Goal: Task Accomplishment & Management: Manage account settings

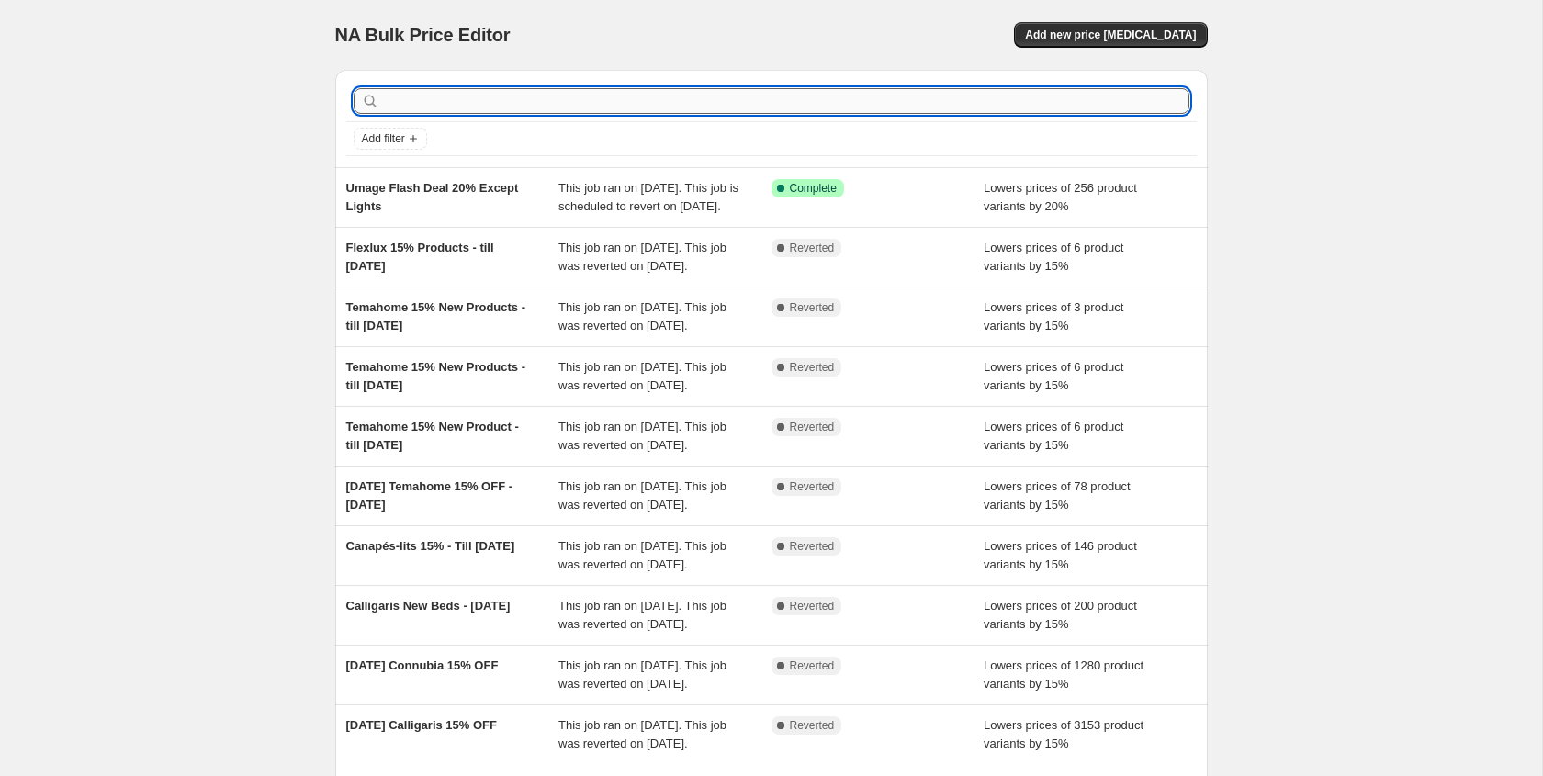
click at [567, 96] on input "text" at bounding box center [786, 101] width 807 height 26
type input "bed"
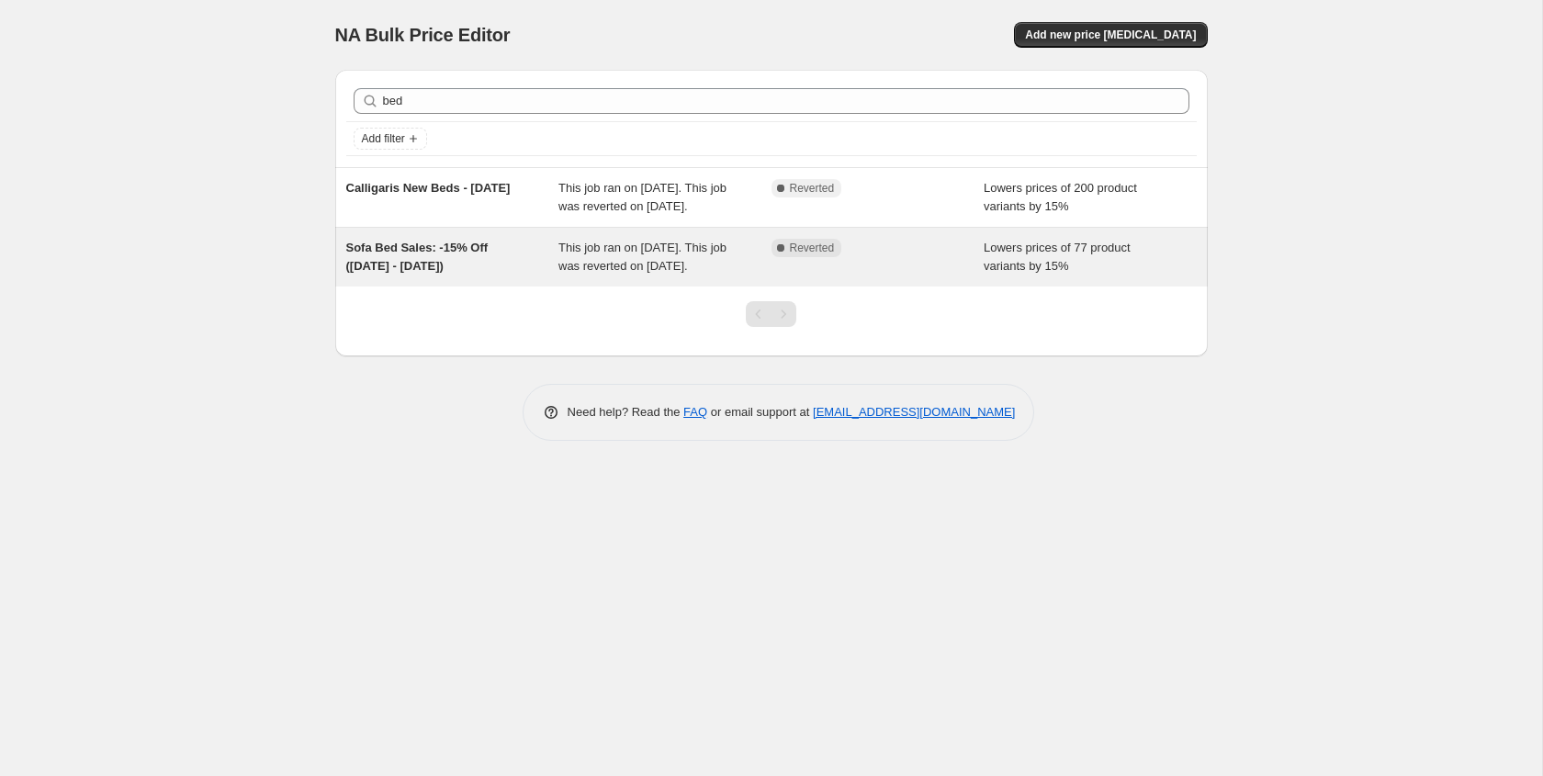
click at [504, 276] on div "Sofa Bed Sales: -15% Off ([DATE] - [DATE])" at bounding box center [452, 257] width 213 height 37
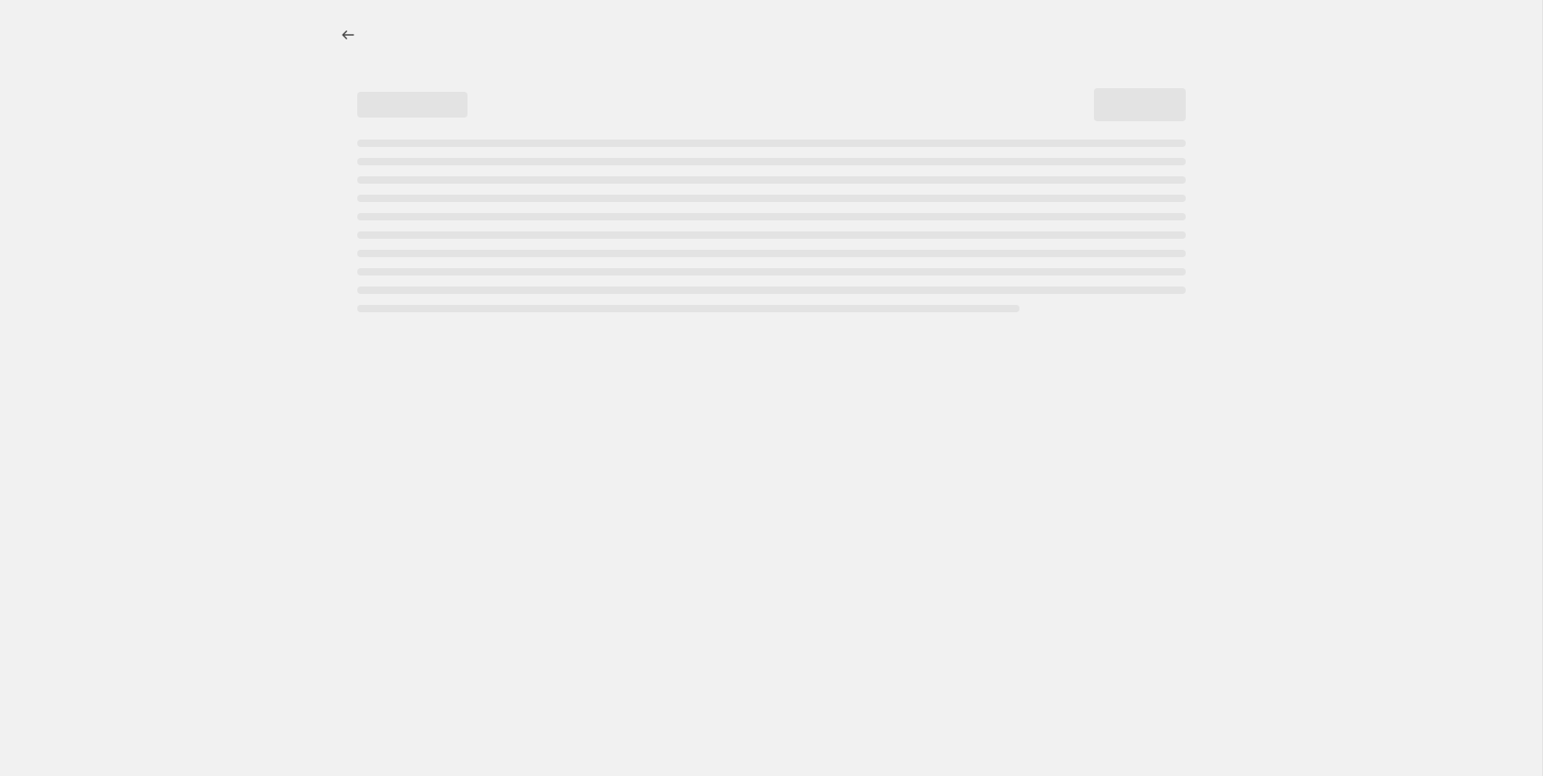
select select "percentage"
select select "tag"
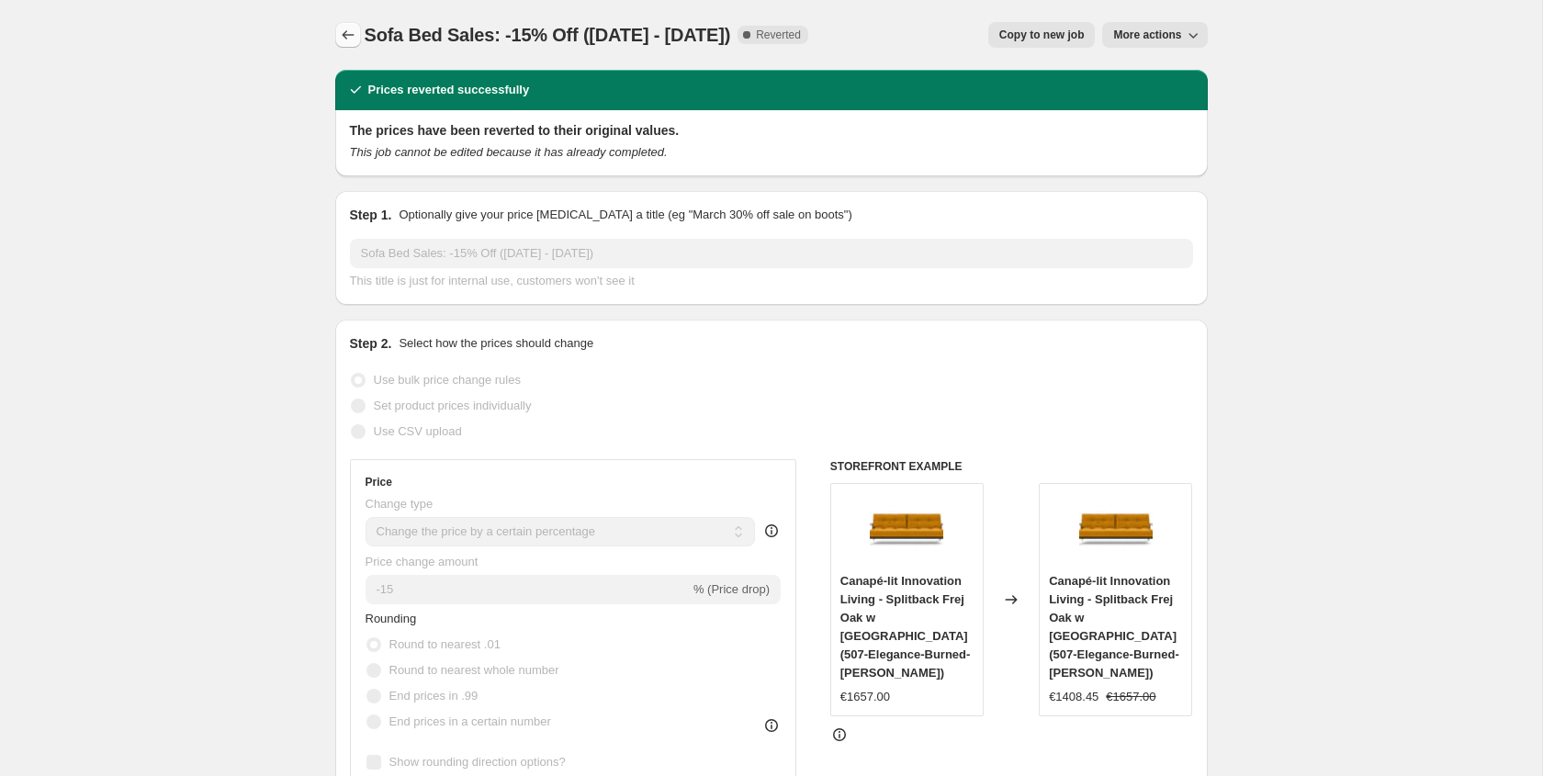
click at [348, 26] on icon "Price change jobs" at bounding box center [348, 35] width 18 height 18
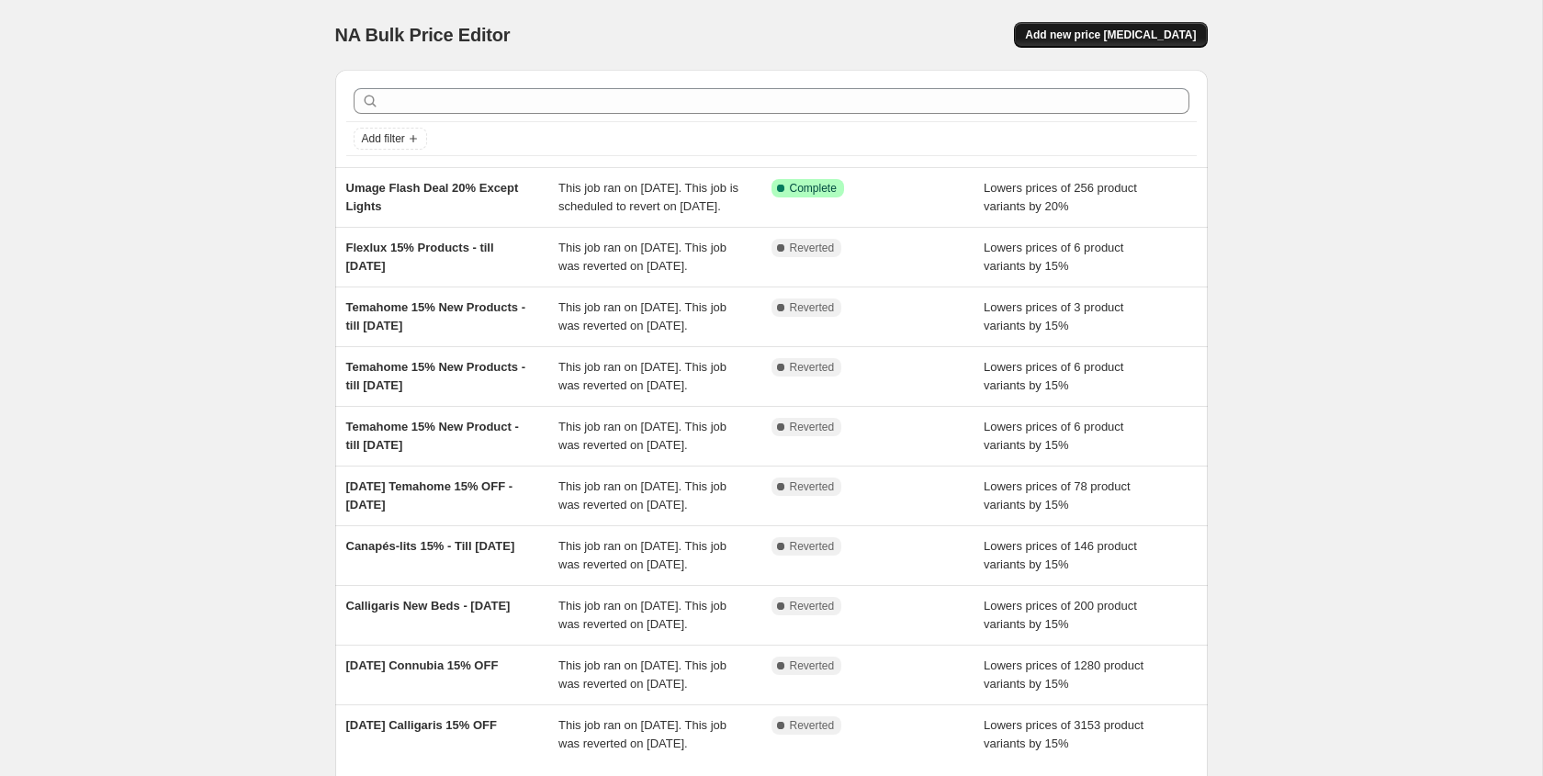
click at [1148, 44] on button "Add new price [MEDICAL_DATA]" at bounding box center [1110, 35] width 193 height 26
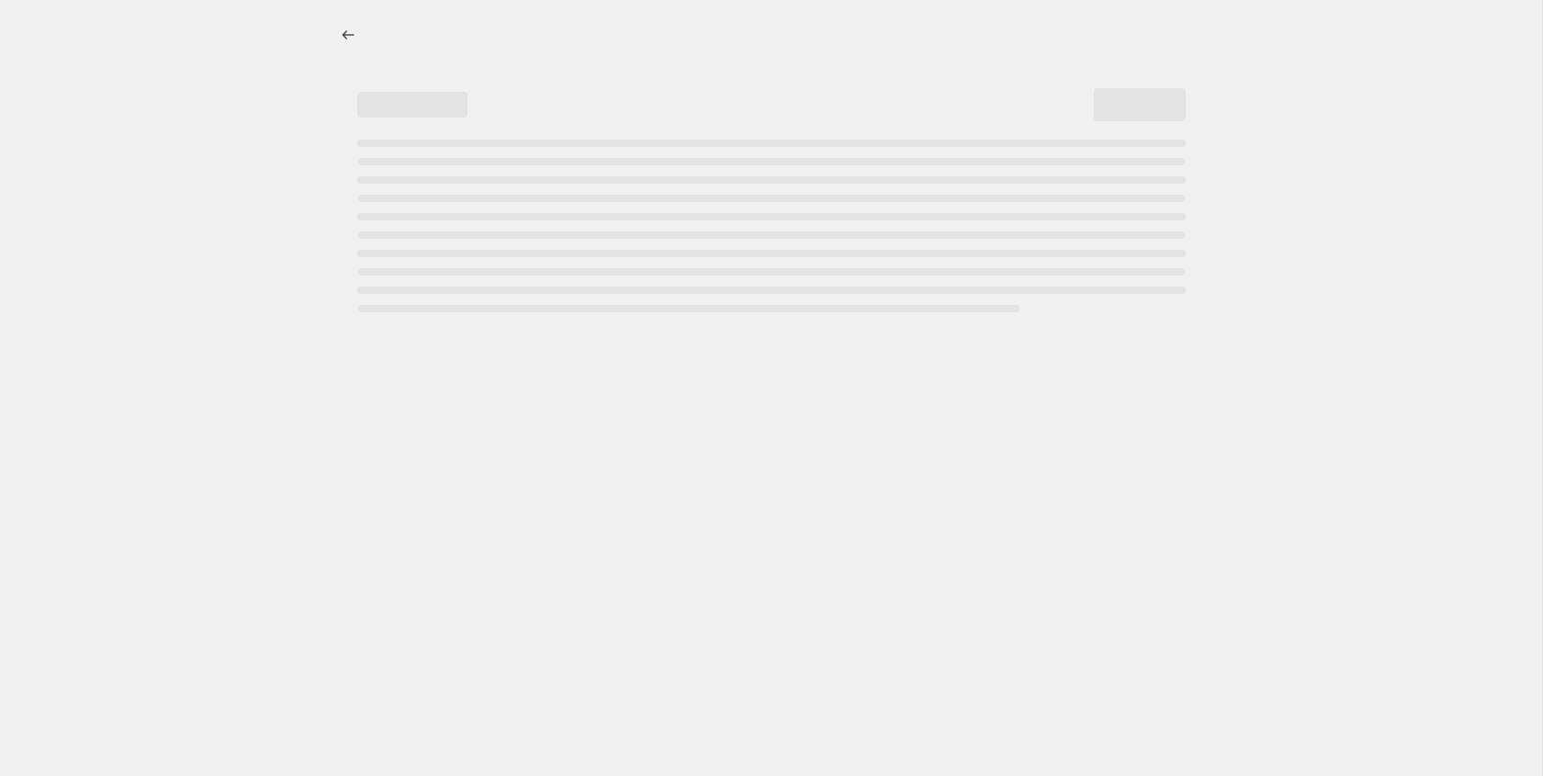
select select "percentage"
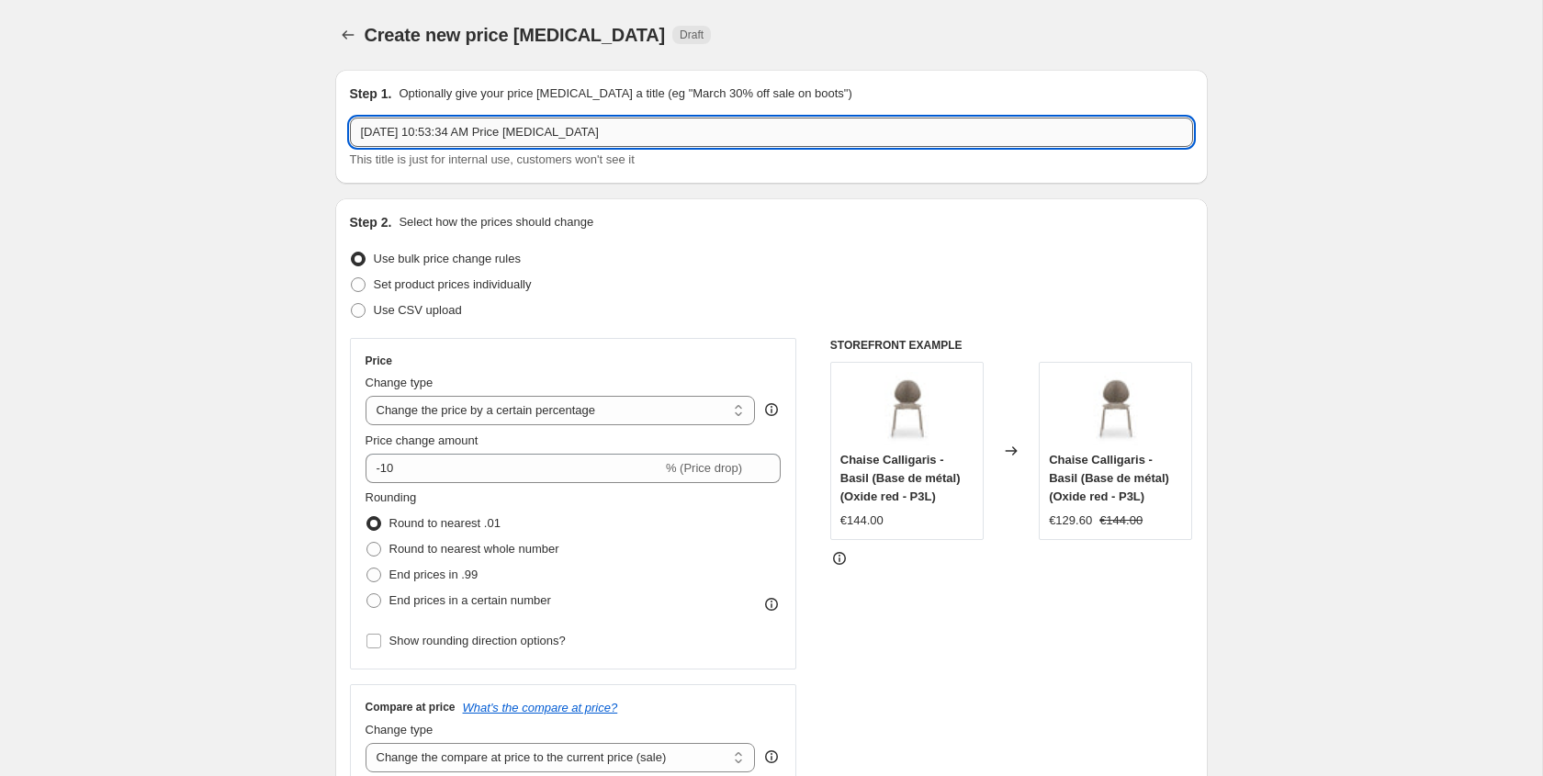
drag, startPoint x: 432, startPoint y: 137, endPoint x: 664, endPoint y: 135, distance: 232.4
click at [664, 137] on input "[DATE] 10:53:34 AM Price [MEDICAL_DATA]" at bounding box center [771, 132] width 843 height 29
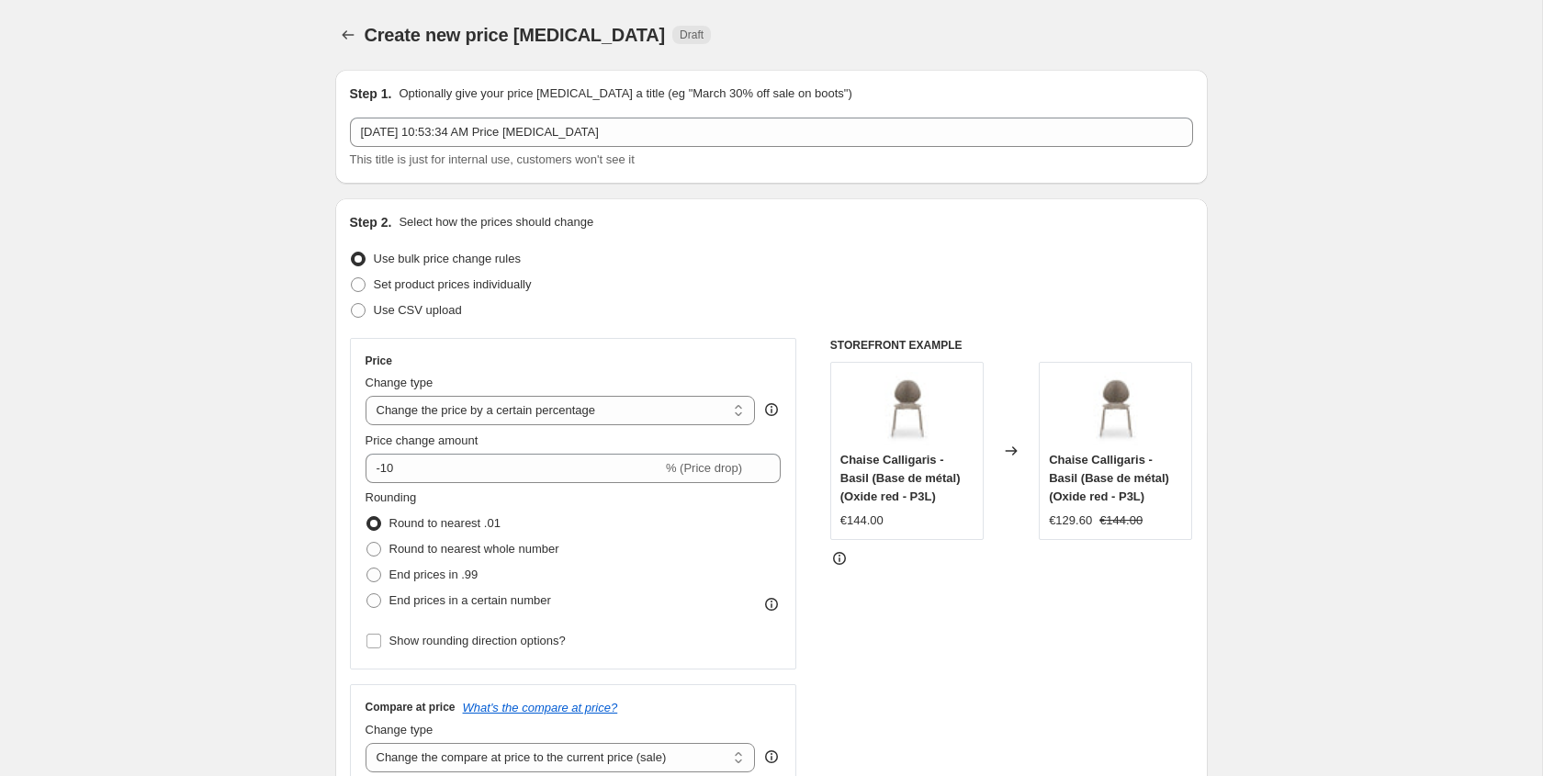
click at [527, 116] on div "Step 1. Optionally give your price [MEDICAL_DATA] a title (eg "March 30% off sa…" at bounding box center [771, 127] width 843 height 85
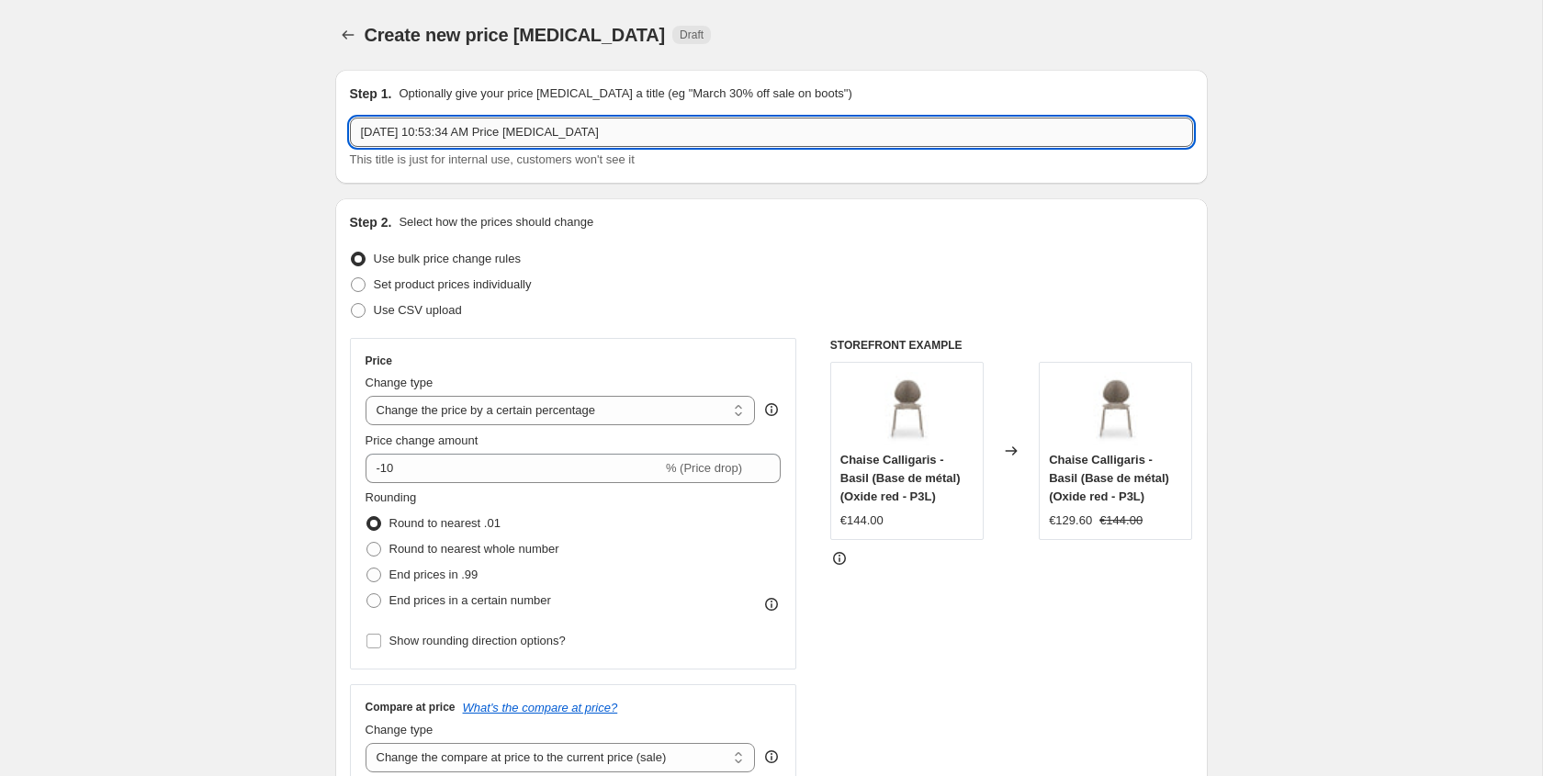
drag, startPoint x: 514, startPoint y: 134, endPoint x: 692, endPoint y: 126, distance: 177.5
click at [691, 131] on input "[DATE] 10:53:34 AM Price [MEDICAL_DATA]" at bounding box center [771, 132] width 843 height 29
click at [528, 130] on input "[DATE] 10:53:34 AM Lits [DATE]-[DATE]" at bounding box center [771, 132] width 843 height 29
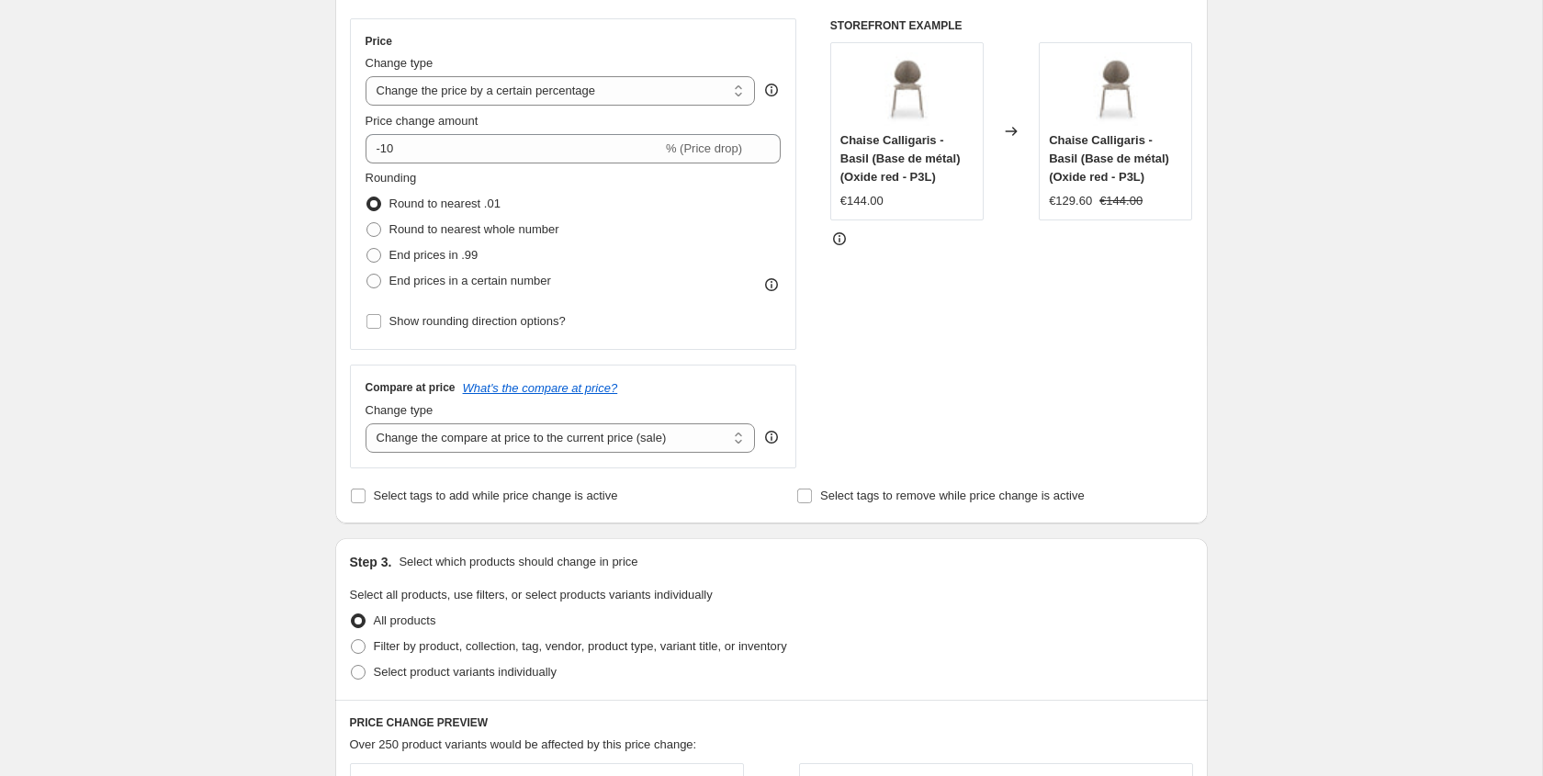
scroll to position [361, 0]
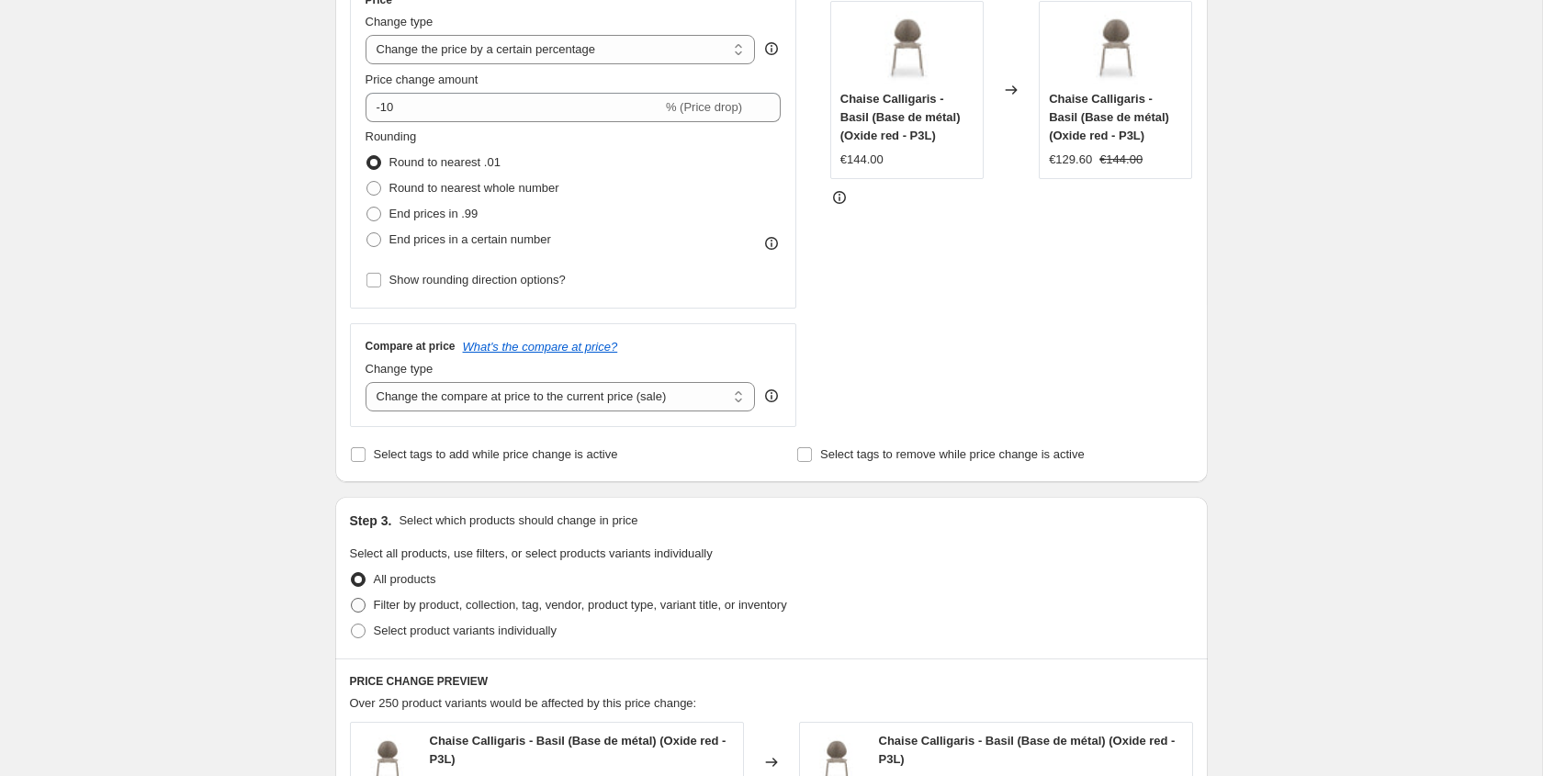
type input "[DATE] 10:53:34 AM Lits at 10% OFF [DATE]-[DATE]"
click at [385, 603] on span "Filter by product, collection, tag, vendor, product type, variant title, or inv…" at bounding box center [580, 605] width 413 height 14
click at [352, 599] on input "Filter by product, collection, tag, vendor, product type, variant title, or inv…" at bounding box center [351, 598] width 1 height 1
radio input "true"
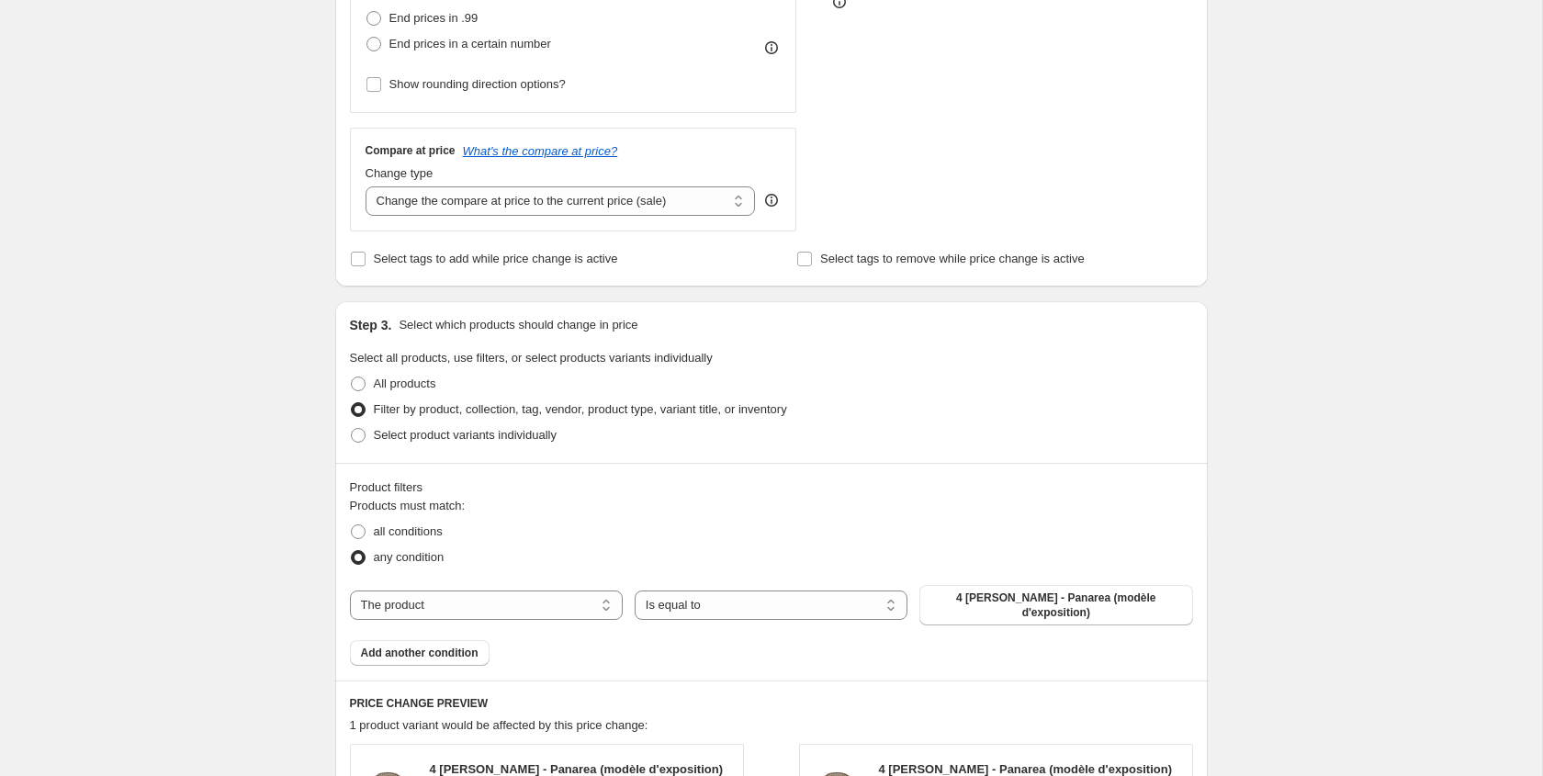
scroll to position [558, 0]
click at [536, 603] on select "The product The product's collection The product's tag The product's vendor The…" at bounding box center [486, 604] width 273 height 29
select select "tag"
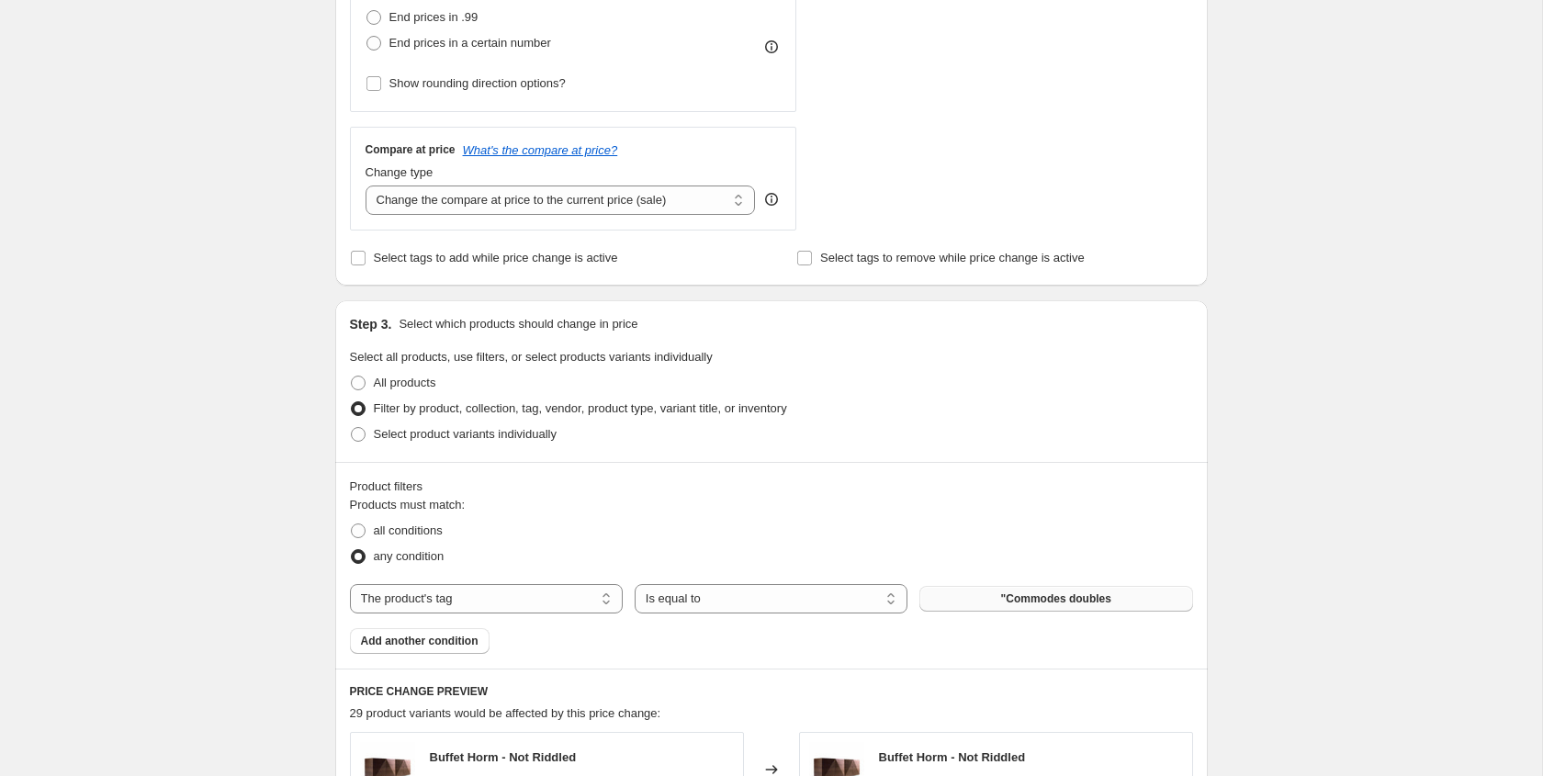
click at [1018, 600] on span ""Commodes doubles" at bounding box center [1056, 599] width 110 height 15
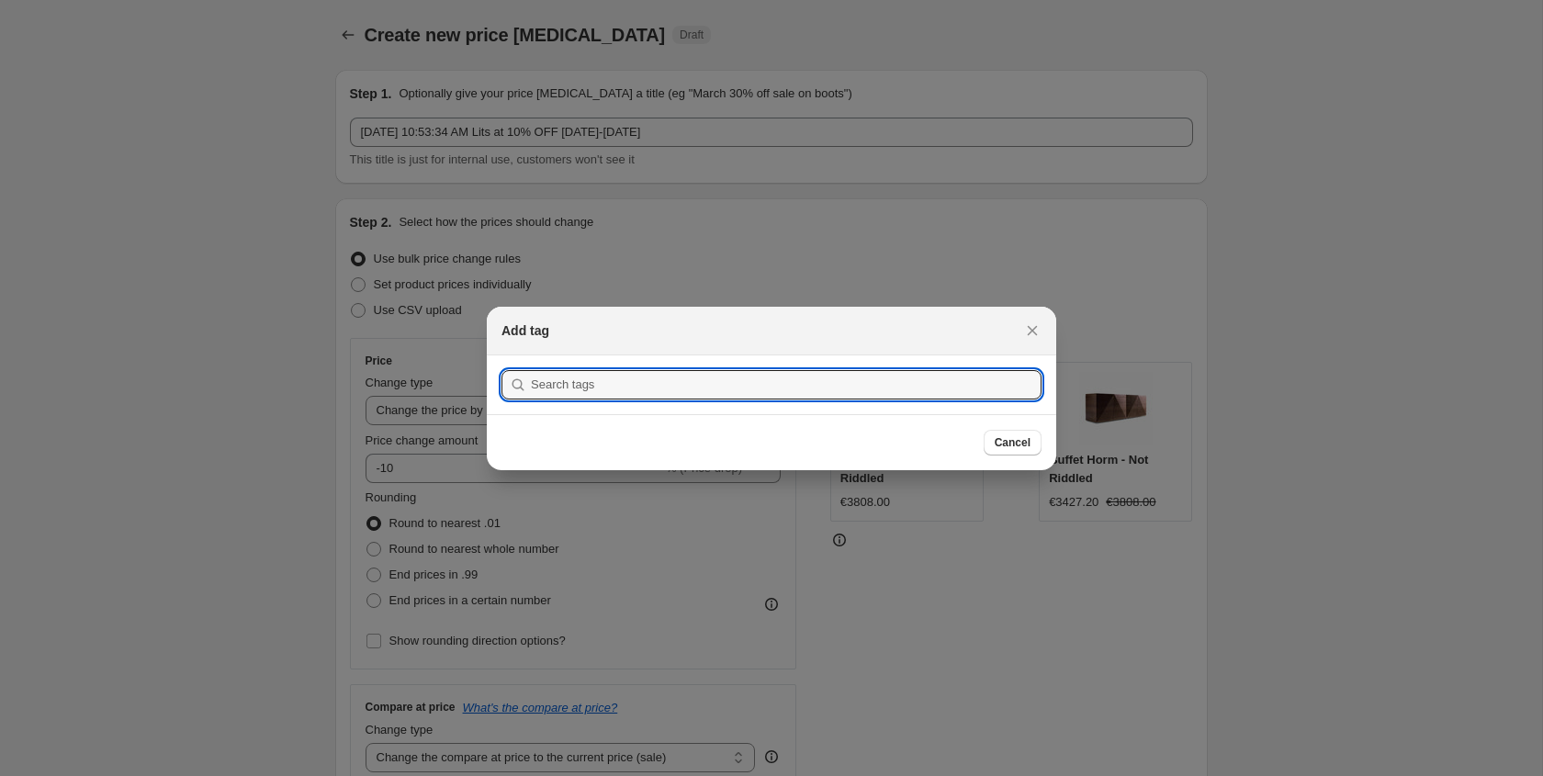
scroll to position [0, 0]
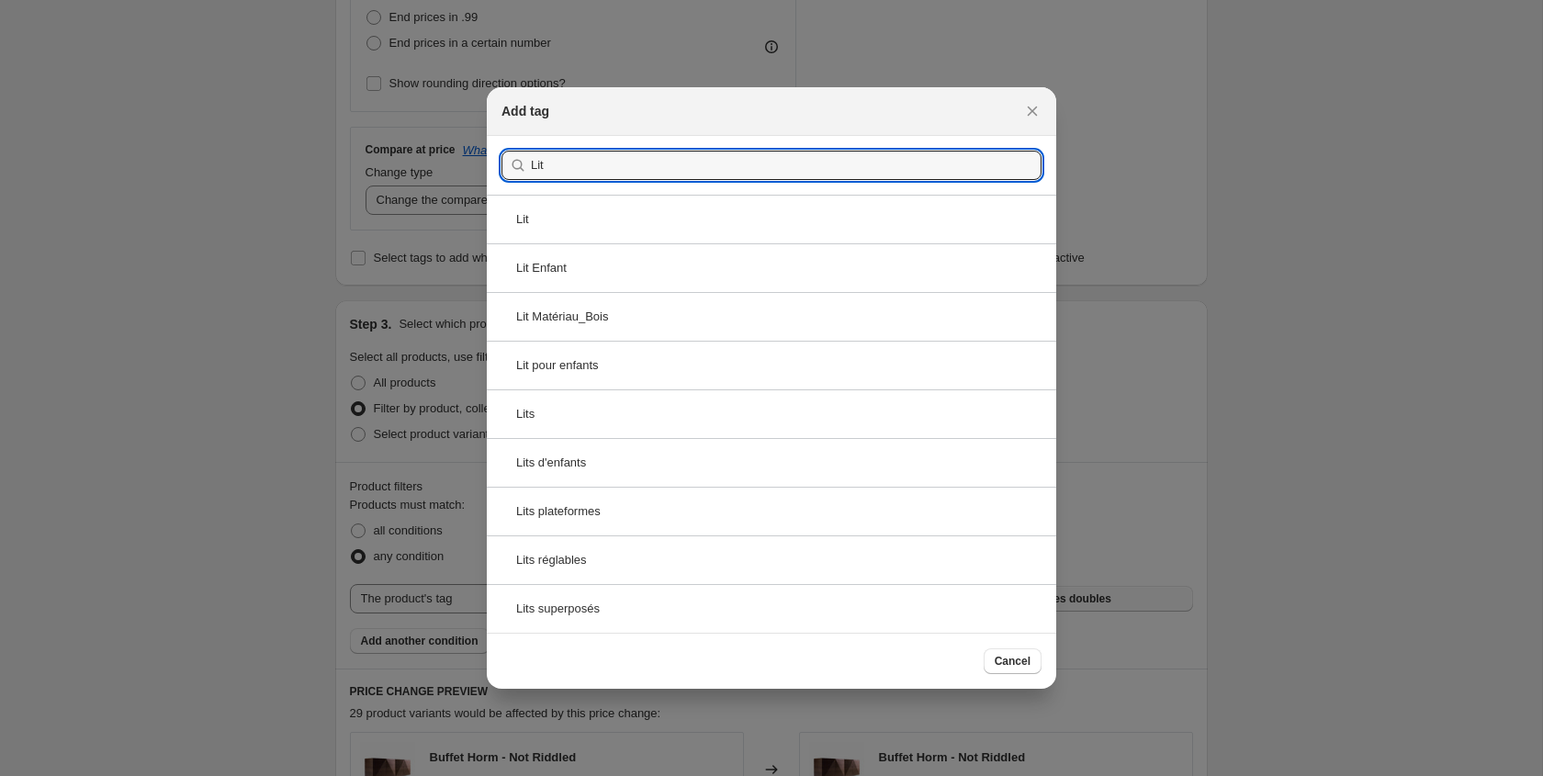
type input "Lit"
click at [554, 408] on div "Lits" at bounding box center [772, 414] width 570 height 49
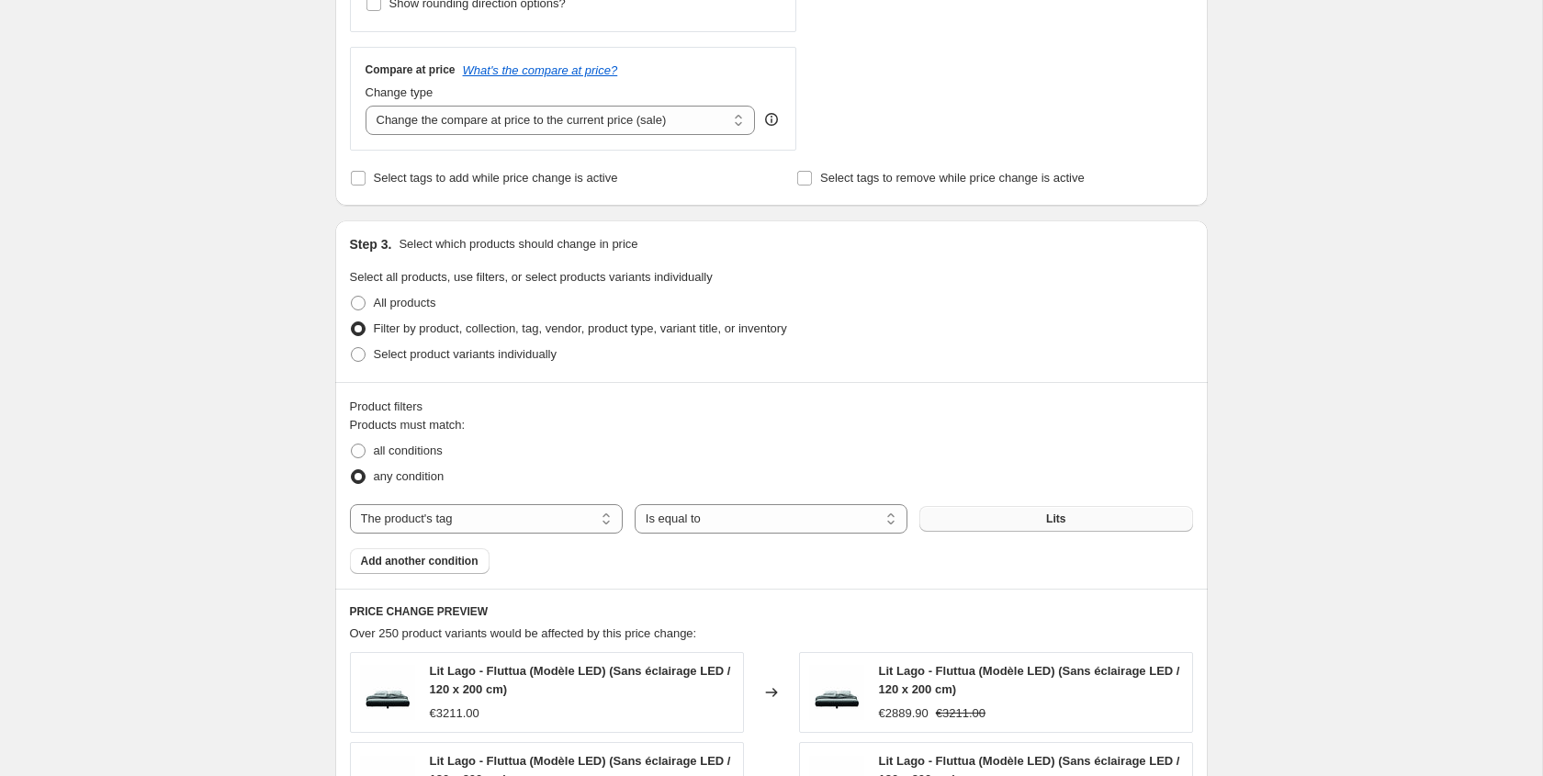
scroll to position [656, 0]
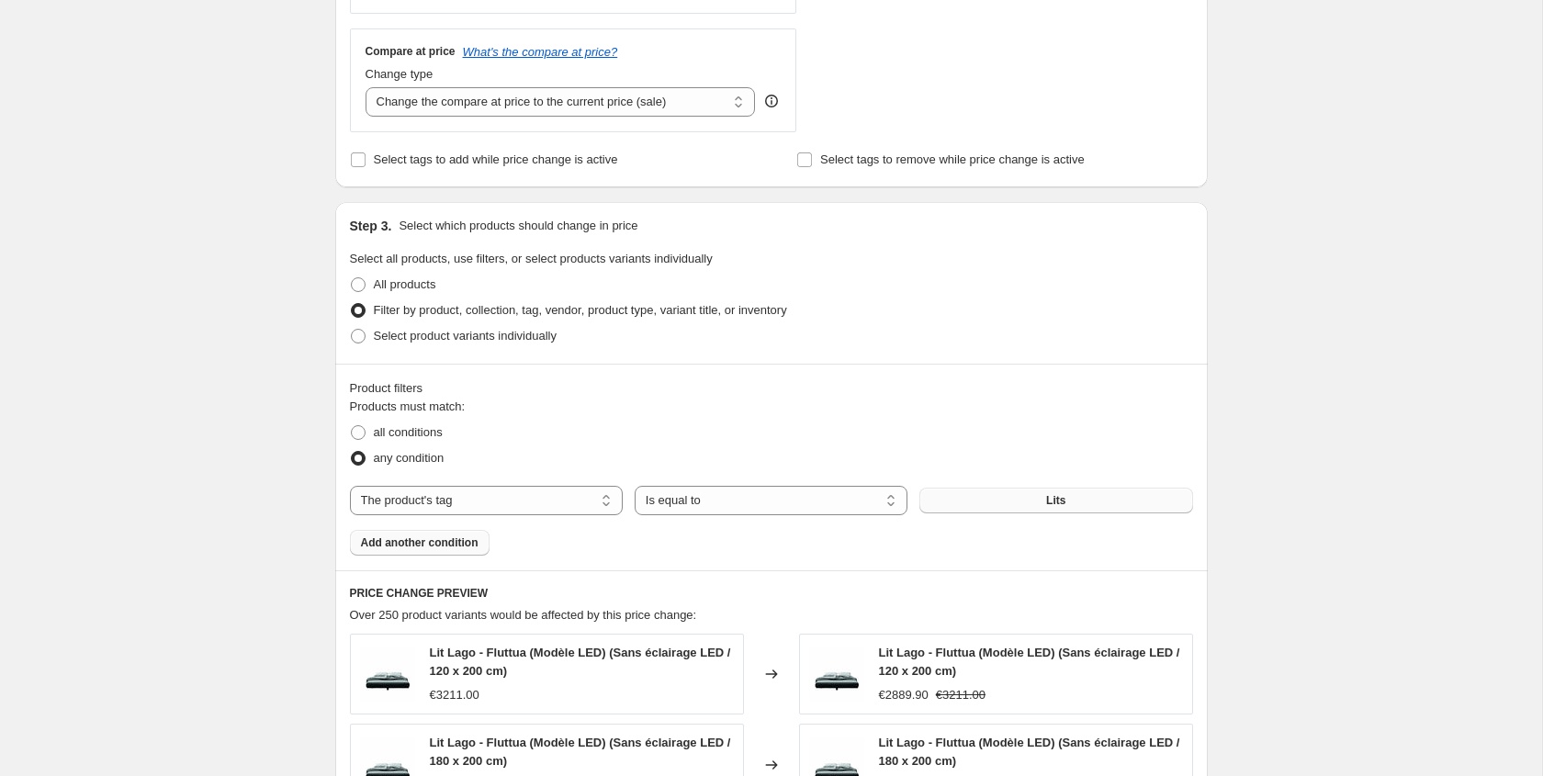
click at [455, 548] on span "Add another condition" at bounding box center [420, 543] width 118 height 15
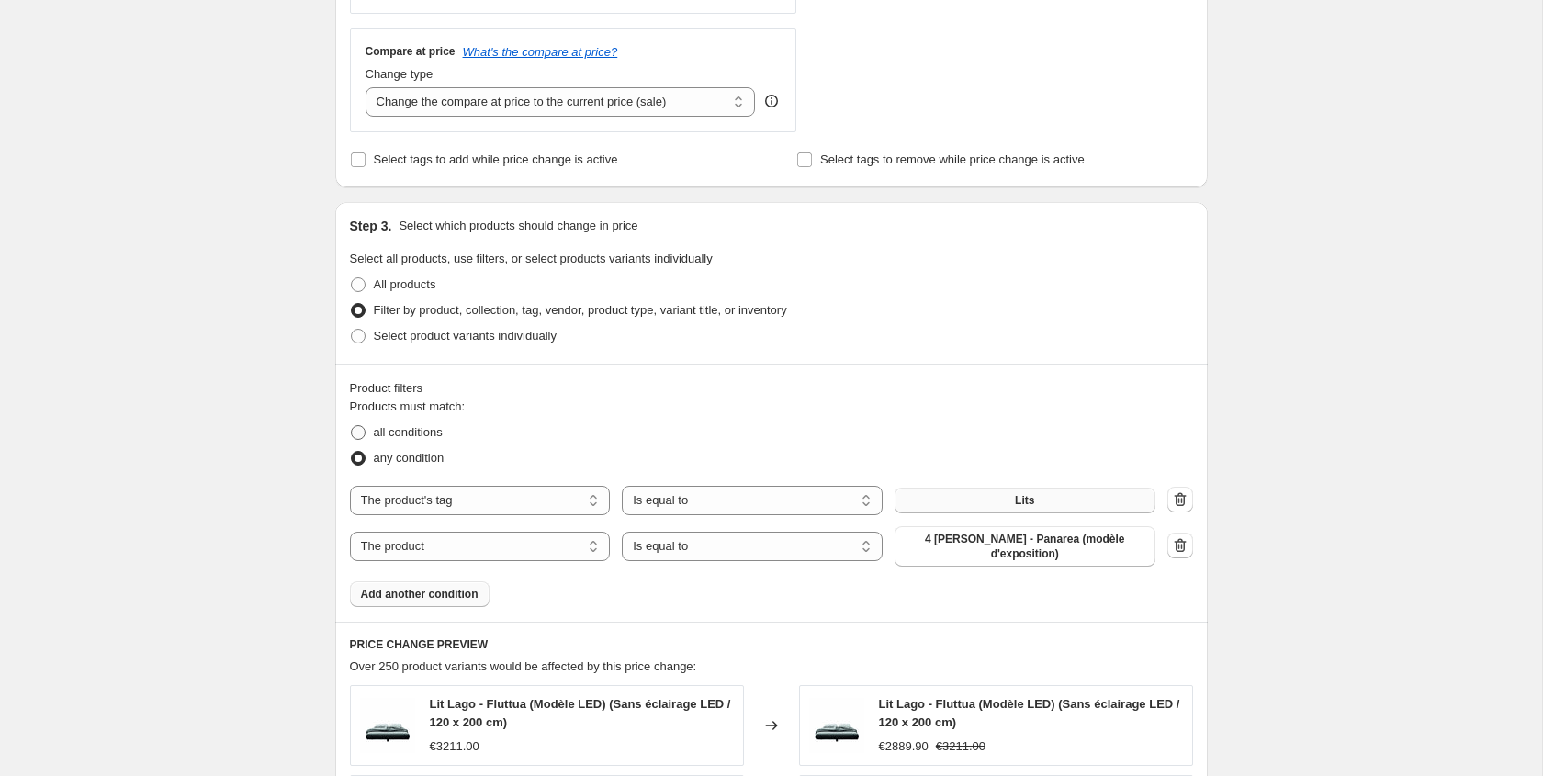
click at [360, 430] on span at bounding box center [358, 432] width 15 height 15
click at [352, 426] on input "all conditions" at bounding box center [351, 425] width 1 height 1
radio input "true"
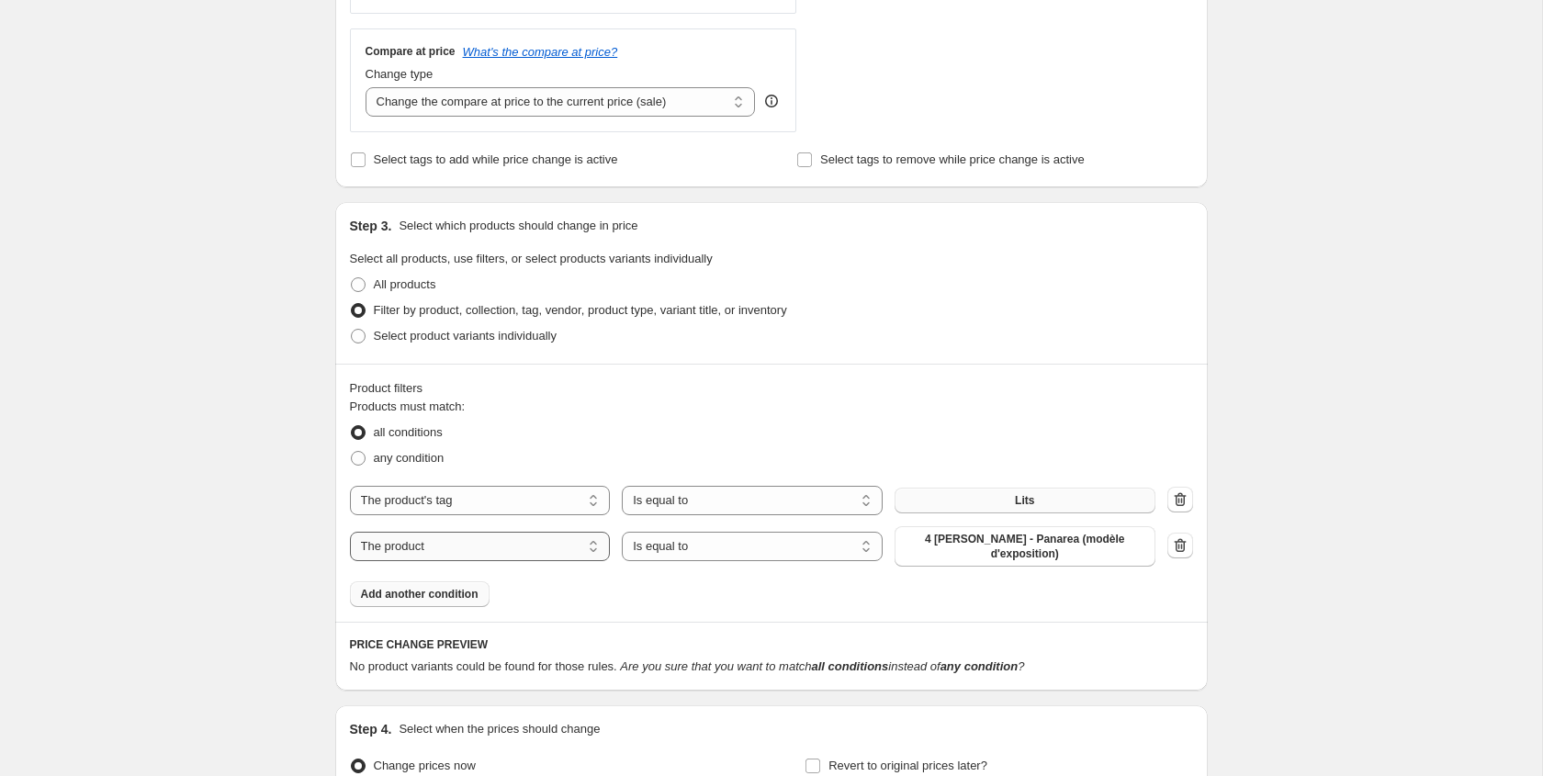
click at [532, 547] on select "The product The product's collection The product's tag The product's vendor The…" at bounding box center [480, 546] width 261 height 29
select select "tag"
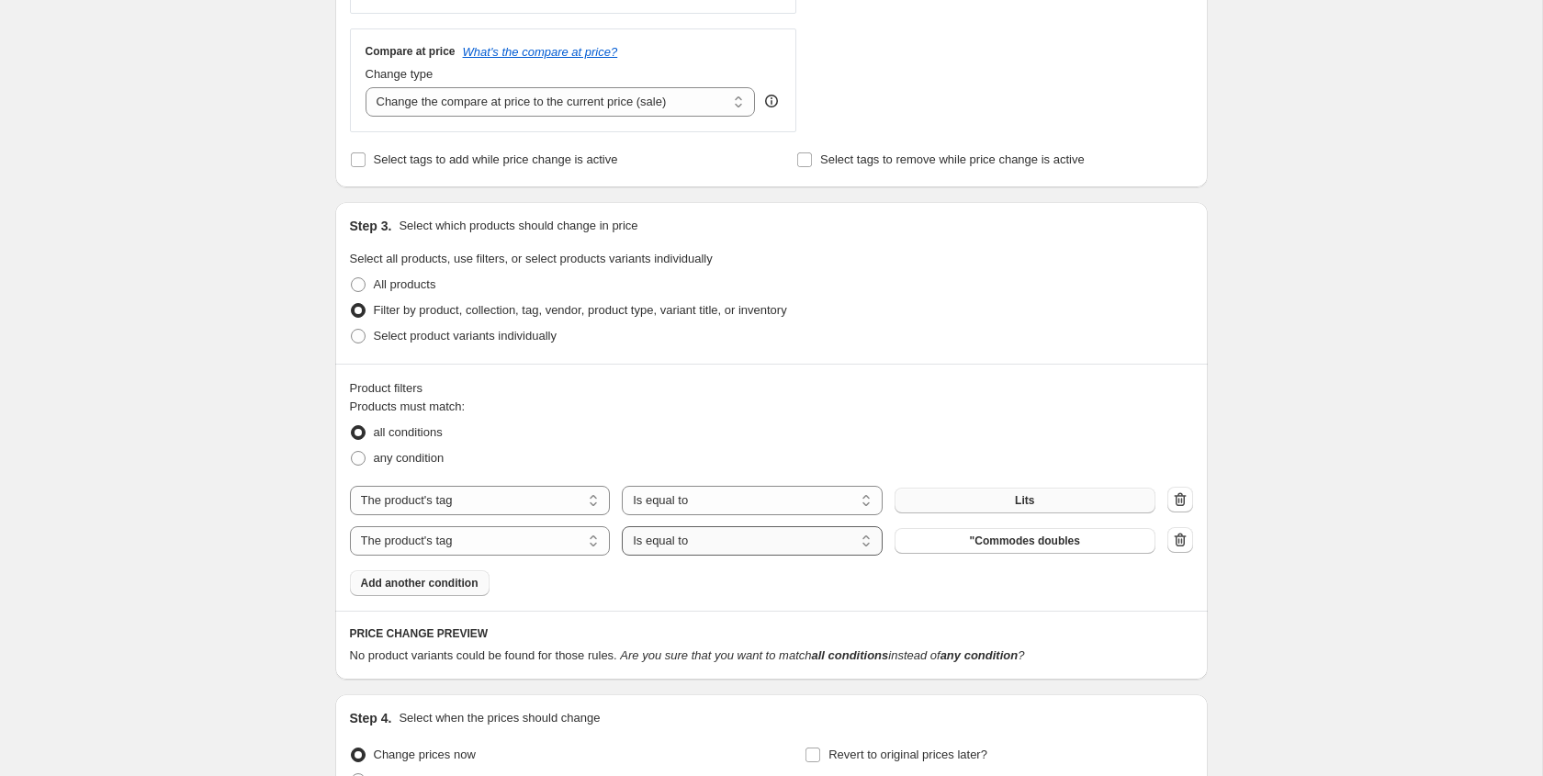
click at [658, 537] on select "Is equal to Is not equal to" at bounding box center [752, 540] width 261 height 29
select select "not_equal"
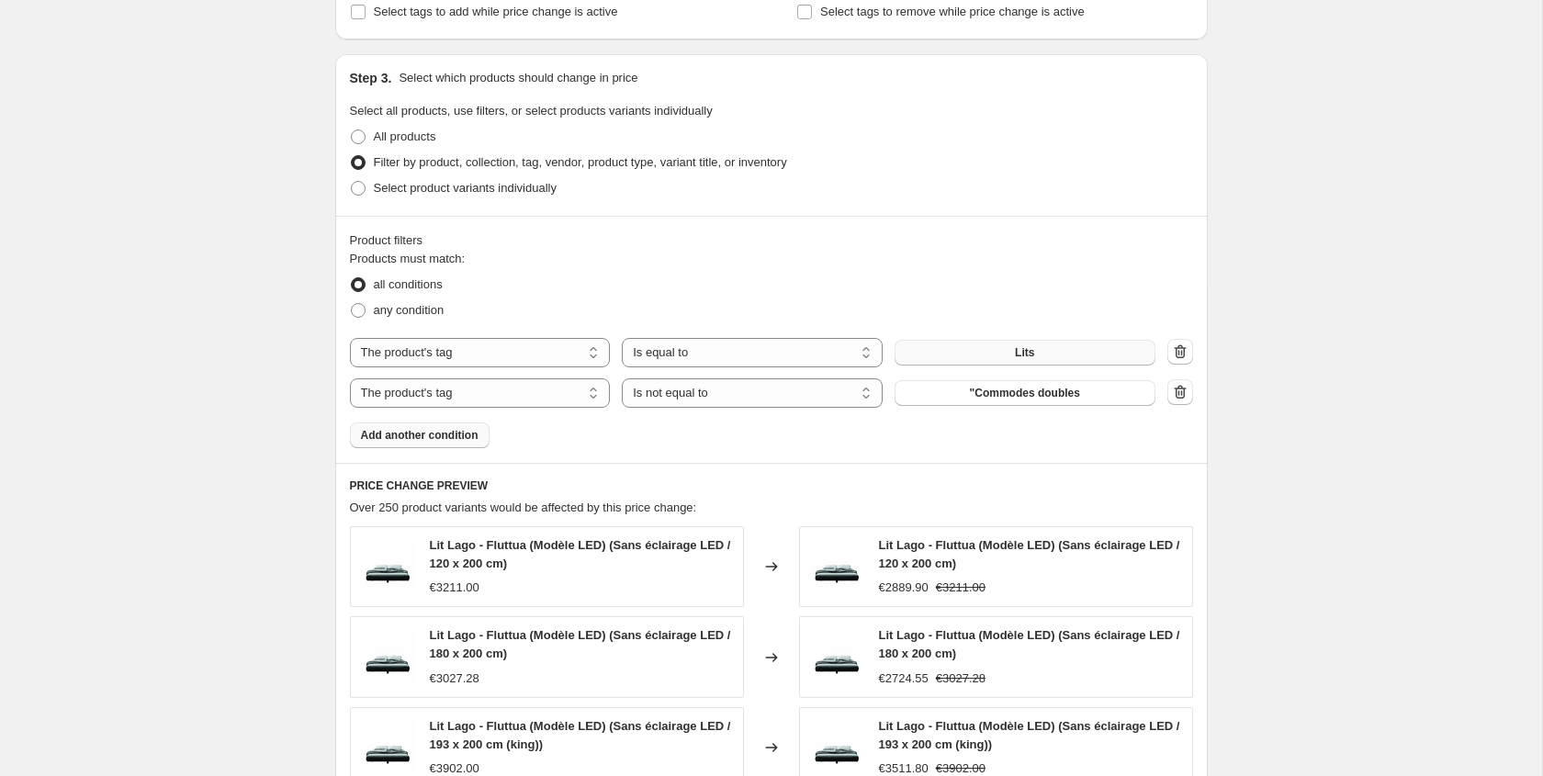
scroll to position [883, 0]
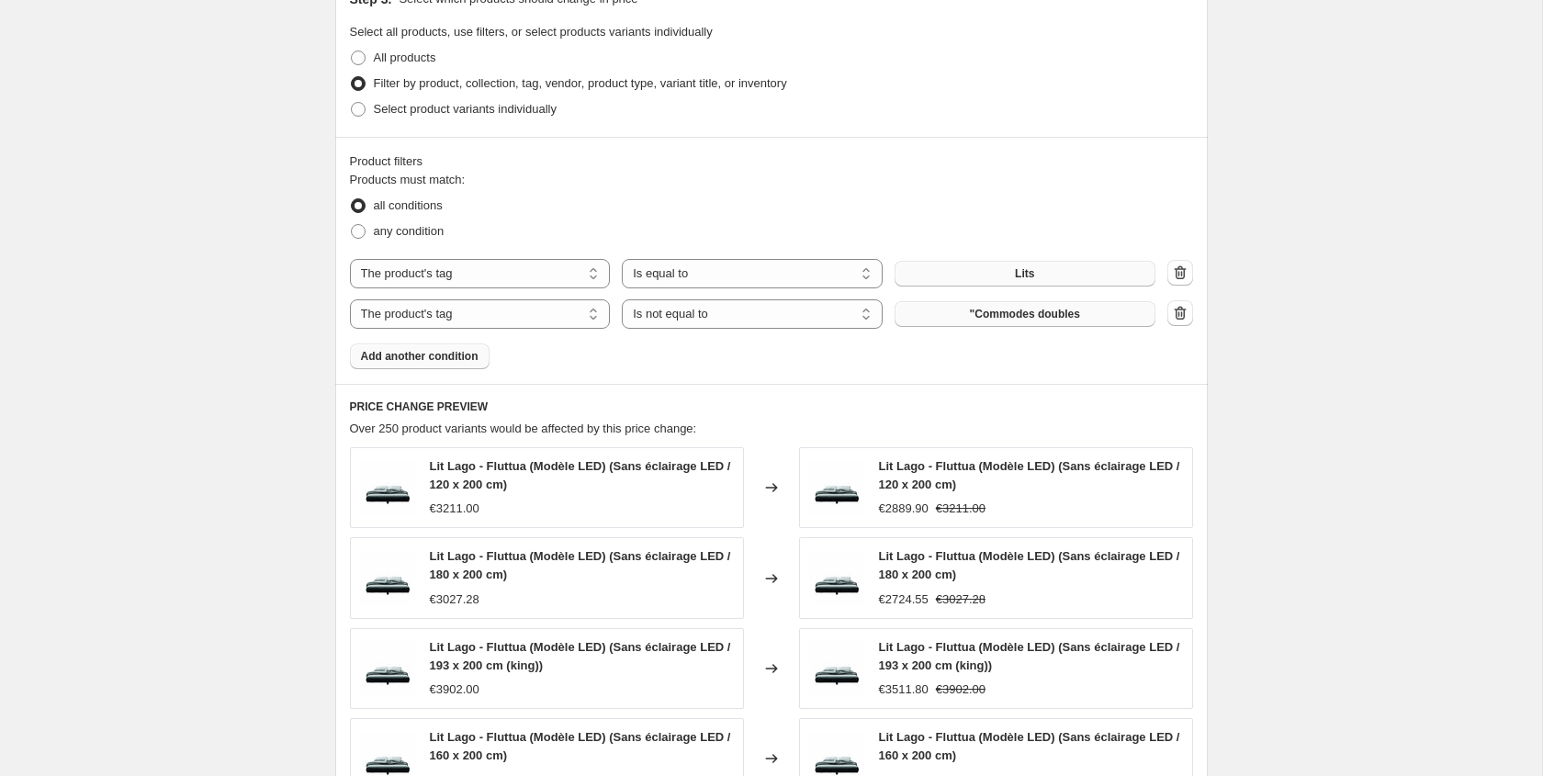
click at [1034, 318] on span ""Commodes doubles" at bounding box center [1025, 314] width 110 height 15
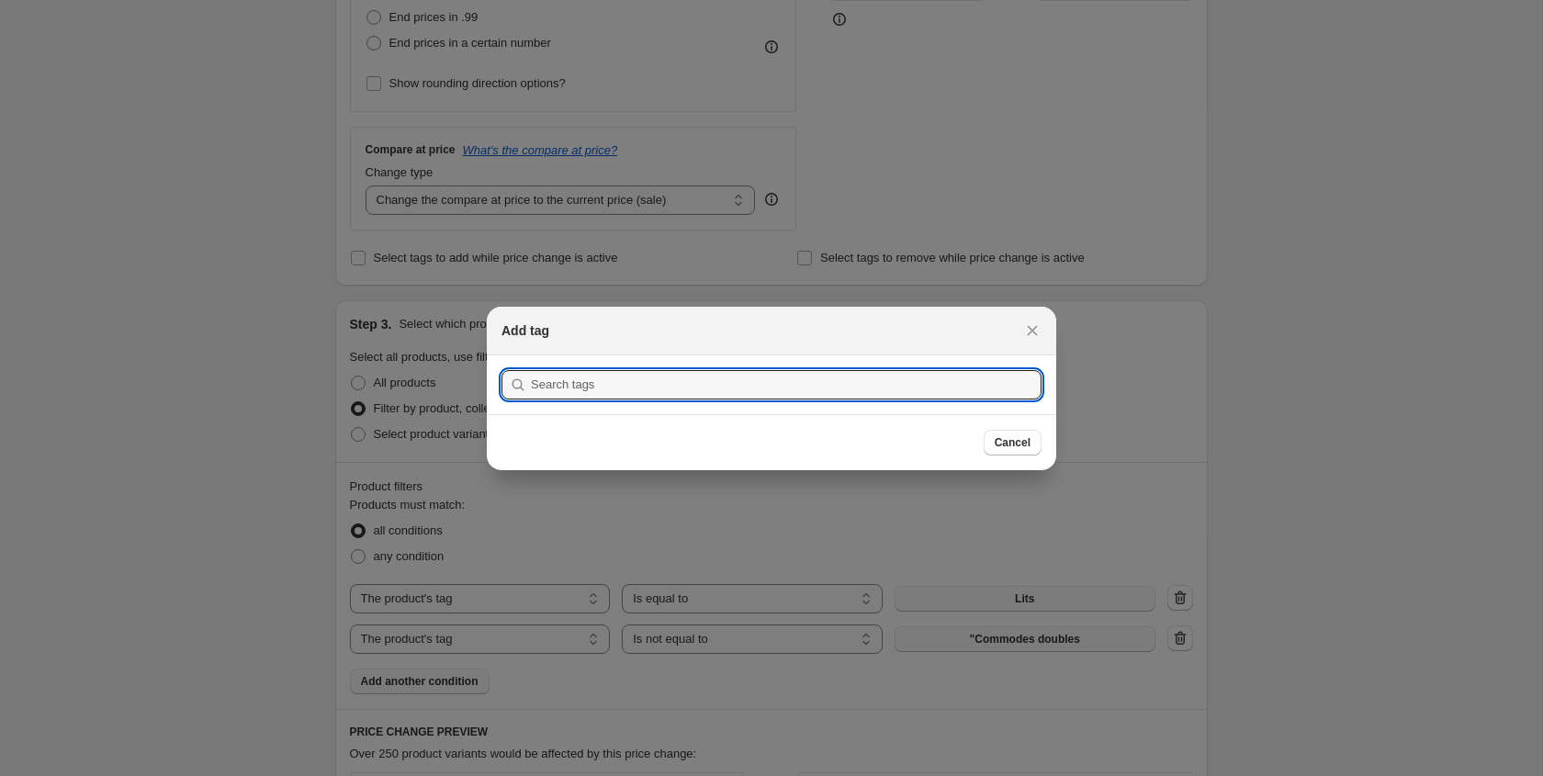
scroll to position [0, 0]
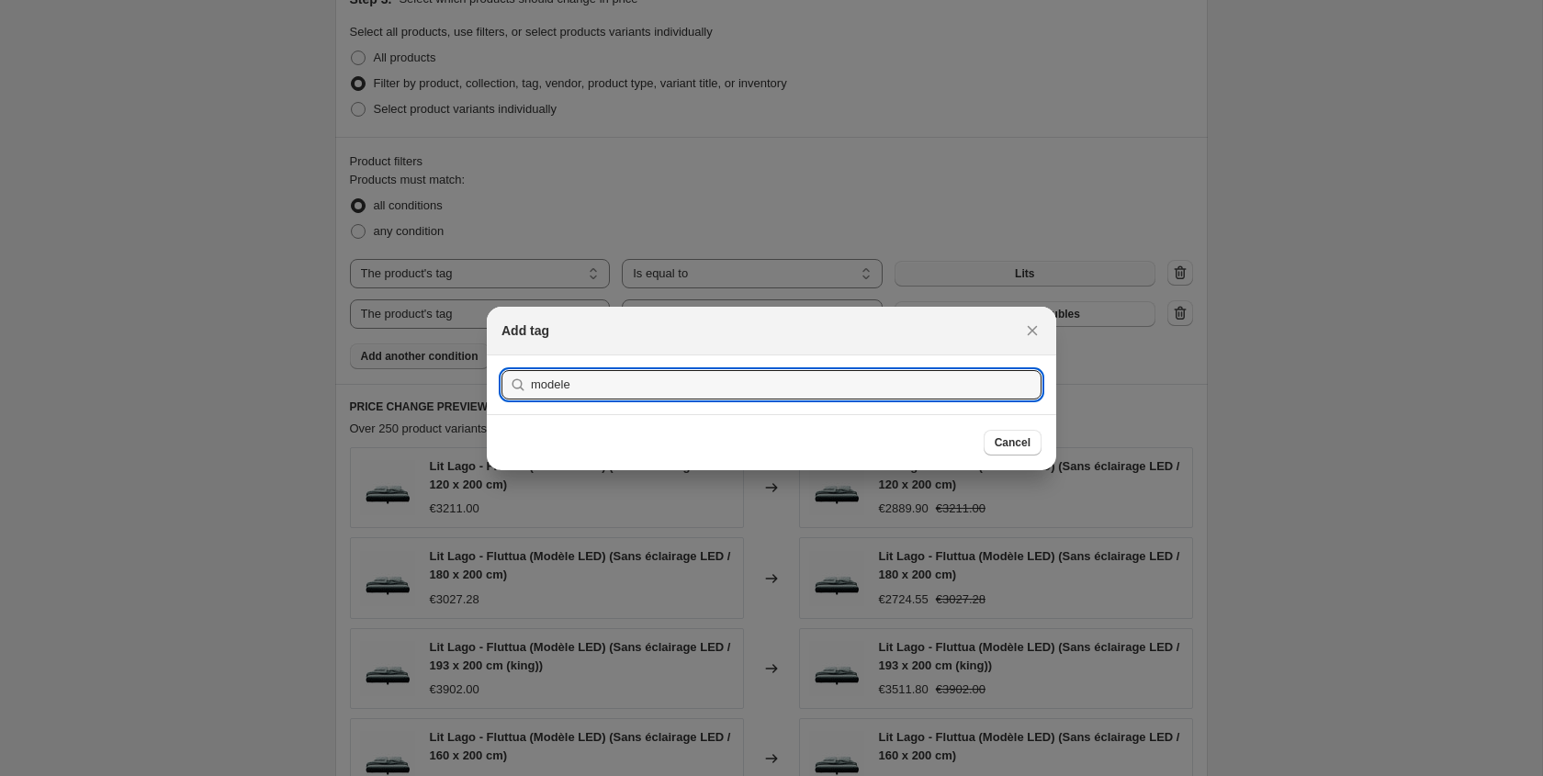
click at [502, 356] on button "Submit" at bounding box center [528, 365] width 52 height 19
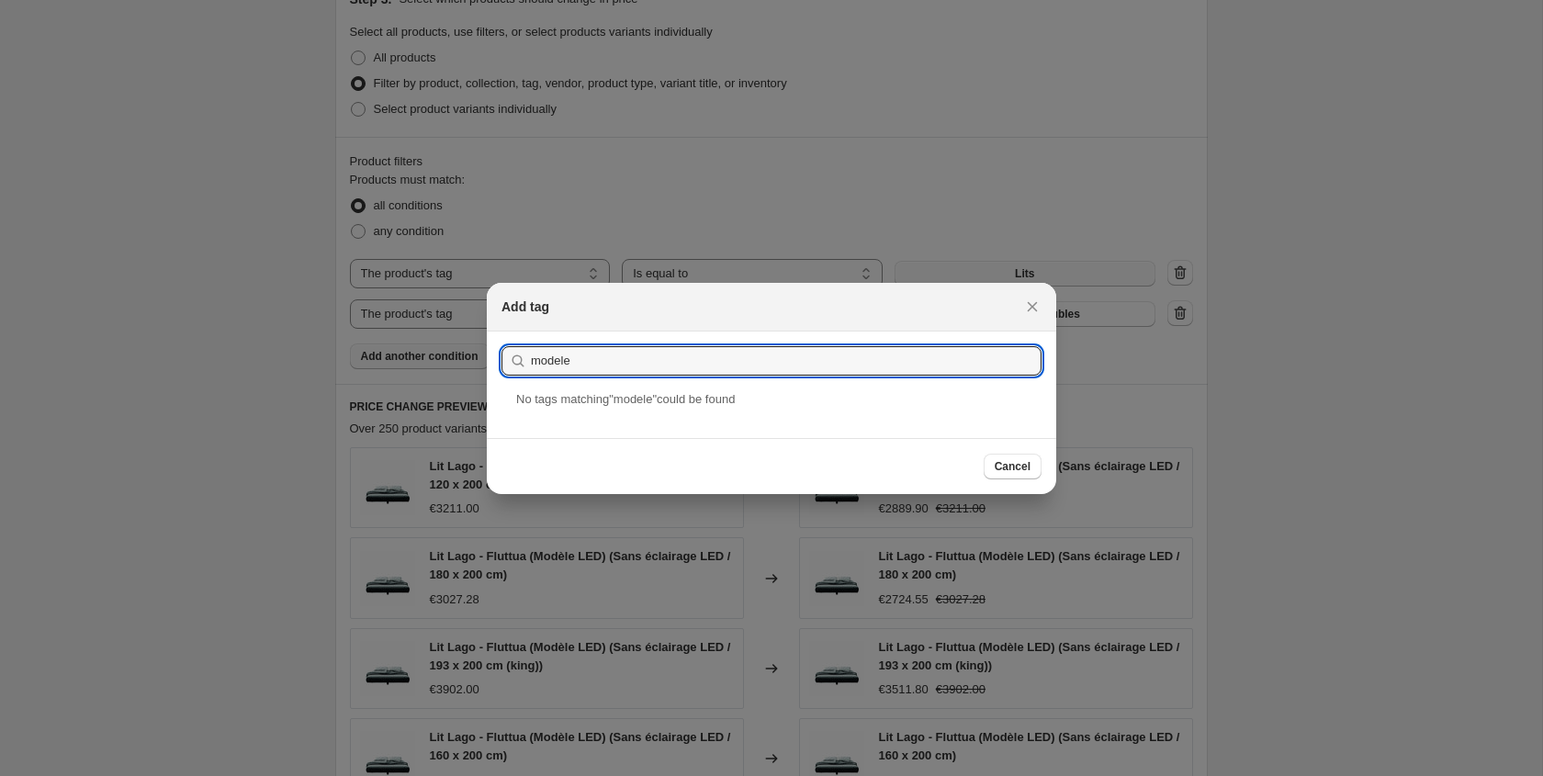
drag, startPoint x: 631, startPoint y: 367, endPoint x: 471, endPoint y: 367, distance: 159.9
paste input "Modèle d'exposition"
click at [539, 358] on input "Modèle d'exposition" at bounding box center [786, 360] width 511 height 29
type input "modele d'exposition"
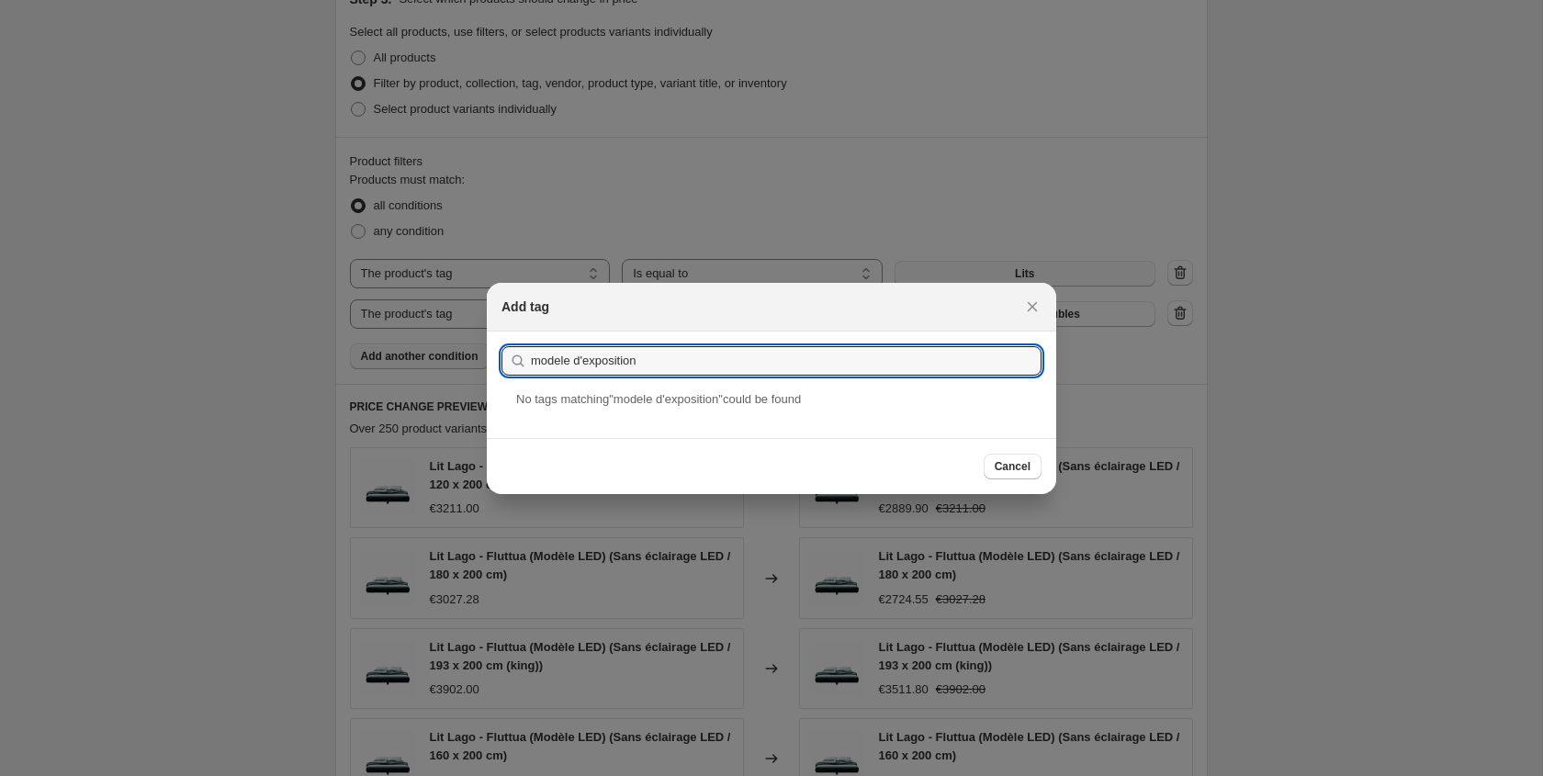
drag, startPoint x: 654, startPoint y: 362, endPoint x: 404, endPoint y: 362, distance: 249.9
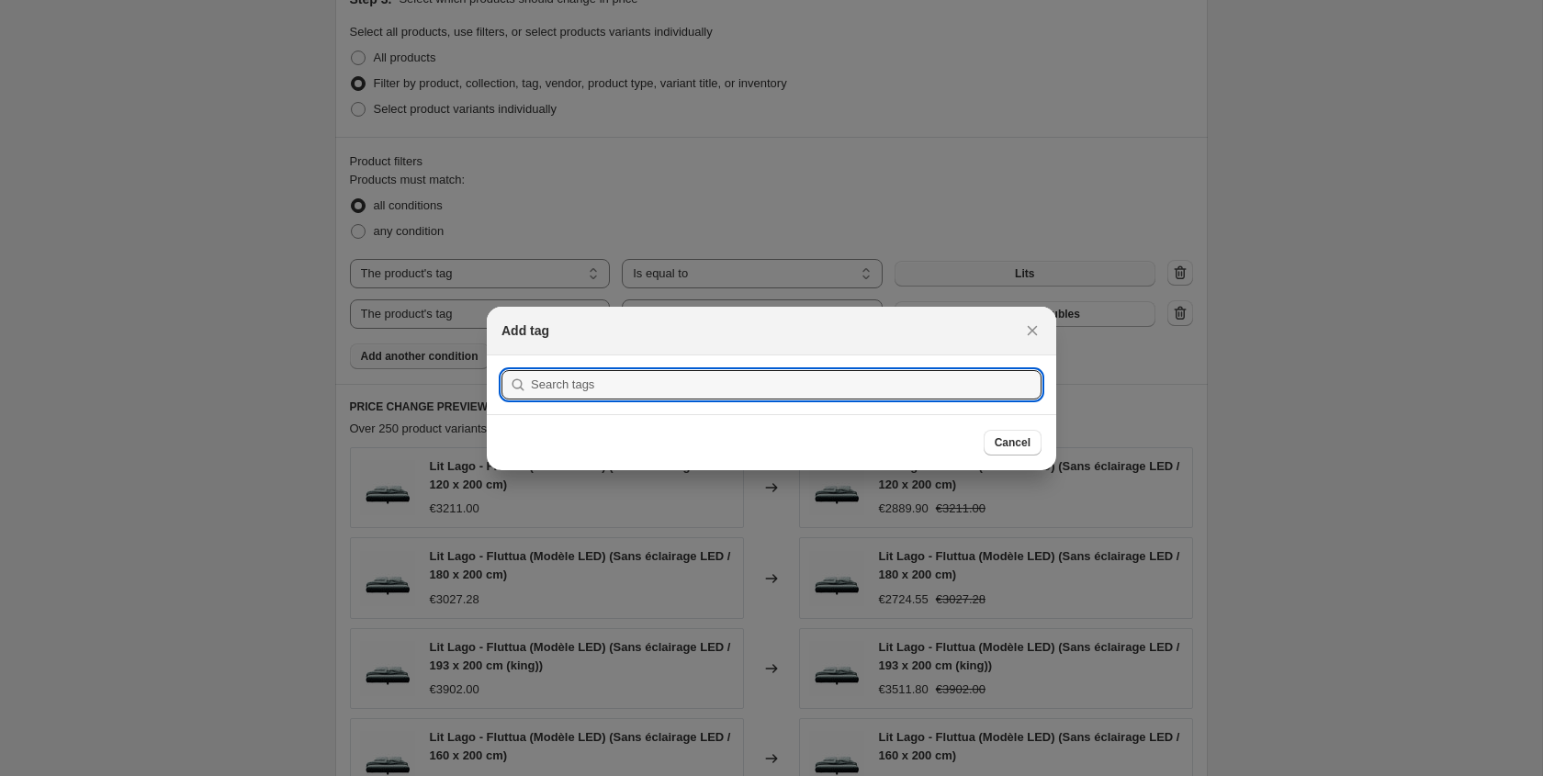
paste input "Modèles d'exposition"
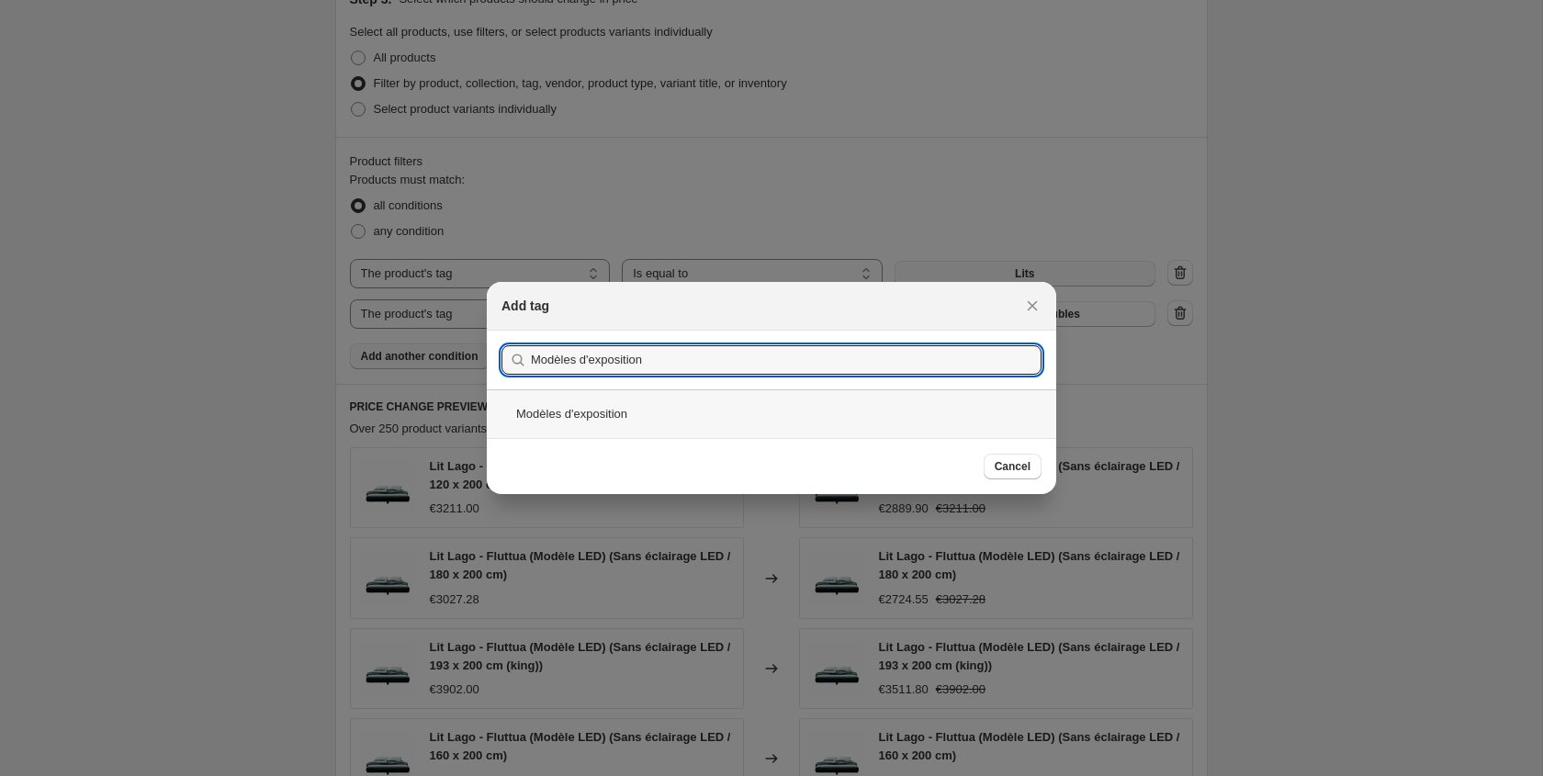
type input "Modèles d'exposition"
click at [598, 409] on div "Modèles d'exposition" at bounding box center [772, 414] width 570 height 49
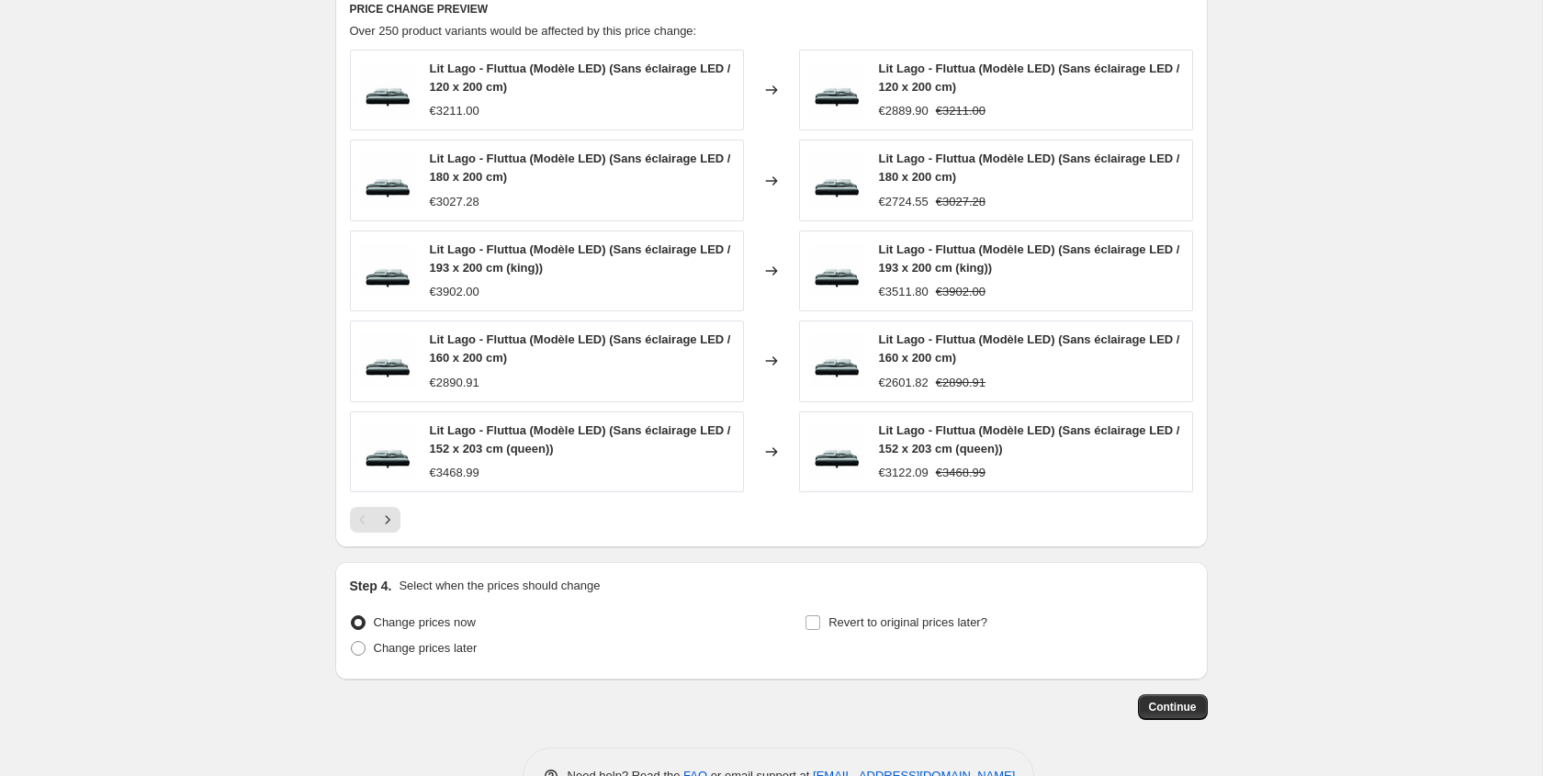
scroll to position [1314, 0]
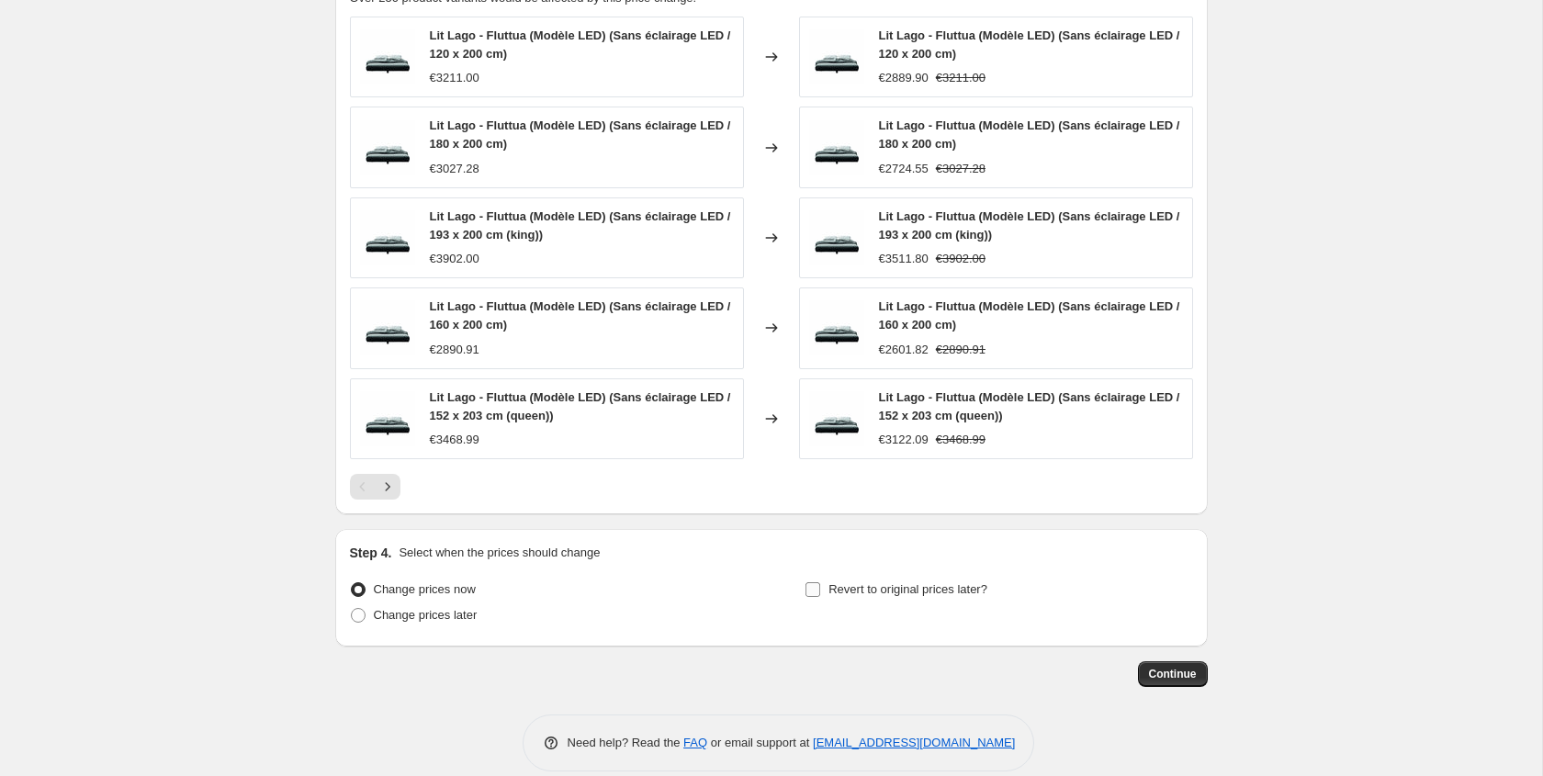
click at [830, 598] on span "Revert to original prices later?" at bounding box center [908, 590] width 159 height 18
click at [820, 597] on input "Revert to original prices later?" at bounding box center [813, 589] width 15 height 15
checkbox input "true"
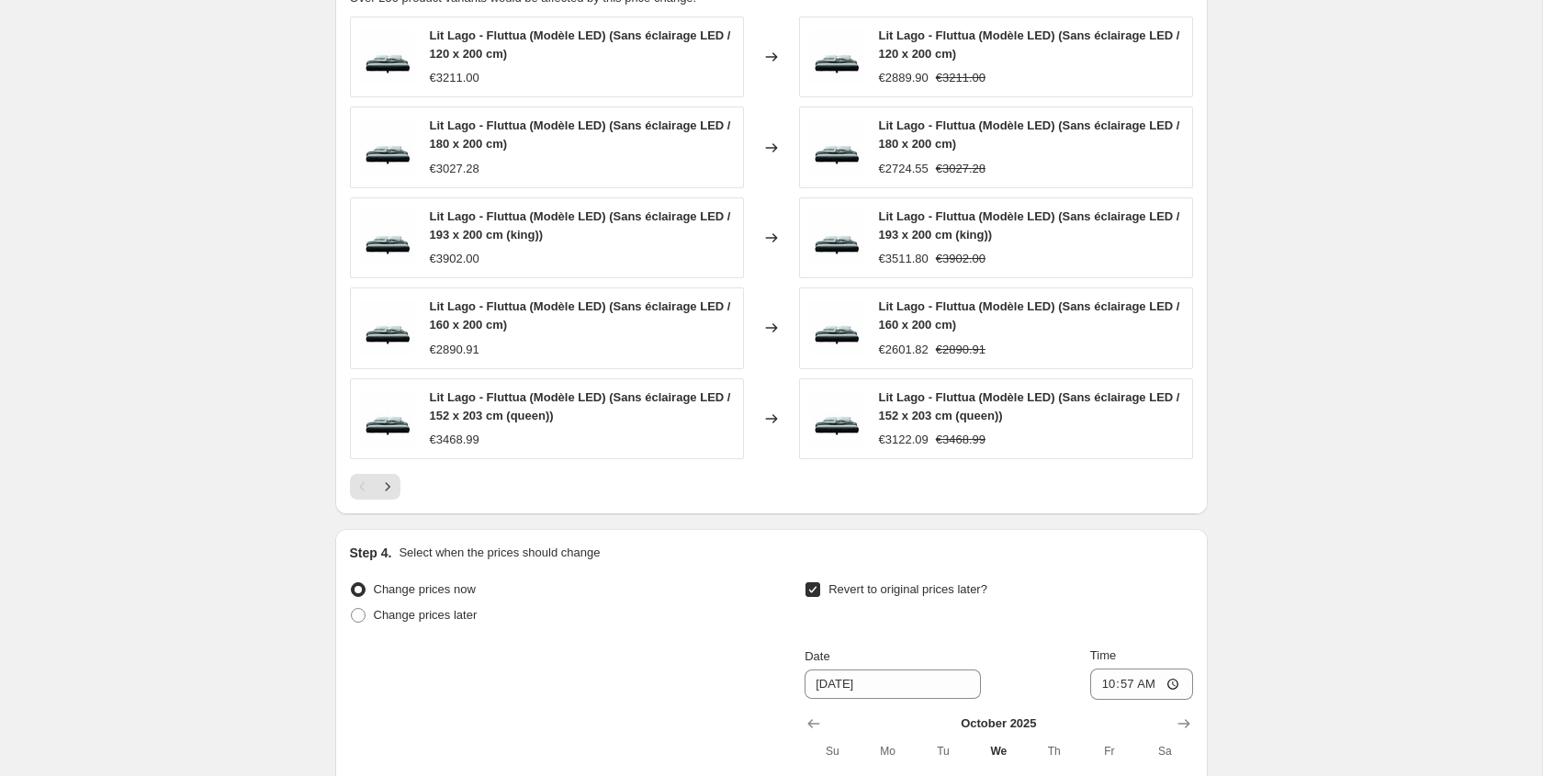
scroll to position [1651, 0]
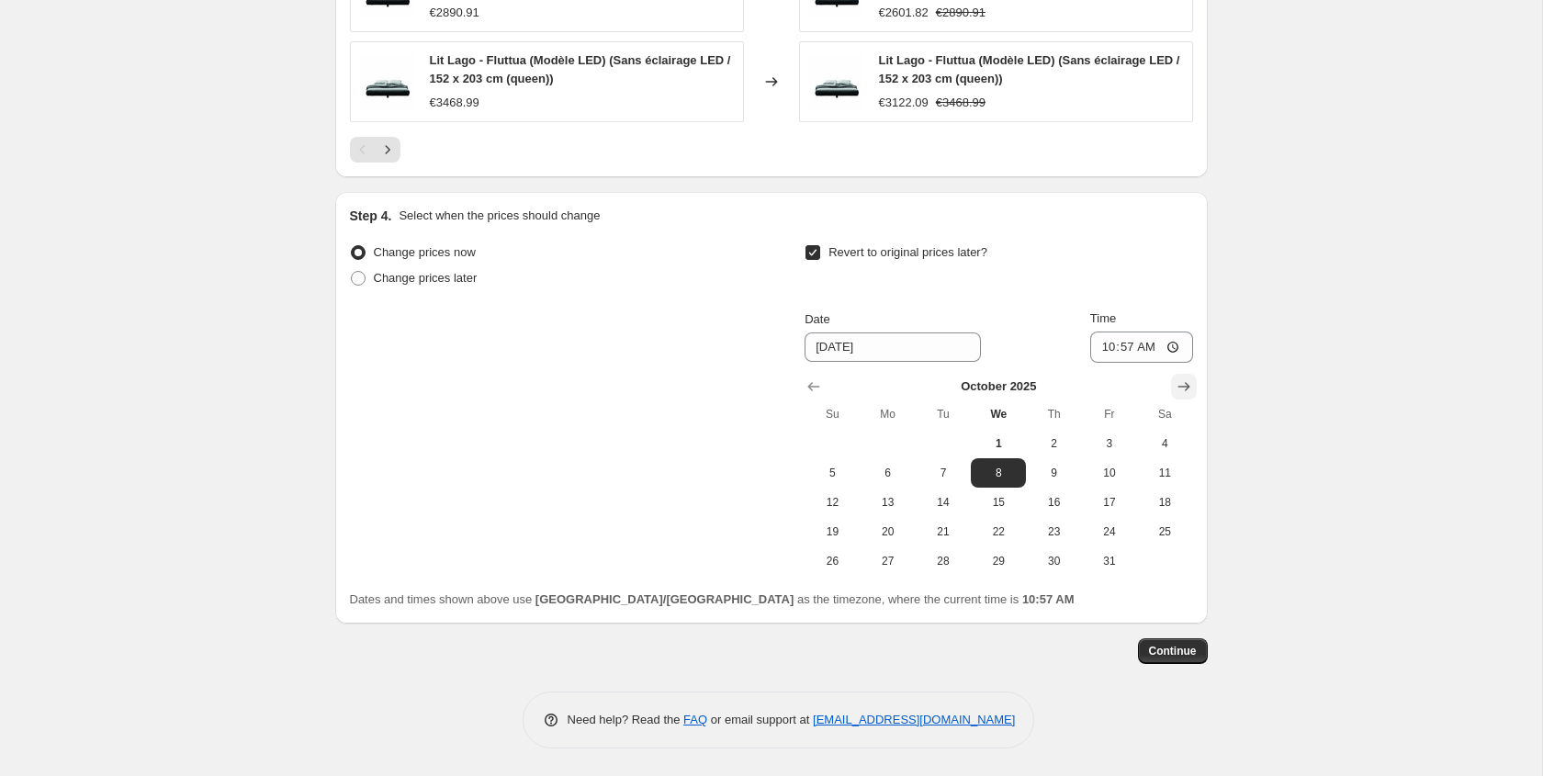
click at [1179, 381] on icon "Show next month, November 2025" at bounding box center [1184, 387] width 18 height 18
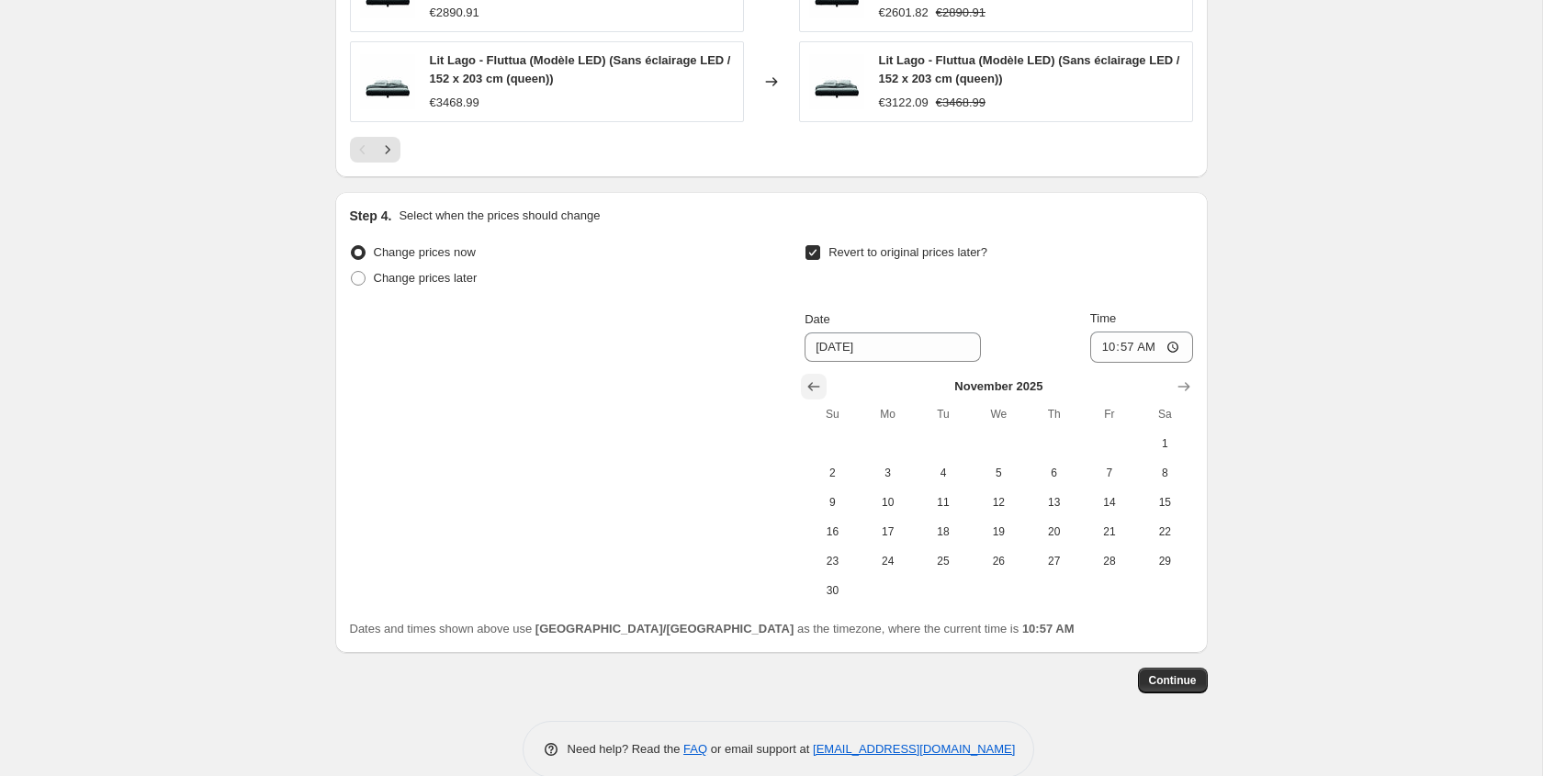
click at [809, 386] on icon "Show previous month, October 2025" at bounding box center [814, 386] width 12 height 9
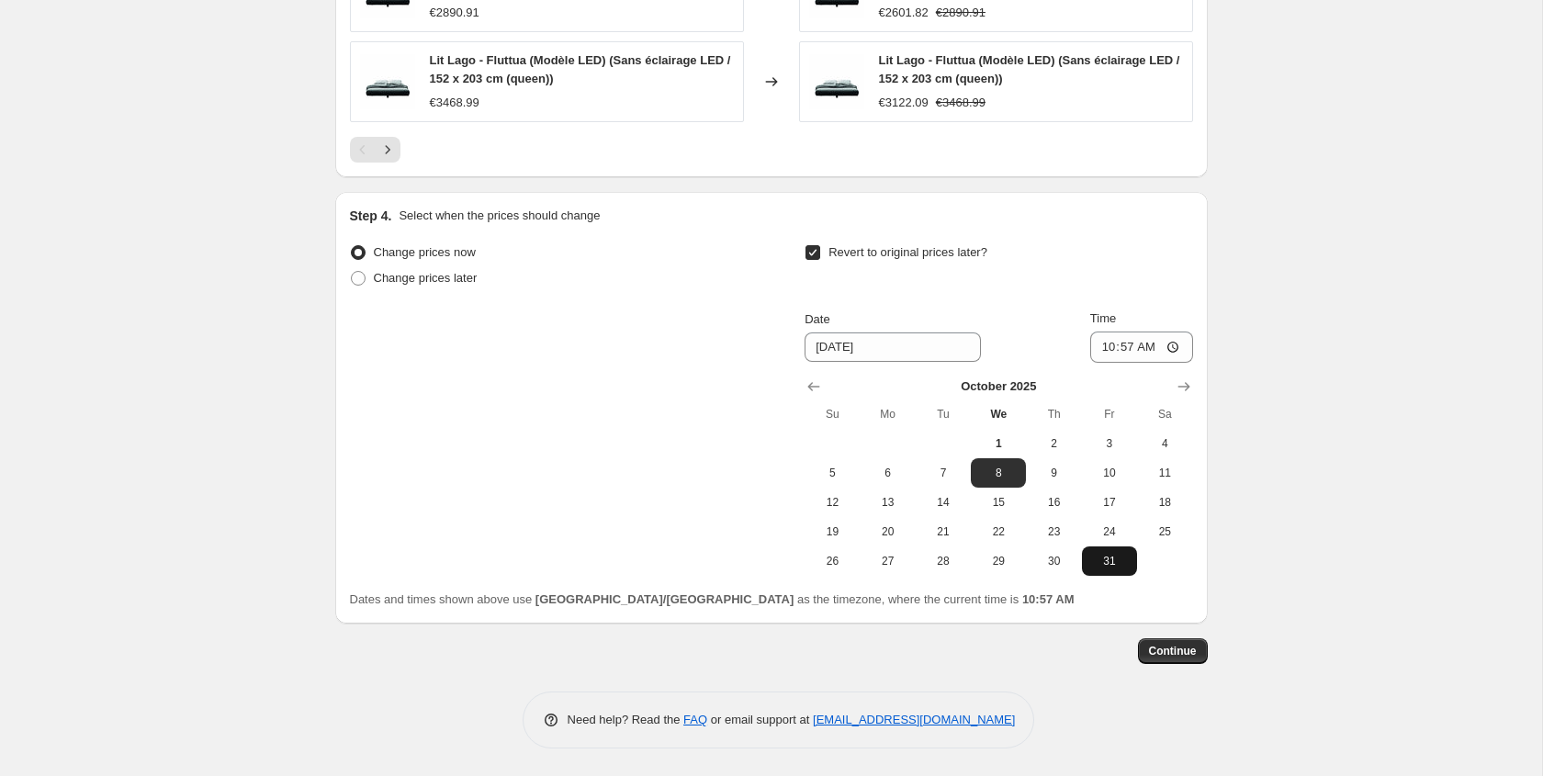
click at [1115, 559] on span "31" at bounding box center [1110, 561] width 40 height 15
type input "[DATE]"
click at [1116, 352] on input "10:57" at bounding box center [1141, 347] width 103 height 31
type input "21:00"
click at [1191, 389] on icon "Show next month, November 2025" at bounding box center [1184, 387] width 18 height 18
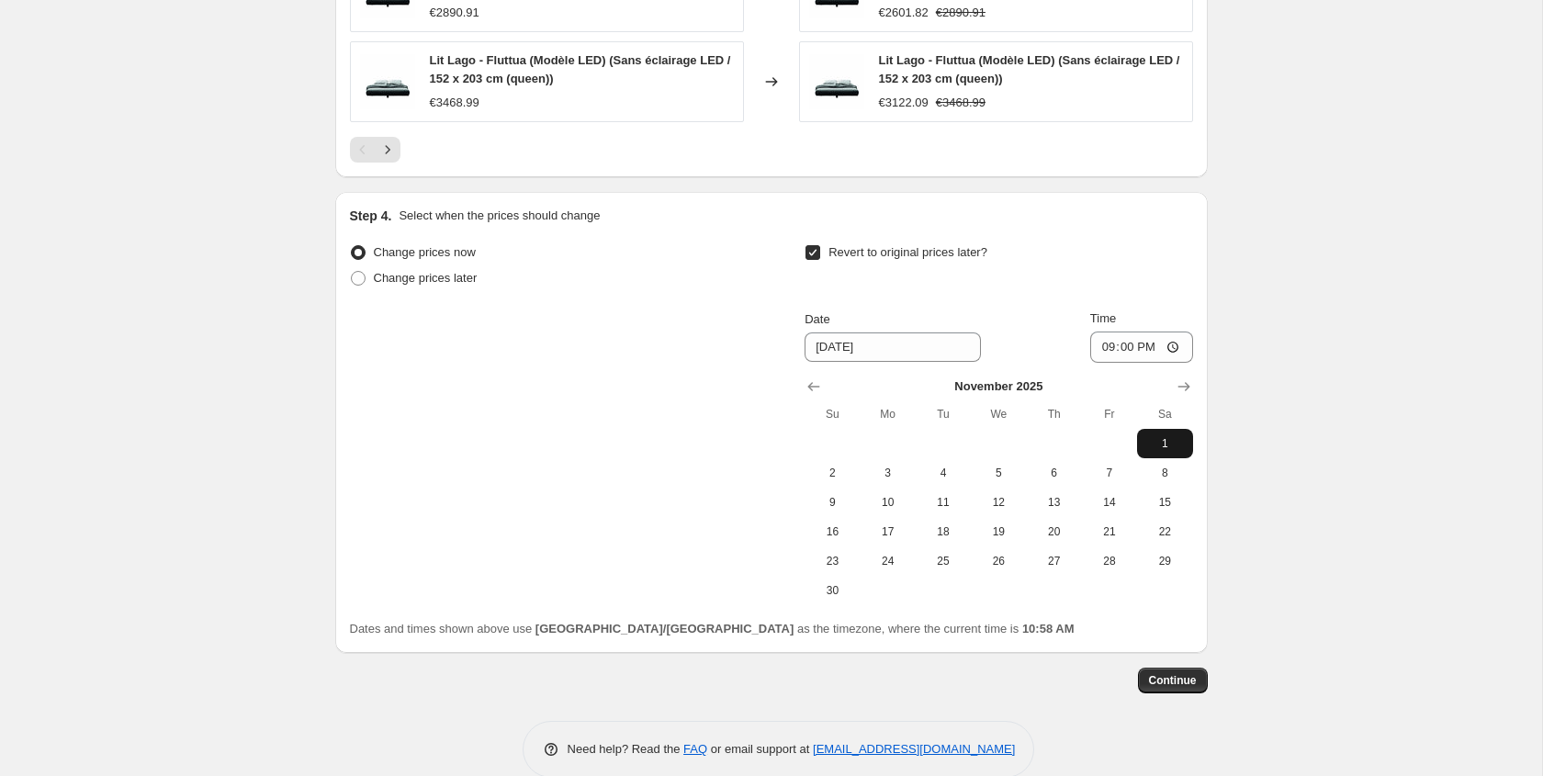
click at [1154, 448] on span "1" at bounding box center [1165, 443] width 40 height 15
type input "[DATE]"
click at [1107, 356] on input "21:00" at bounding box center [1141, 347] width 103 height 31
type input "03:00"
click at [1083, 242] on div "Revert to original prices later?" at bounding box center [999, 267] width 388 height 55
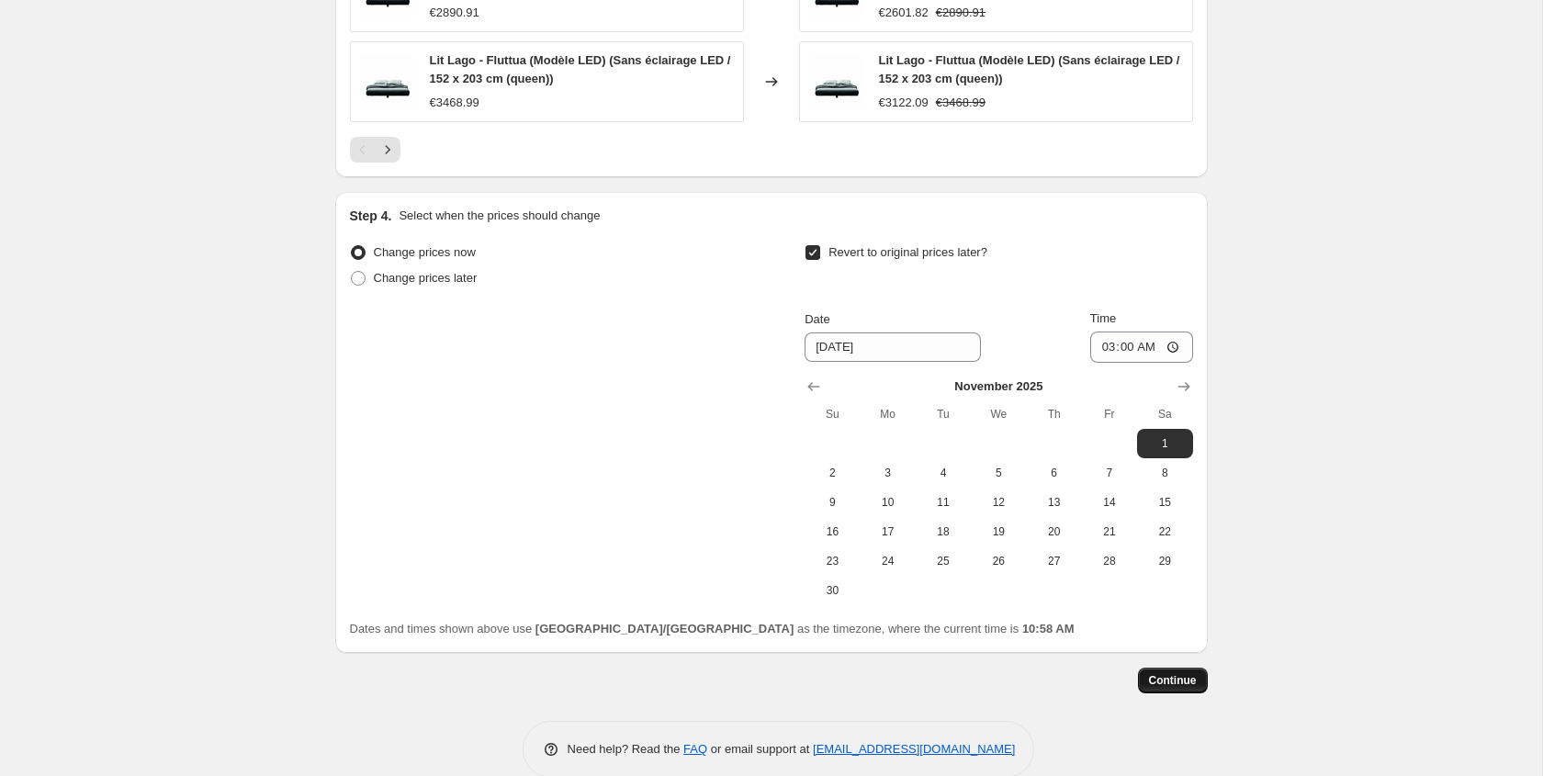
click at [1177, 680] on span "Continue" at bounding box center [1173, 680] width 48 height 15
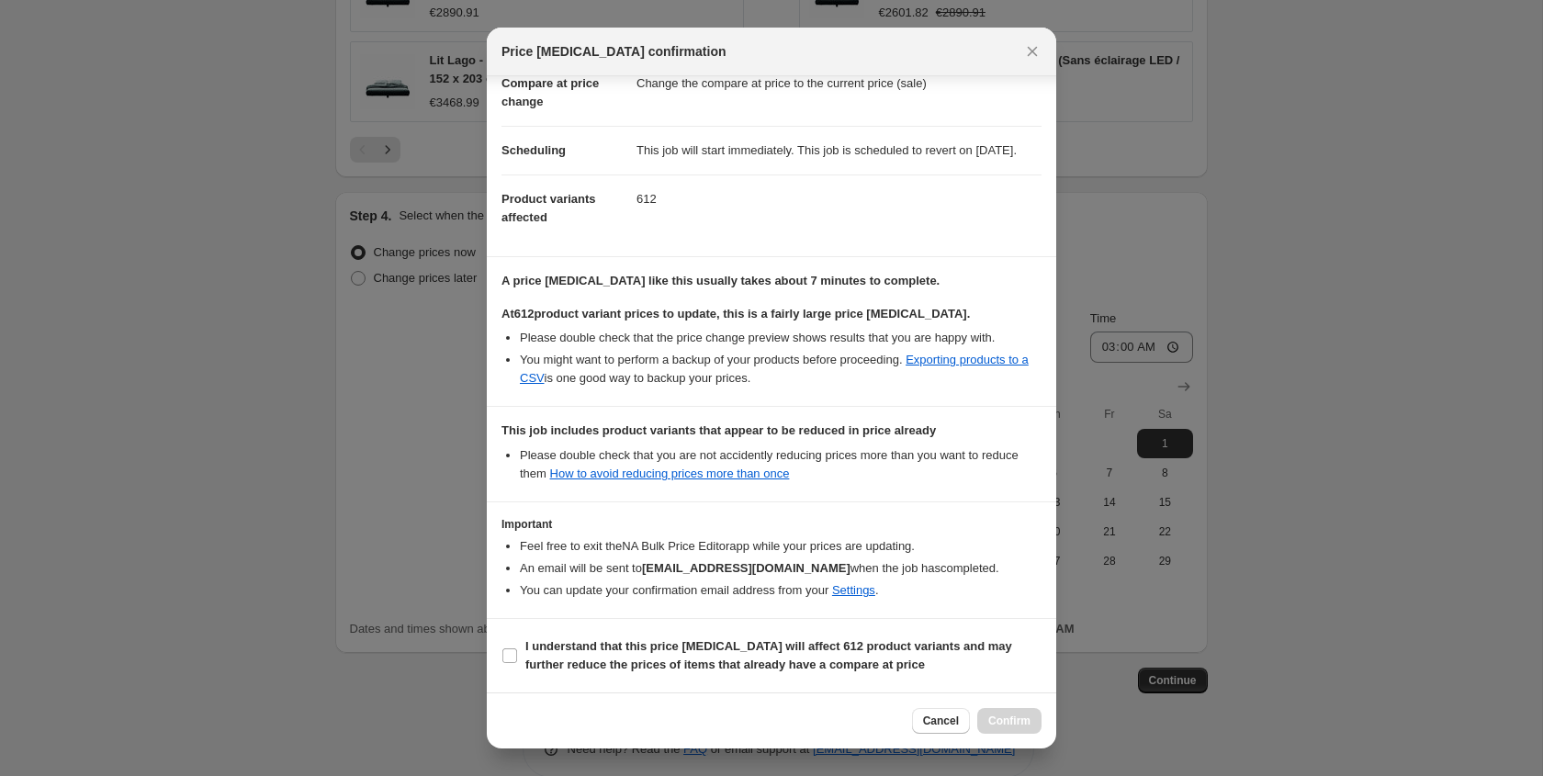
scroll to position [117, 0]
click at [627, 649] on b "I understand that this price [MEDICAL_DATA] will affect 612 product variants an…" at bounding box center [768, 655] width 487 height 32
click at [517, 649] on input "I understand that this price [MEDICAL_DATA] will affect 612 product variants an…" at bounding box center [510, 656] width 15 height 15
checkbox input "true"
click at [1017, 729] on button "Confirm" at bounding box center [1009, 721] width 64 height 26
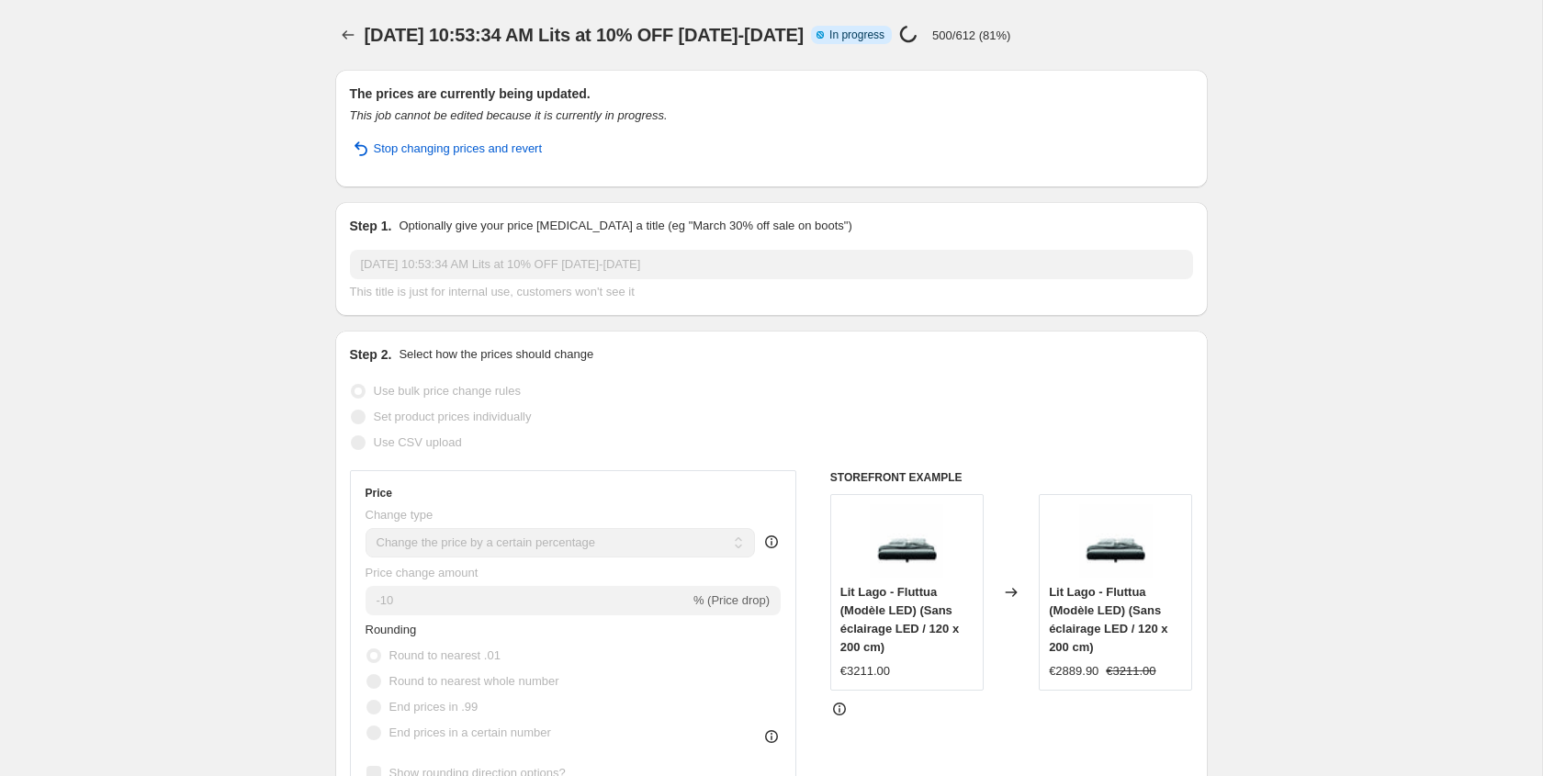
select select "percentage"
select select "tag"
select select "not_equal"
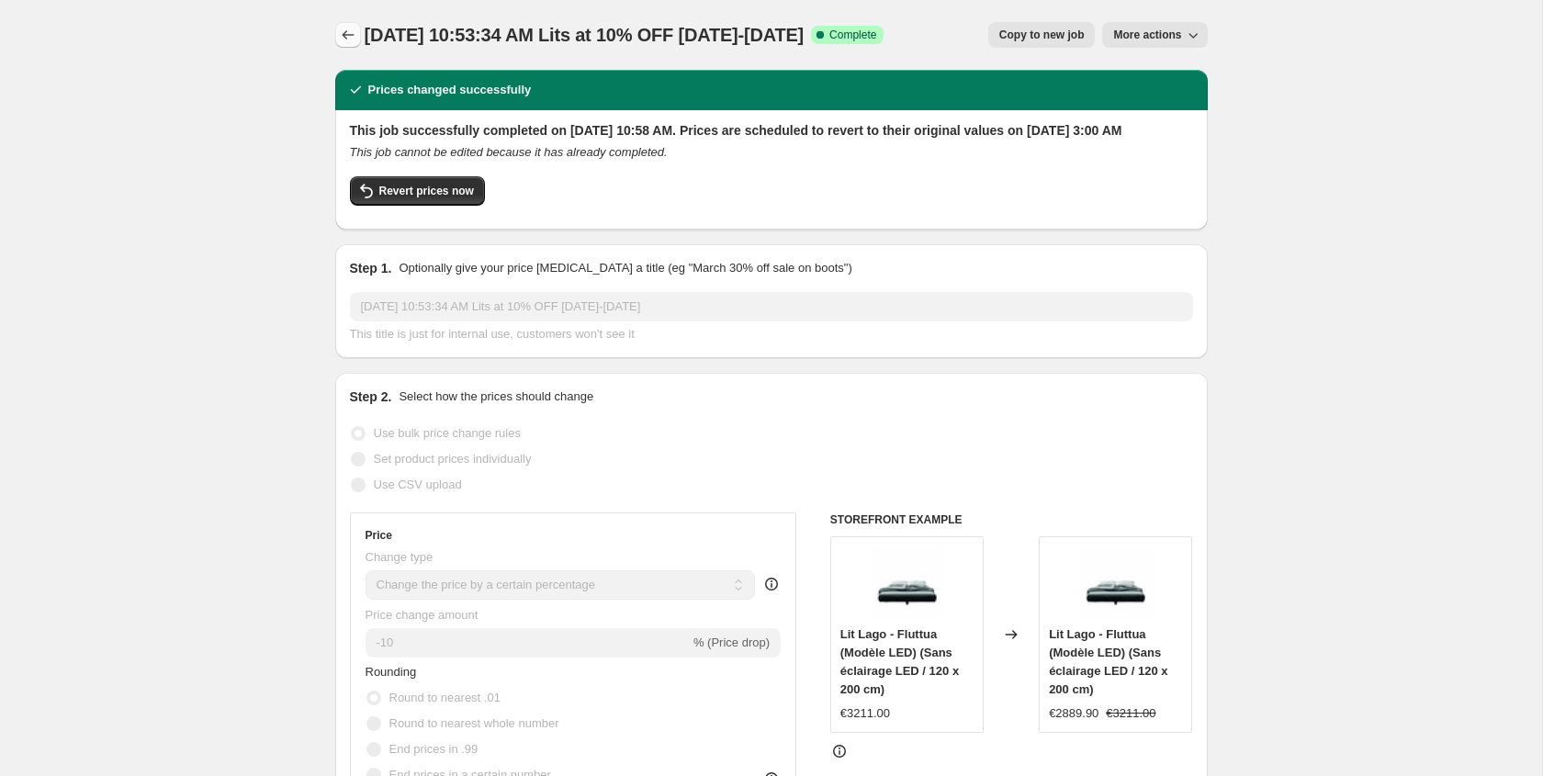
click at [345, 46] on button "Price change jobs" at bounding box center [348, 35] width 26 height 26
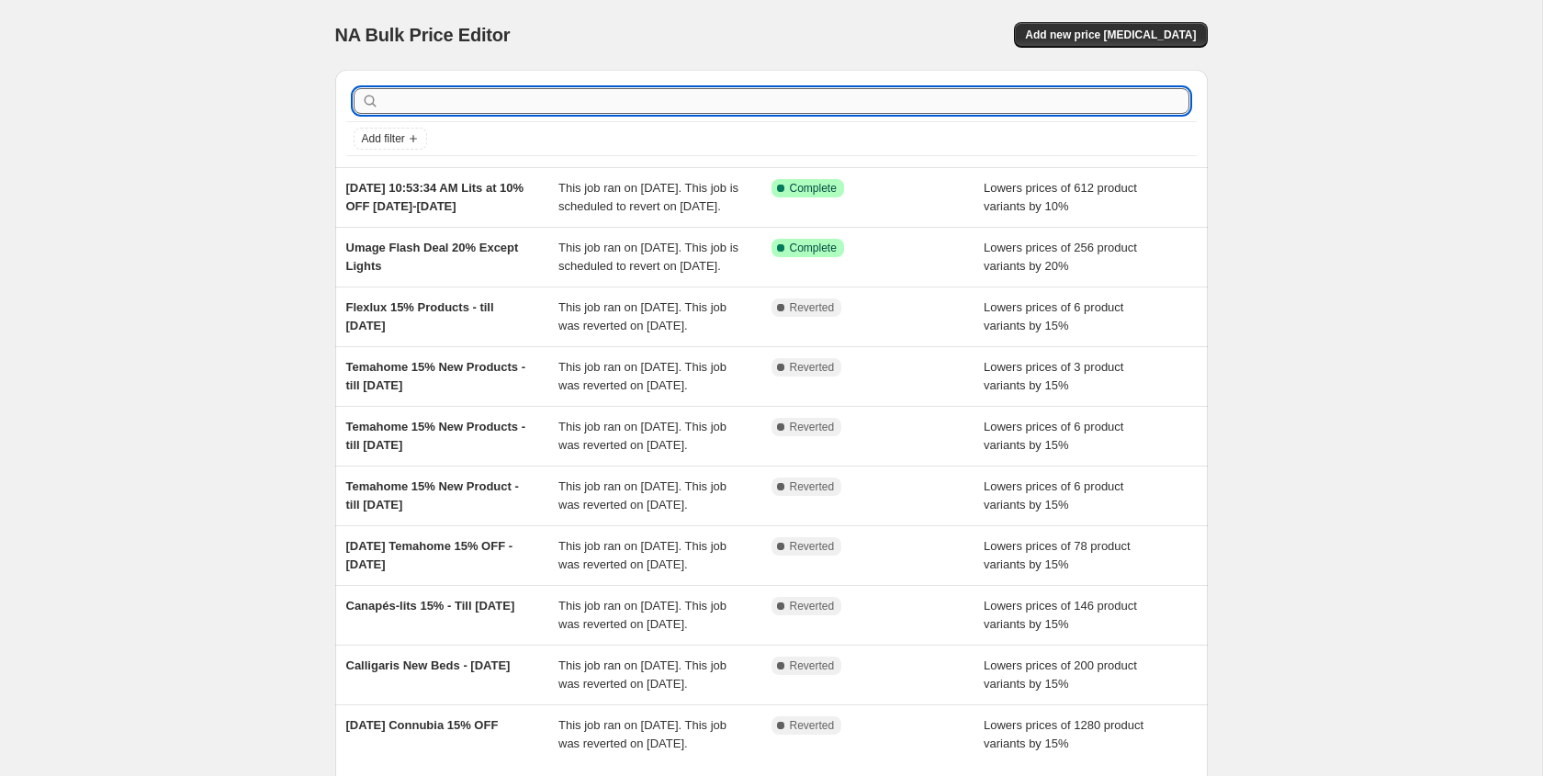
click at [516, 111] on input "text" at bounding box center [786, 101] width 807 height 26
type input "Uppwe"
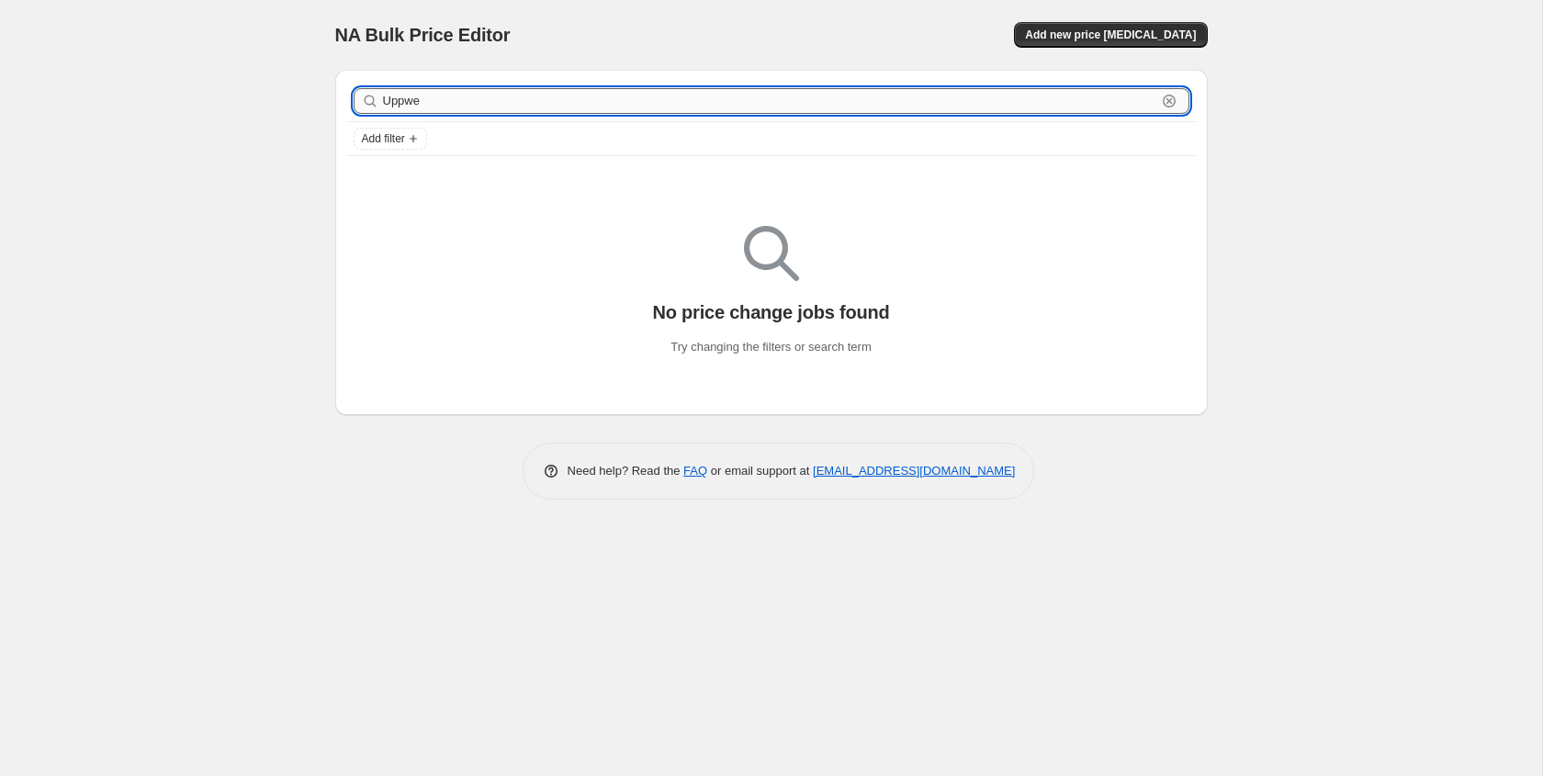
click at [475, 108] on input "Uppwe" at bounding box center [770, 101] width 774 height 26
type input "U"
type input "x"
type input "CANDY"
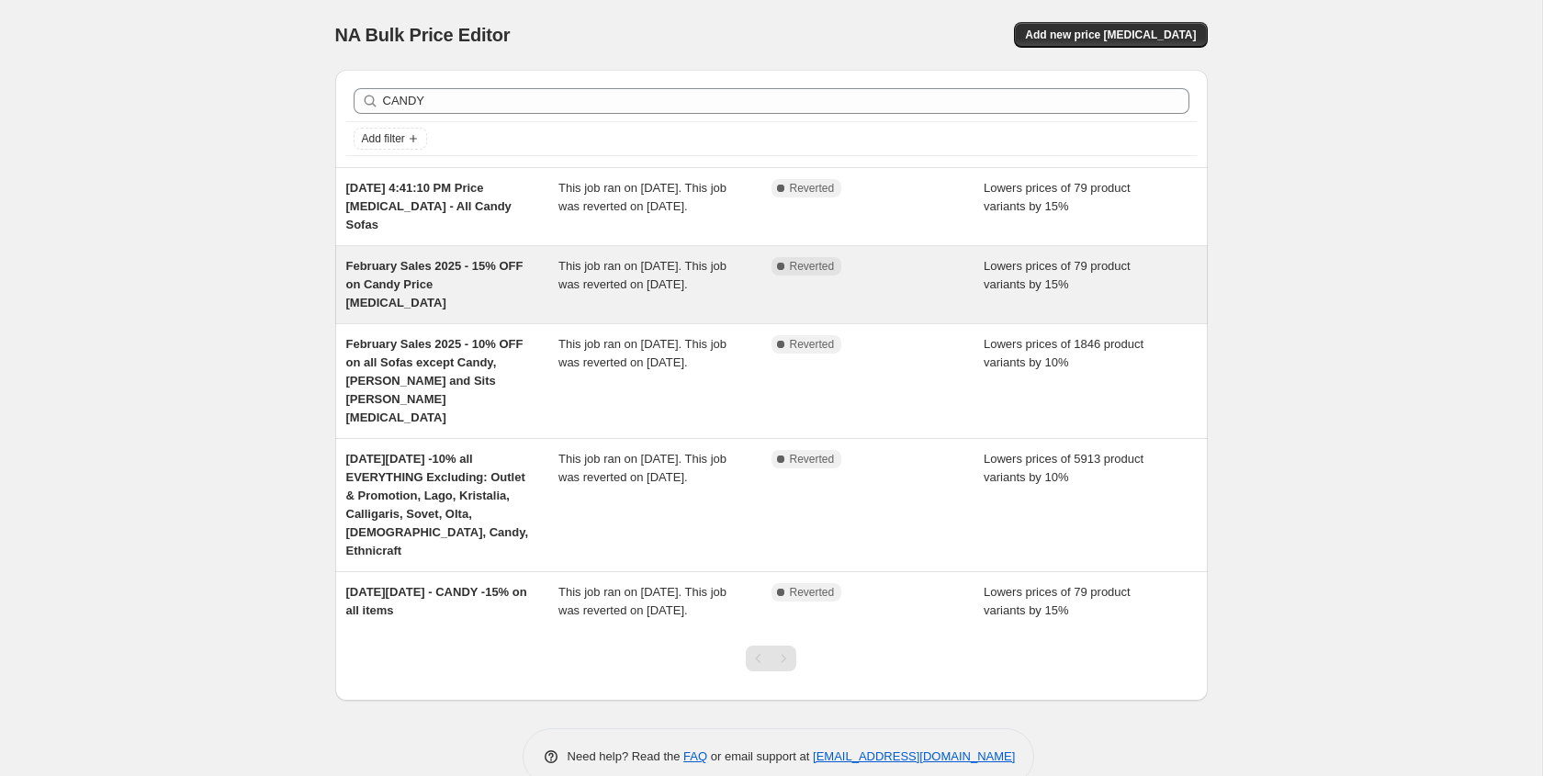
click at [537, 279] on div "February Sales 2025 - 15% OFF on Candy Price [MEDICAL_DATA]" at bounding box center [452, 284] width 213 height 55
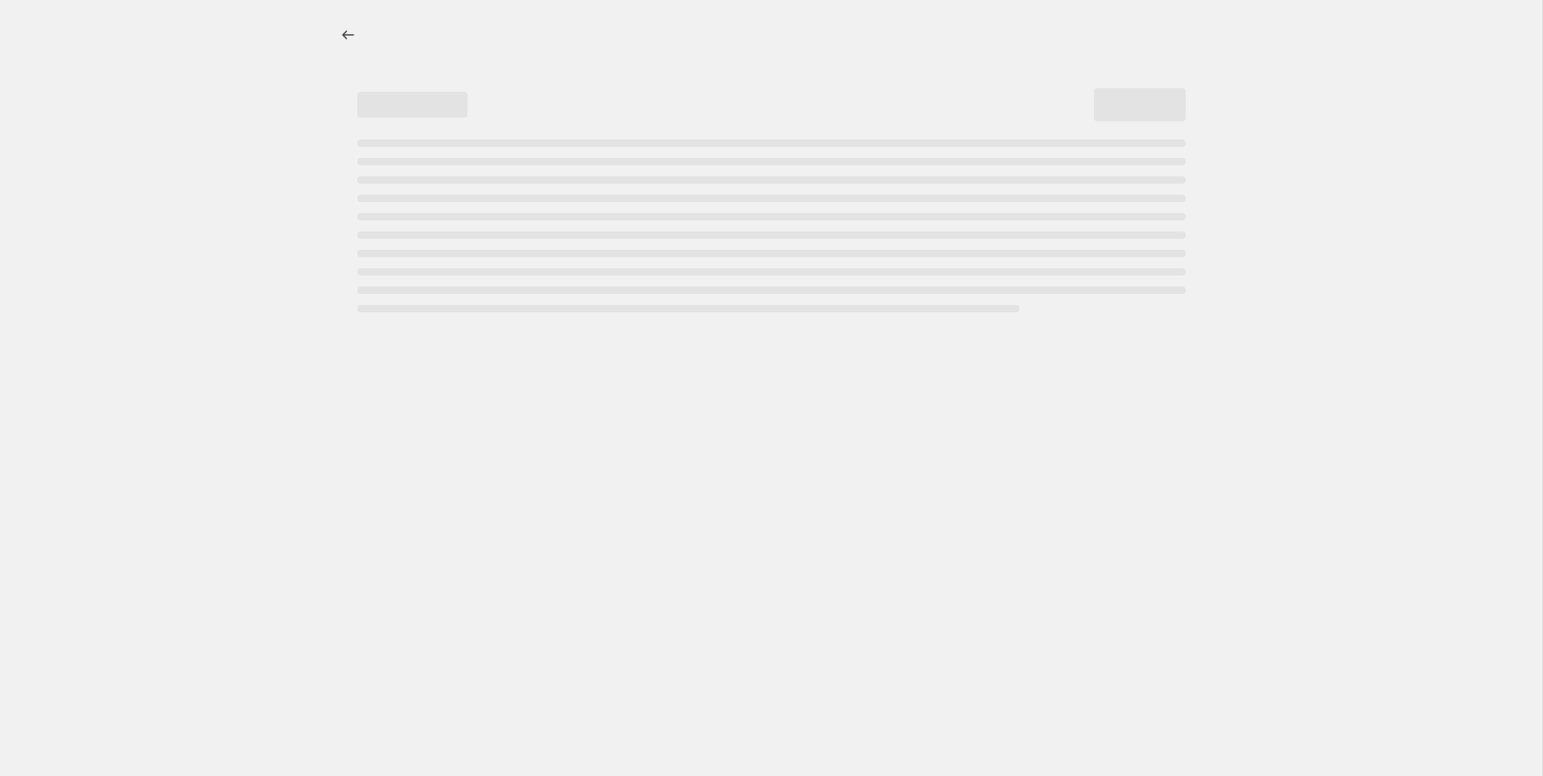
select select "percentage"
select select "vendor"
select select "tag"
select select "not_equal"
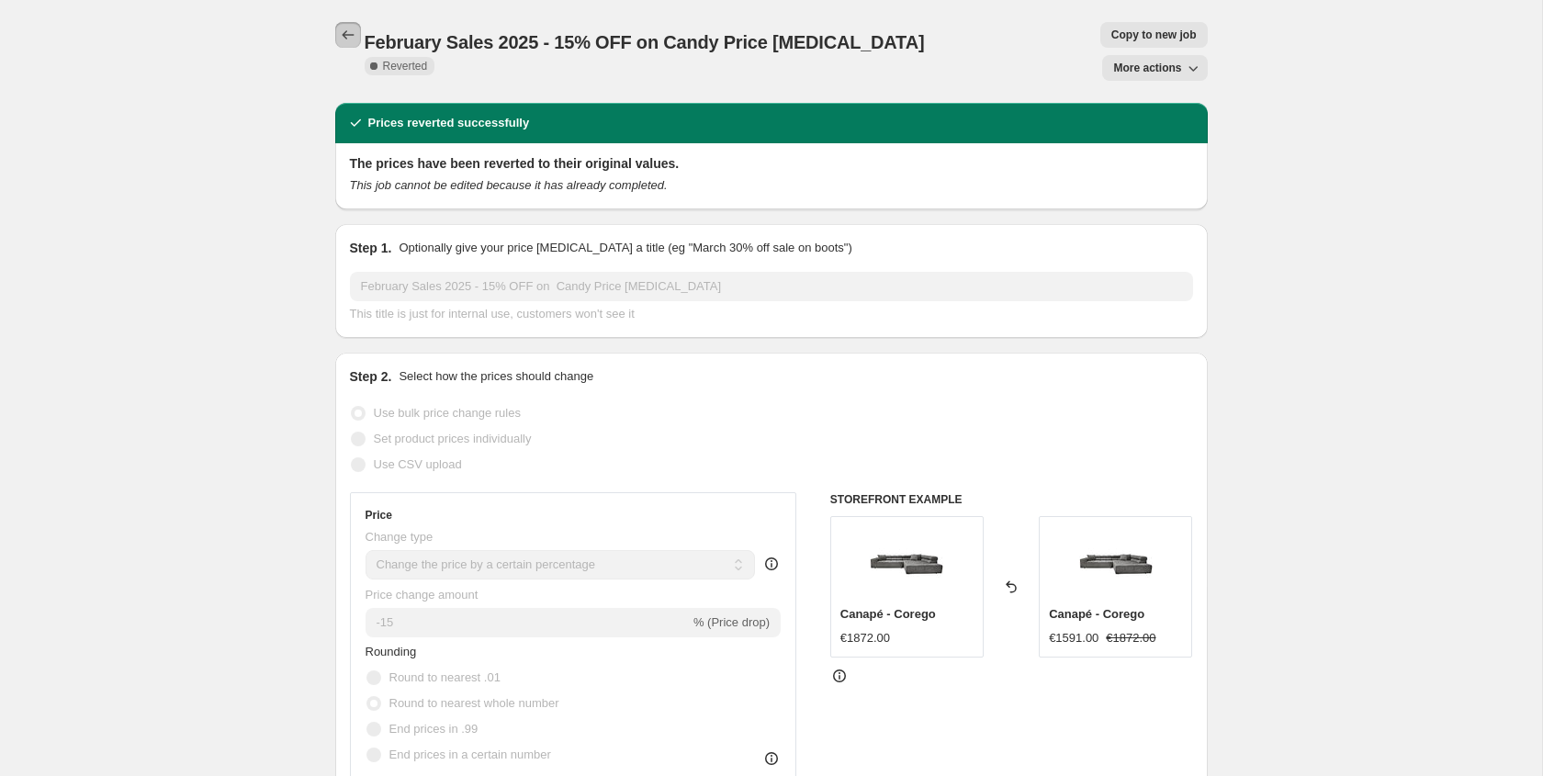
click at [337, 28] on button "Price change jobs" at bounding box center [348, 35] width 26 height 26
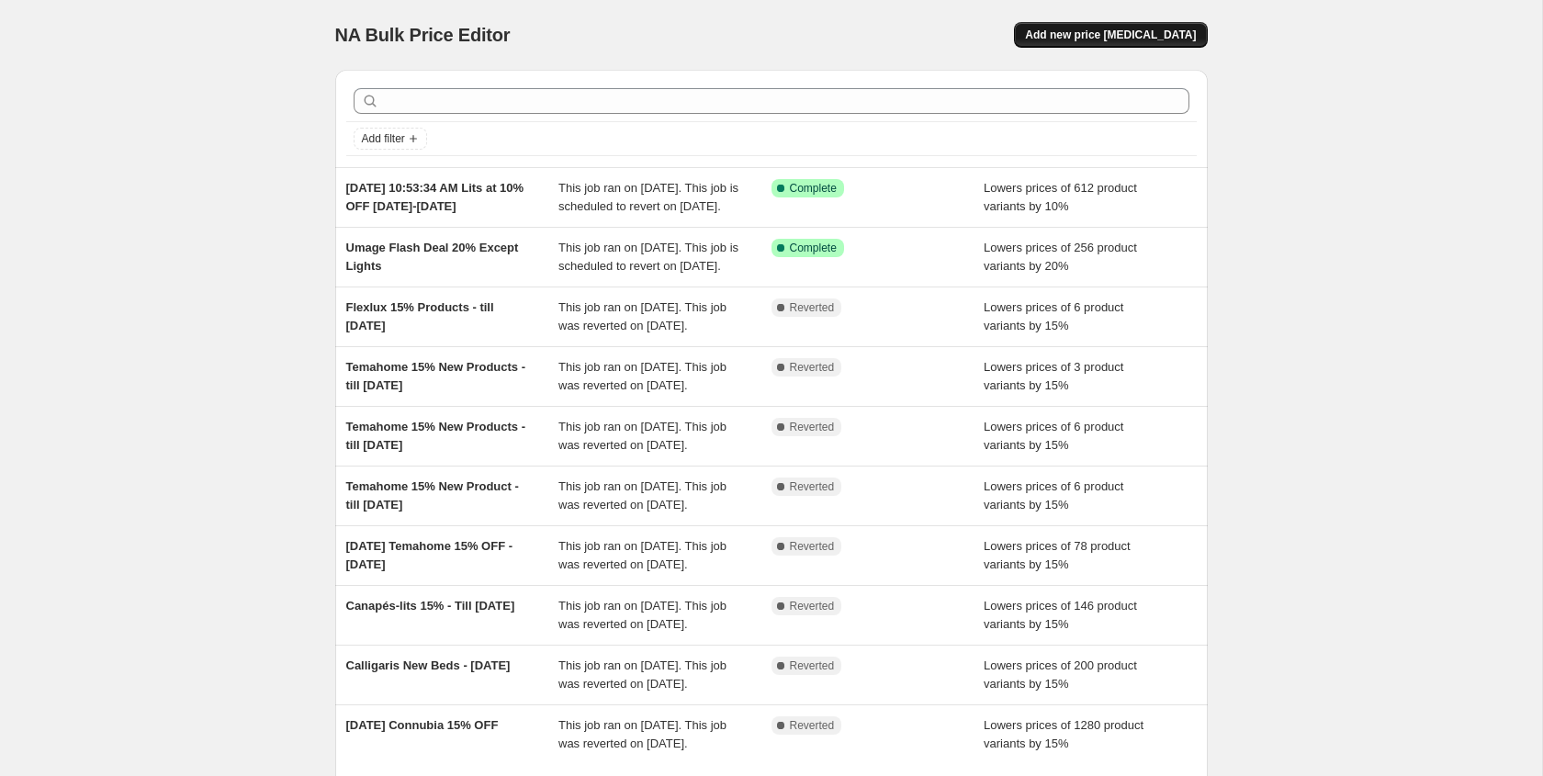
click at [1077, 44] on button "Add new price [MEDICAL_DATA]" at bounding box center [1110, 35] width 193 height 26
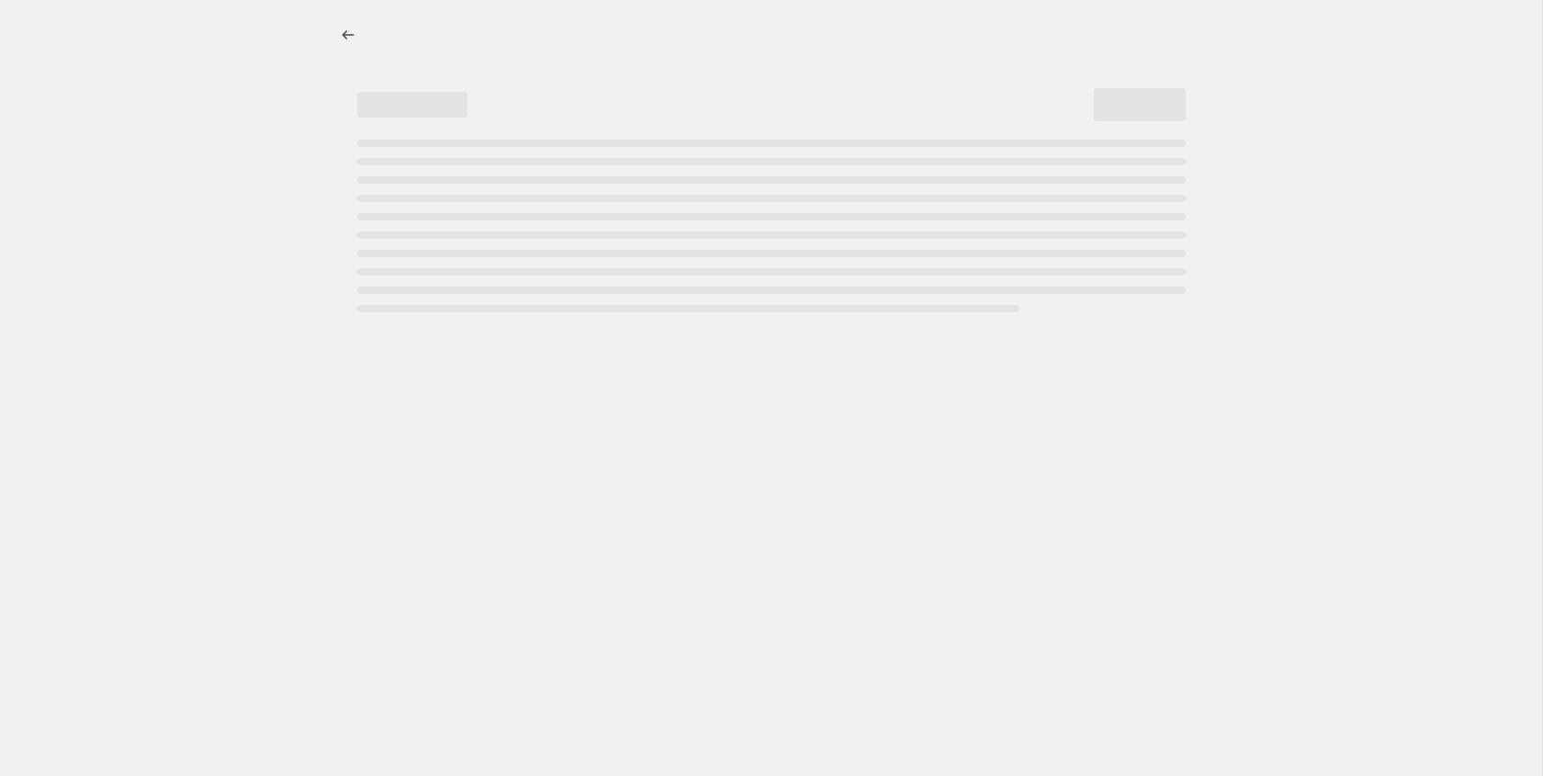
select select "percentage"
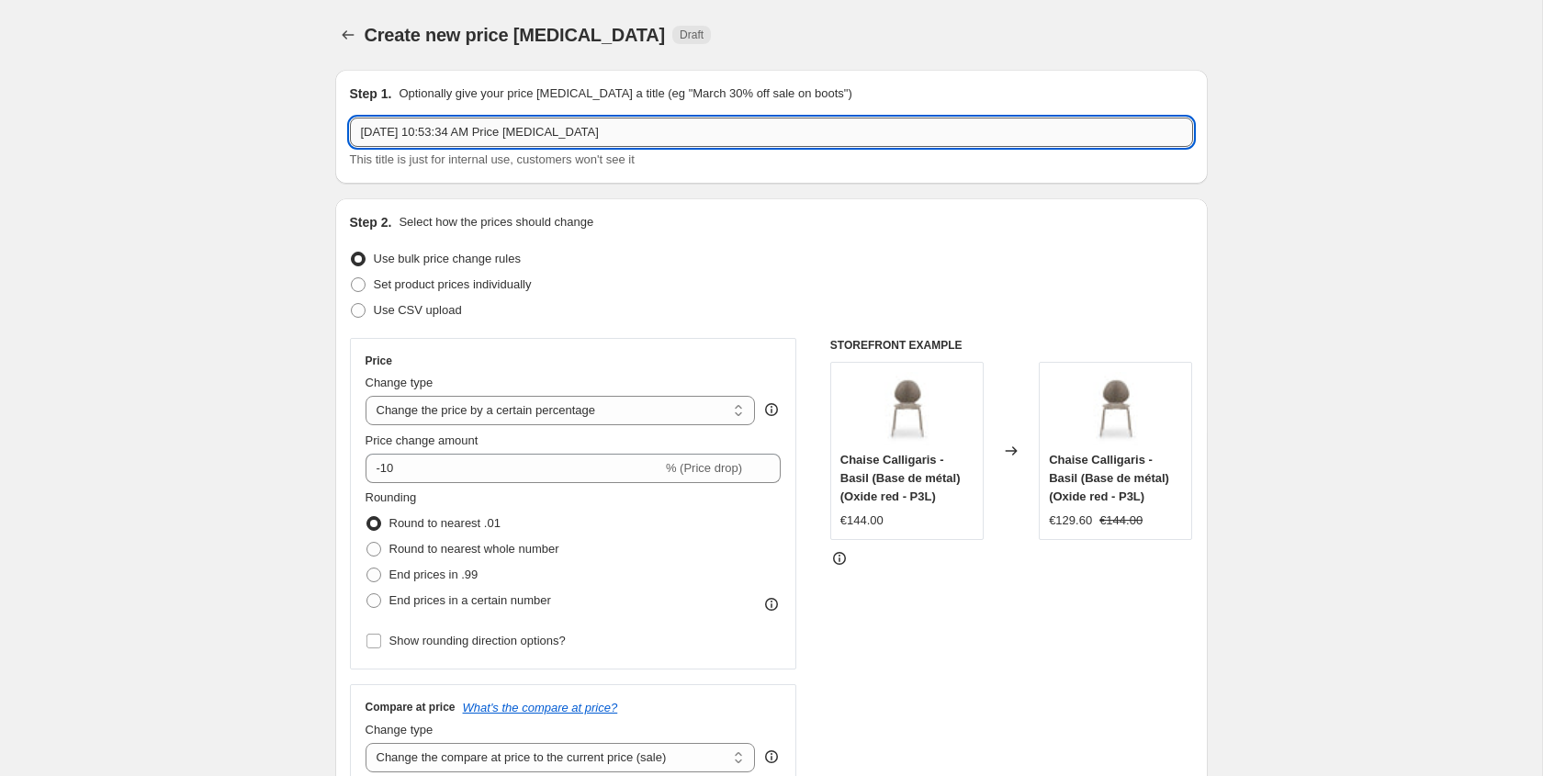
click at [421, 134] on input "[DATE] 10:53:34 AM Price [MEDICAL_DATA]" at bounding box center [771, 132] width 843 height 29
click at [647, 127] on input "[DATE] 10:53:34 AM Price [MEDICAL_DATA]" at bounding box center [771, 132] width 843 height 29
click at [440, 133] on input "[DATE] 10:53:34 AM Price [MEDICAL_DATA]" at bounding box center [771, 132] width 843 height 29
drag, startPoint x: 435, startPoint y: 133, endPoint x: 684, endPoint y: 130, distance: 249.0
click at [685, 131] on input "[DATE] 10:53:34 AM Price [MEDICAL_DATA]" at bounding box center [771, 132] width 843 height 29
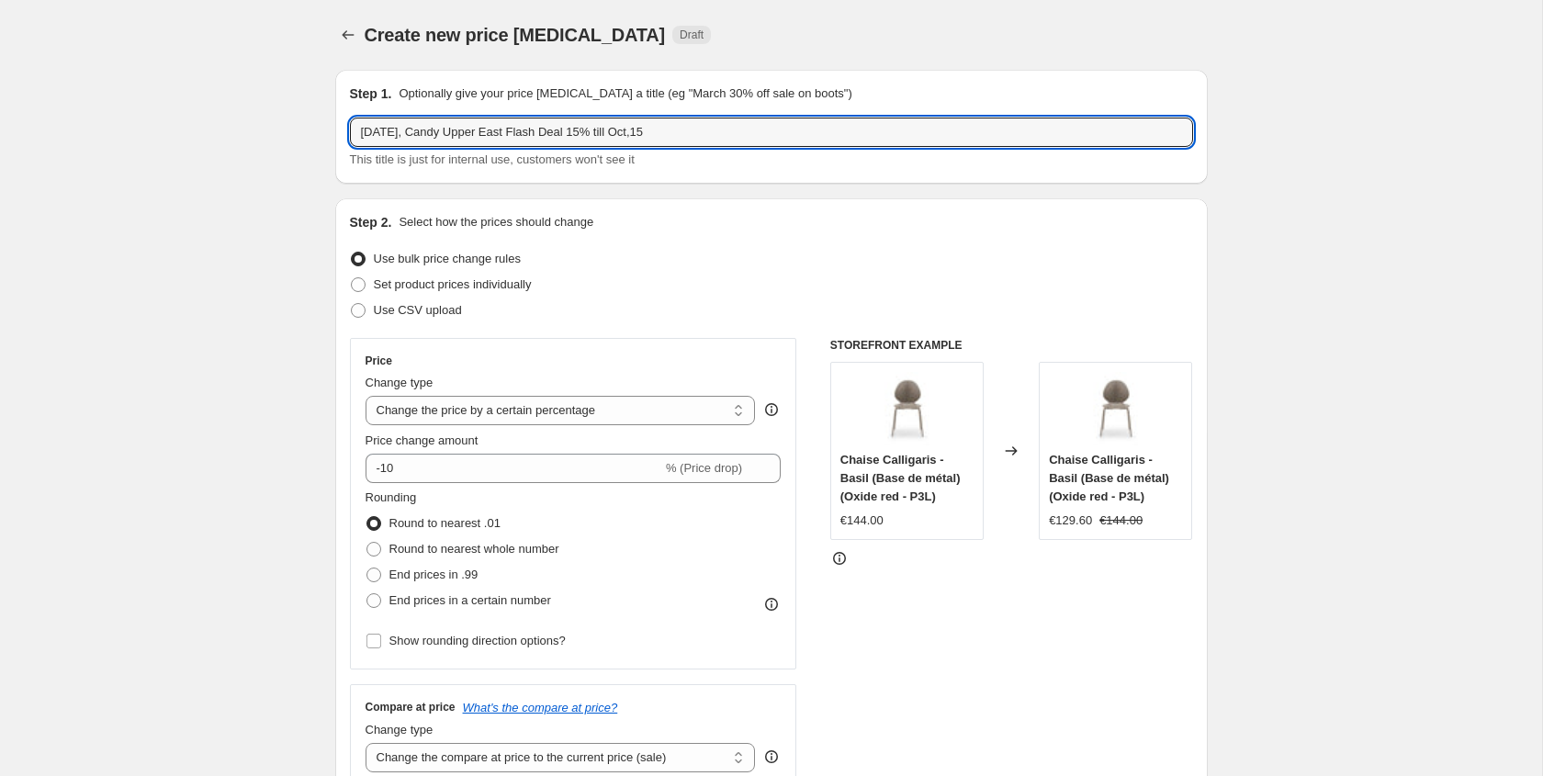
type input "[DATE], Candy Upper East Flash Deal 15% till Oct,15"
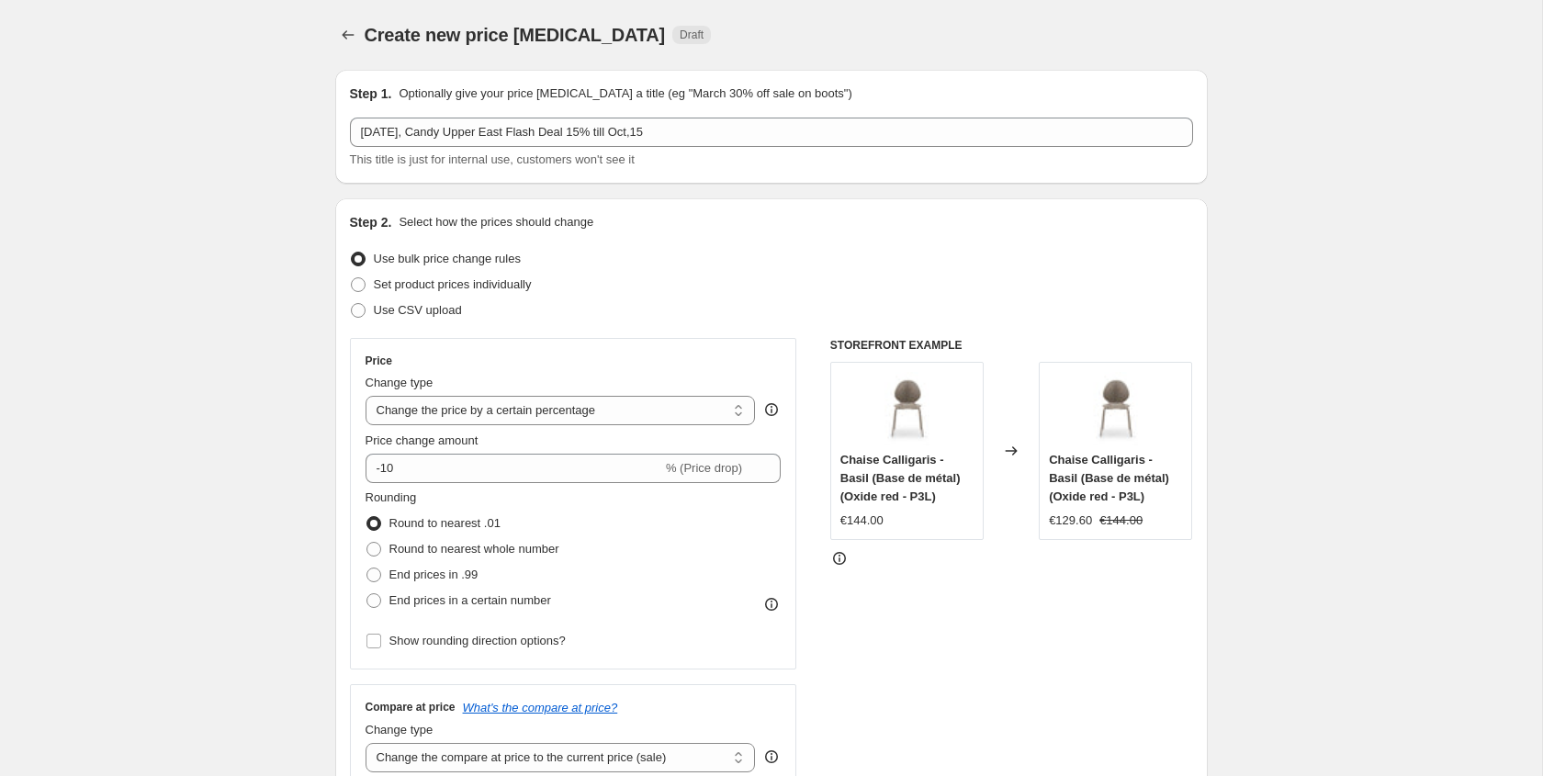
click at [495, 450] on div "Price change amount -10 % (Price drop)" at bounding box center [574, 457] width 416 height 51
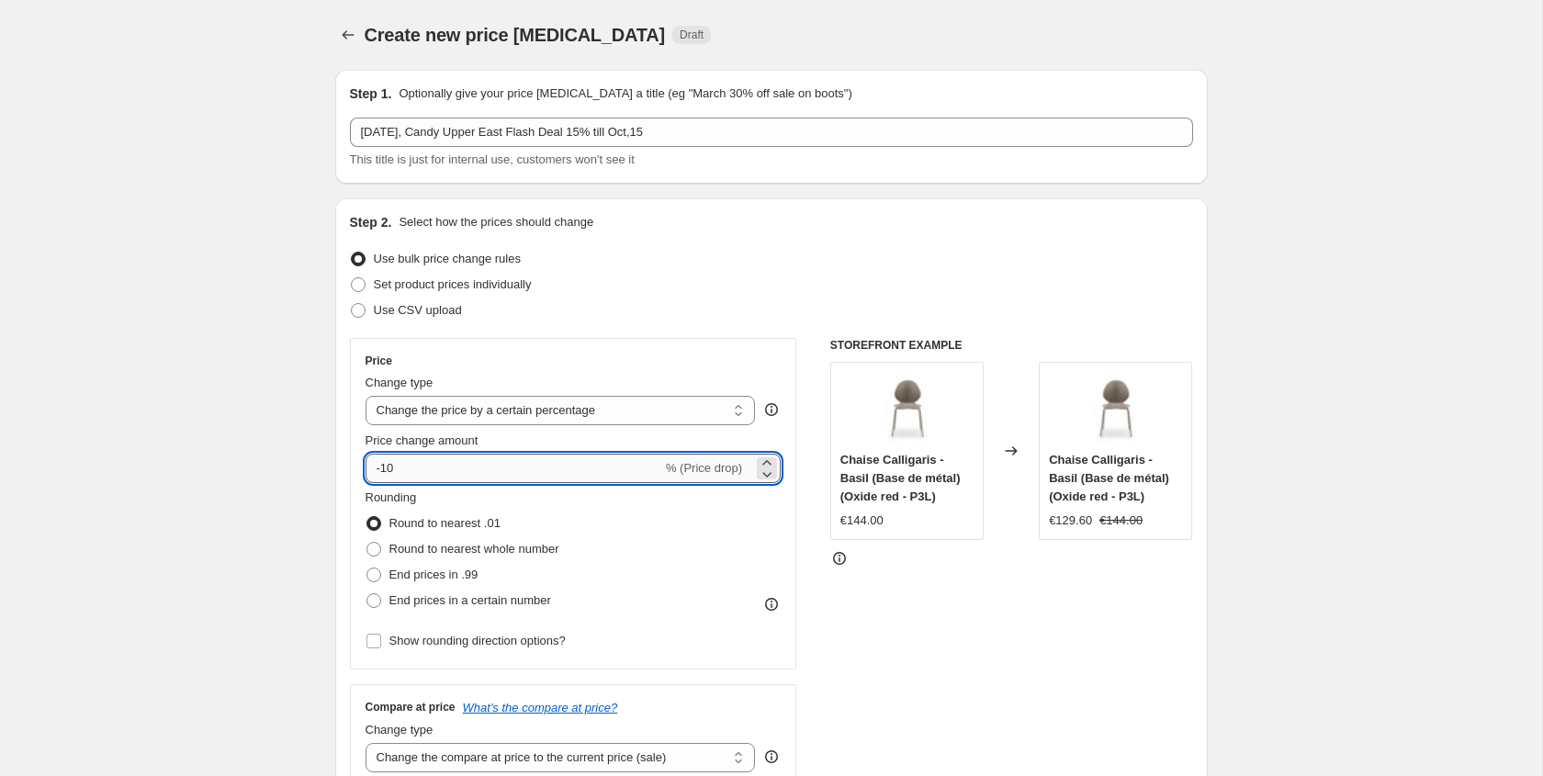
click at [491, 460] on input "-10" at bounding box center [514, 468] width 297 height 29
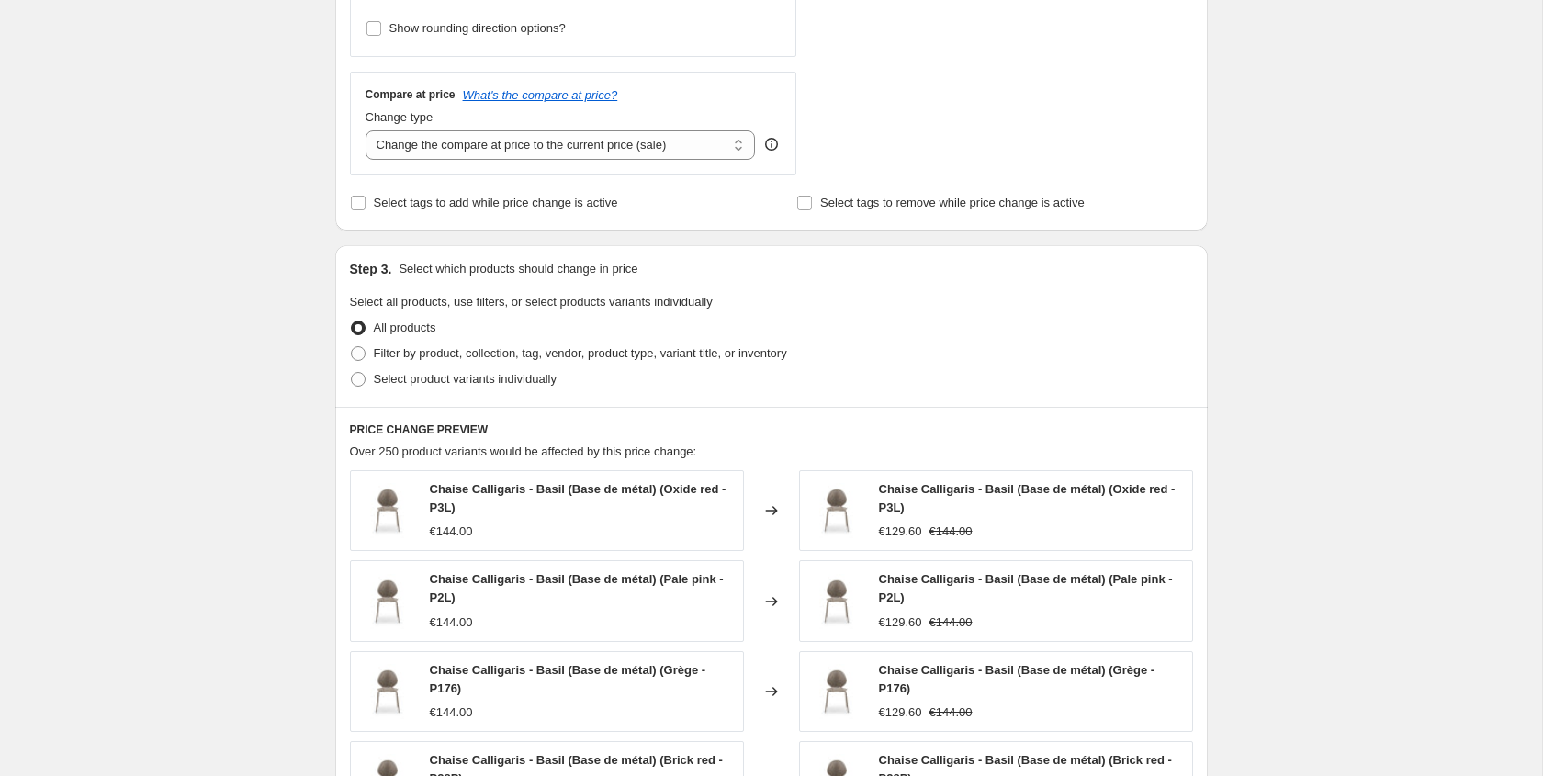
scroll to position [565, 0]
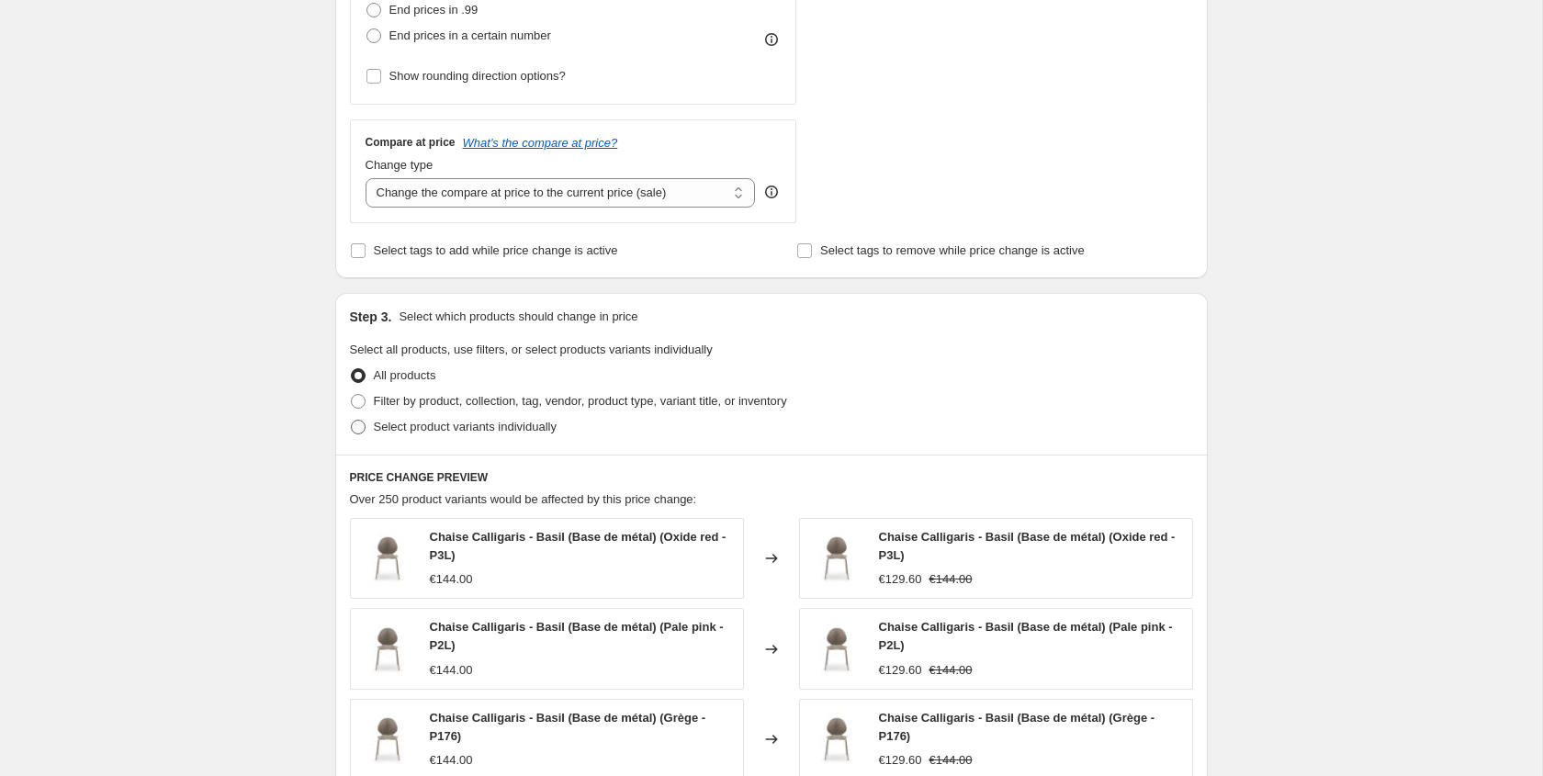
type input "-79"
click at [426, 430] on span "Select product variants individually" at bounding box center [465, 427] width 183 height 14
click at [352, 421] on input "Select product variants individually" at bounding box center [351, 420] width 1 height 1
radio input "true"
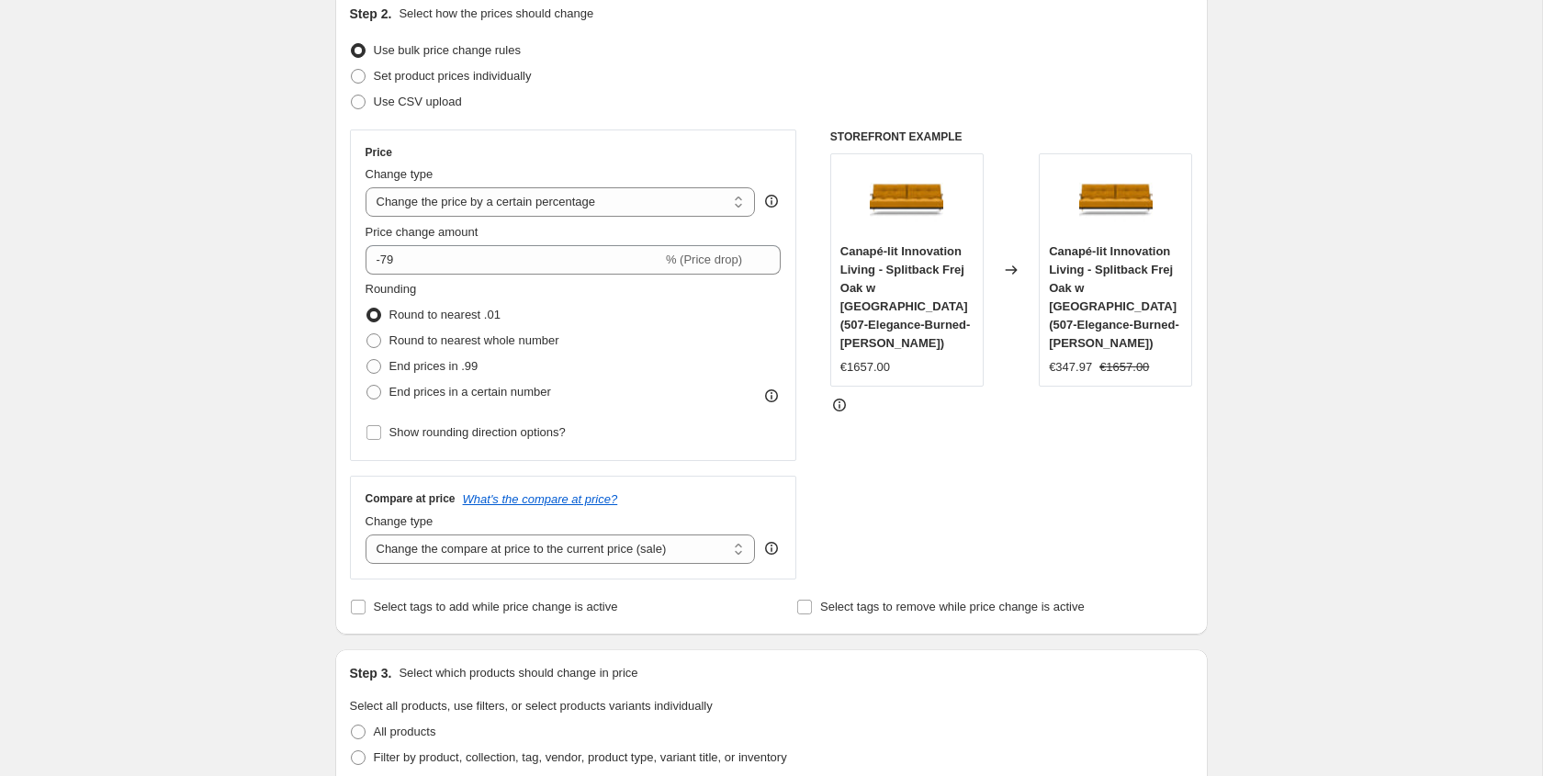
scroll to position [88, 0]
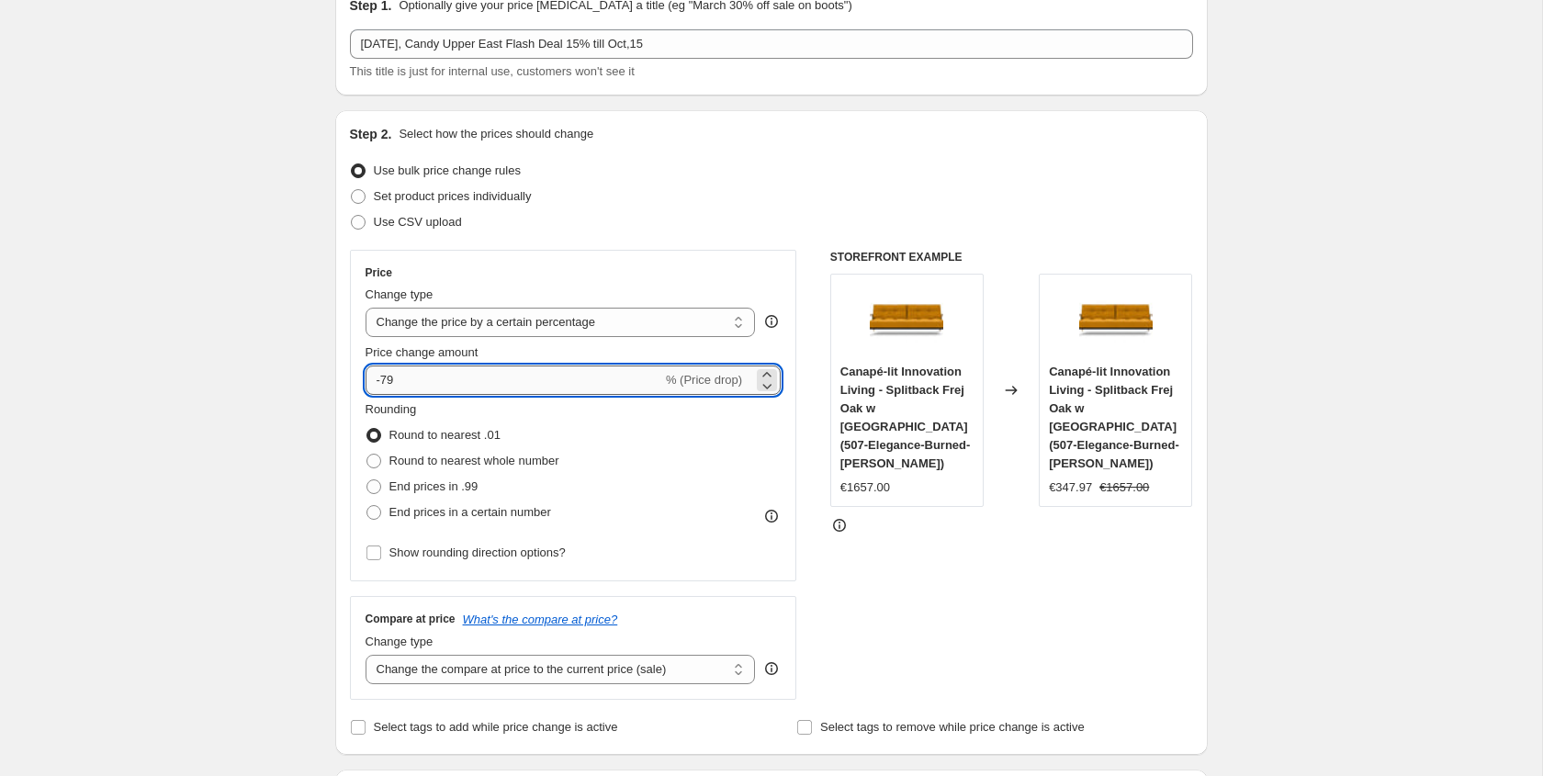
click at [445, 389] on input "-79" at bounding box center [514, 380] width 297 height 29
type input "10"
click at [271, 416] on div "Create new price [MEDICAL_DATA]. This page is ready Create new price [MEDICAL_D…" at bounding box center [771, 626] width 1542 height 1429
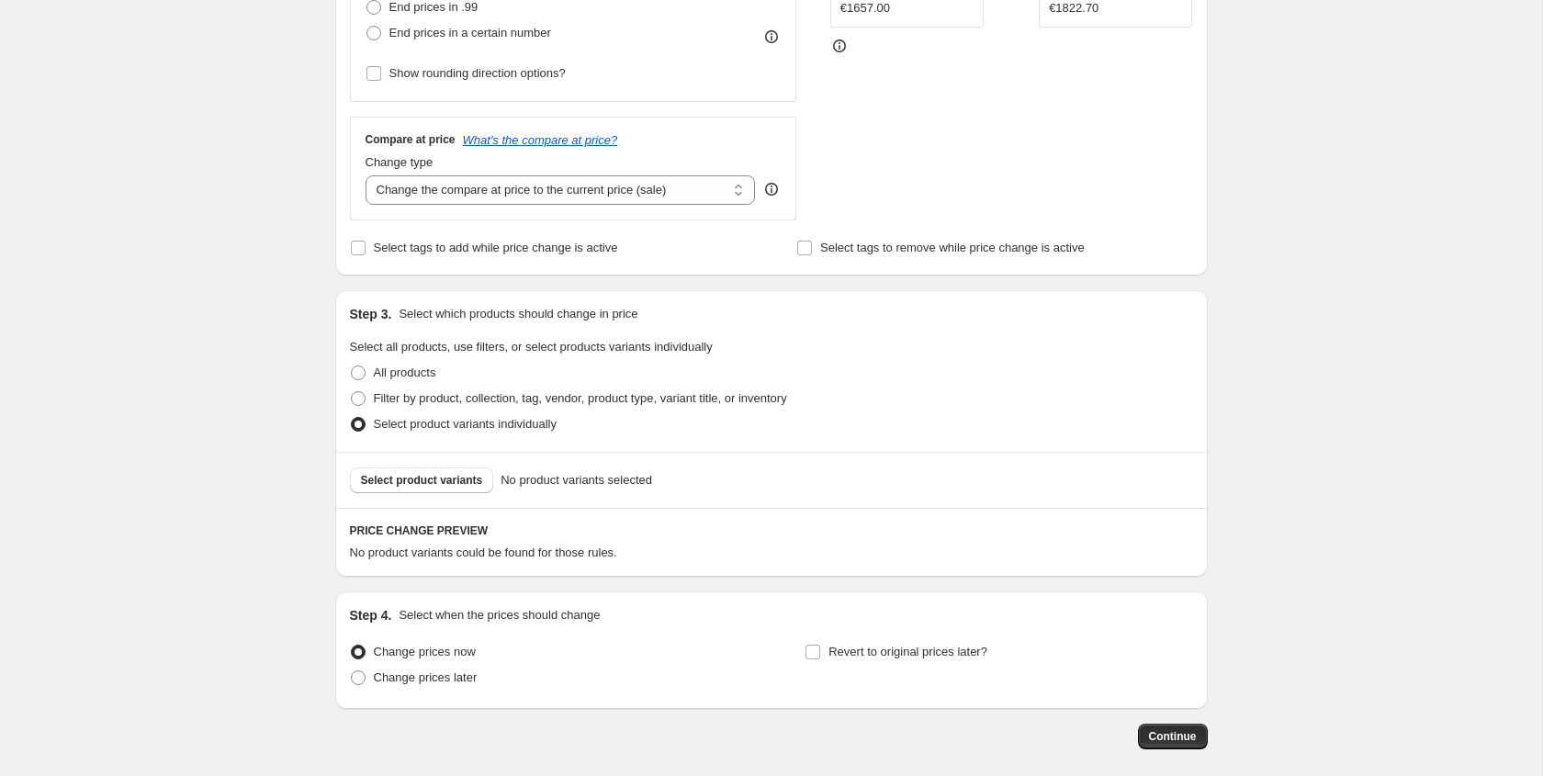
scroll to position [571, 0]
click at [380, 483] on button "Select product variants" at bounding box center [422, 477] width 144 height 26
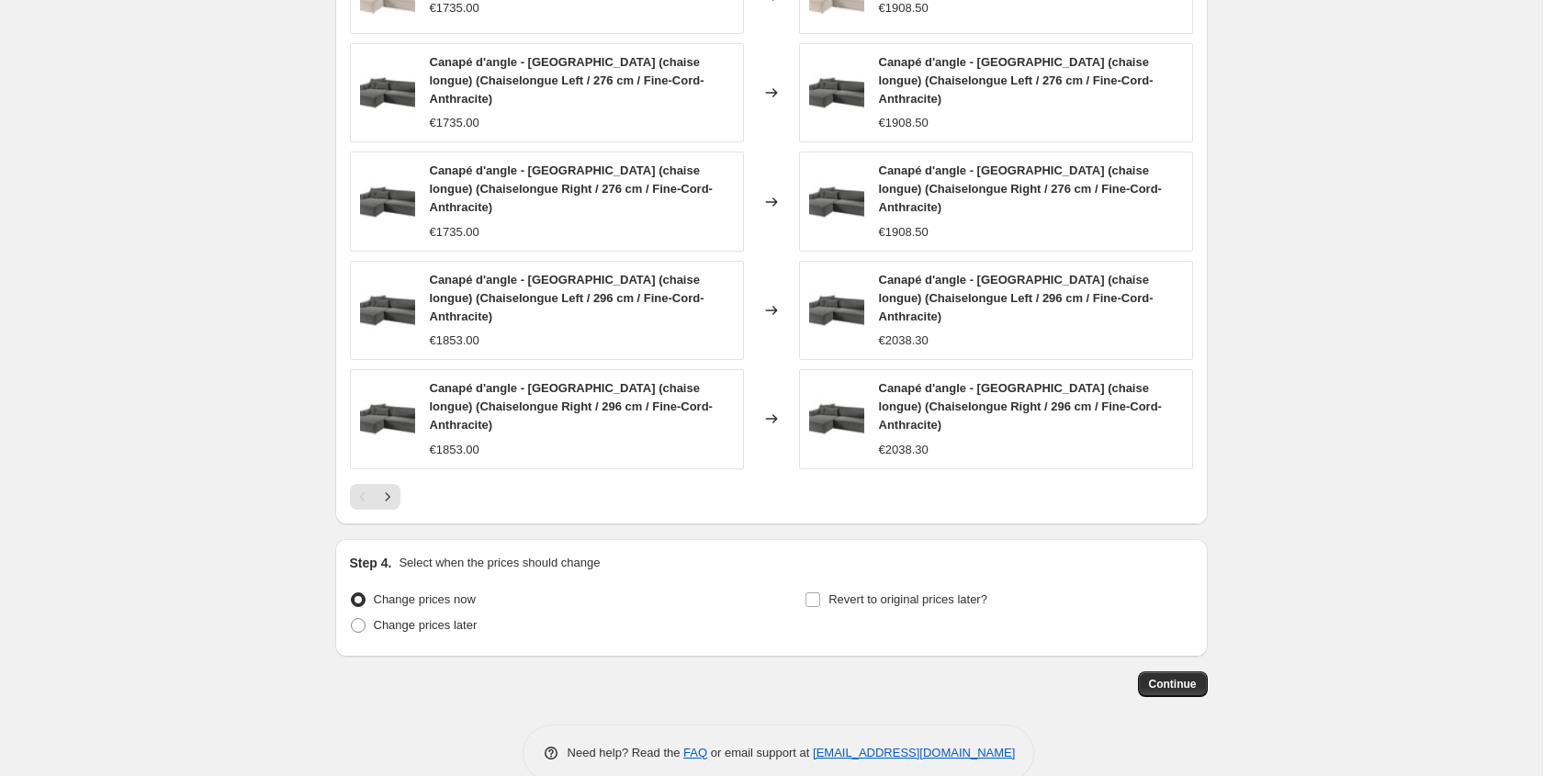
scroll to position [1214, 0]
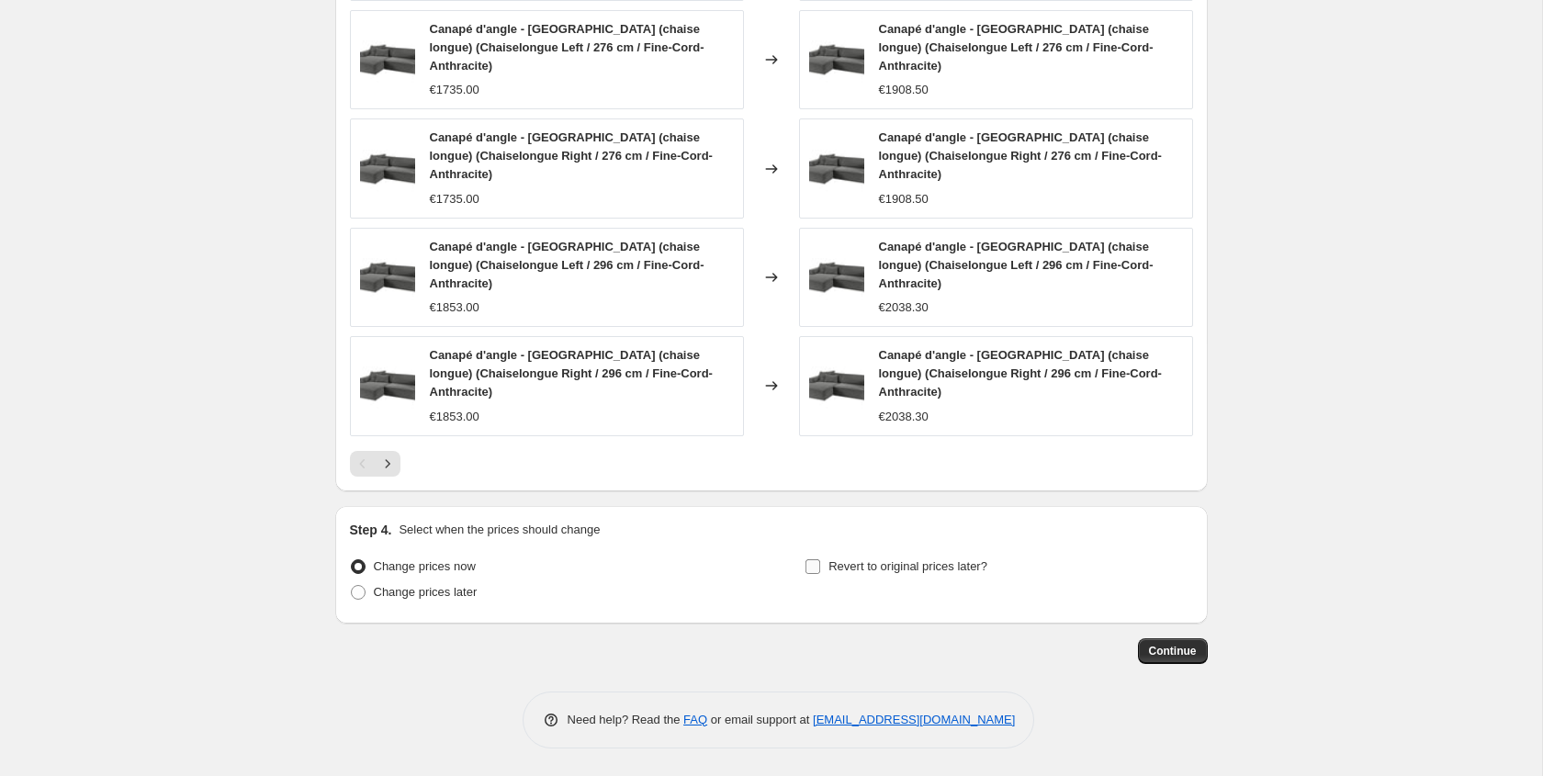
click at [821, 565] on label "Revert to original prices later?" at bounding box center [896, 567] width 183 height 26
click at [820, 565] on input "Revert to original prices later?" at bounding box center [813, 566] width 15 height 15
checkbox input "true"
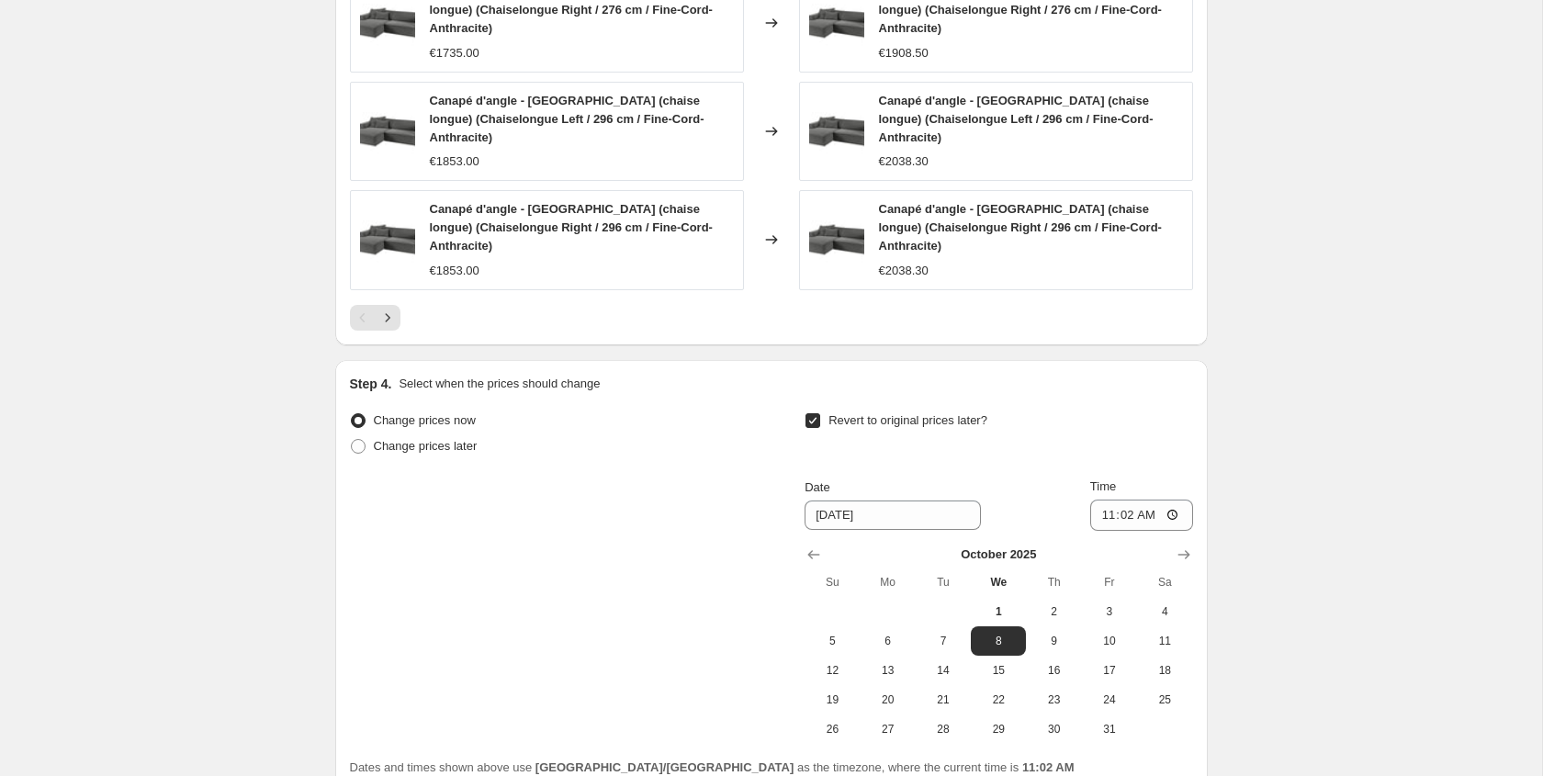
scroll to position [1528, 0]
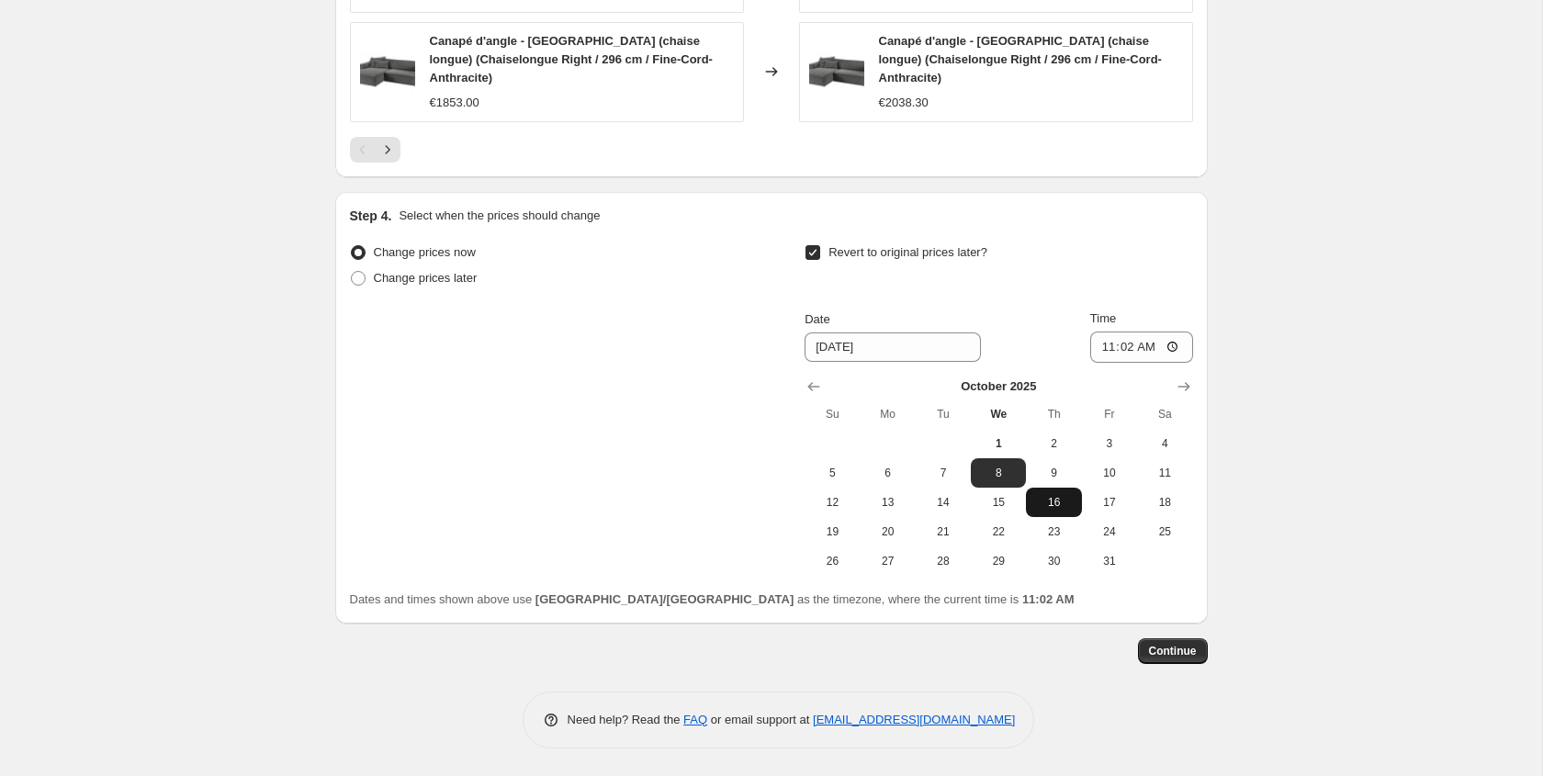
click at [1048, 507] on span "16" at bounding box center [1054, 502] width 40 height 15
type input "[DATE]"
click at [1124, 354] on input "11:02" at bounding box center [1141, 347] width 103 height 31
click at [1113, 354] on input "11:02" at bounding box center [1141, 347] width 103 height 31
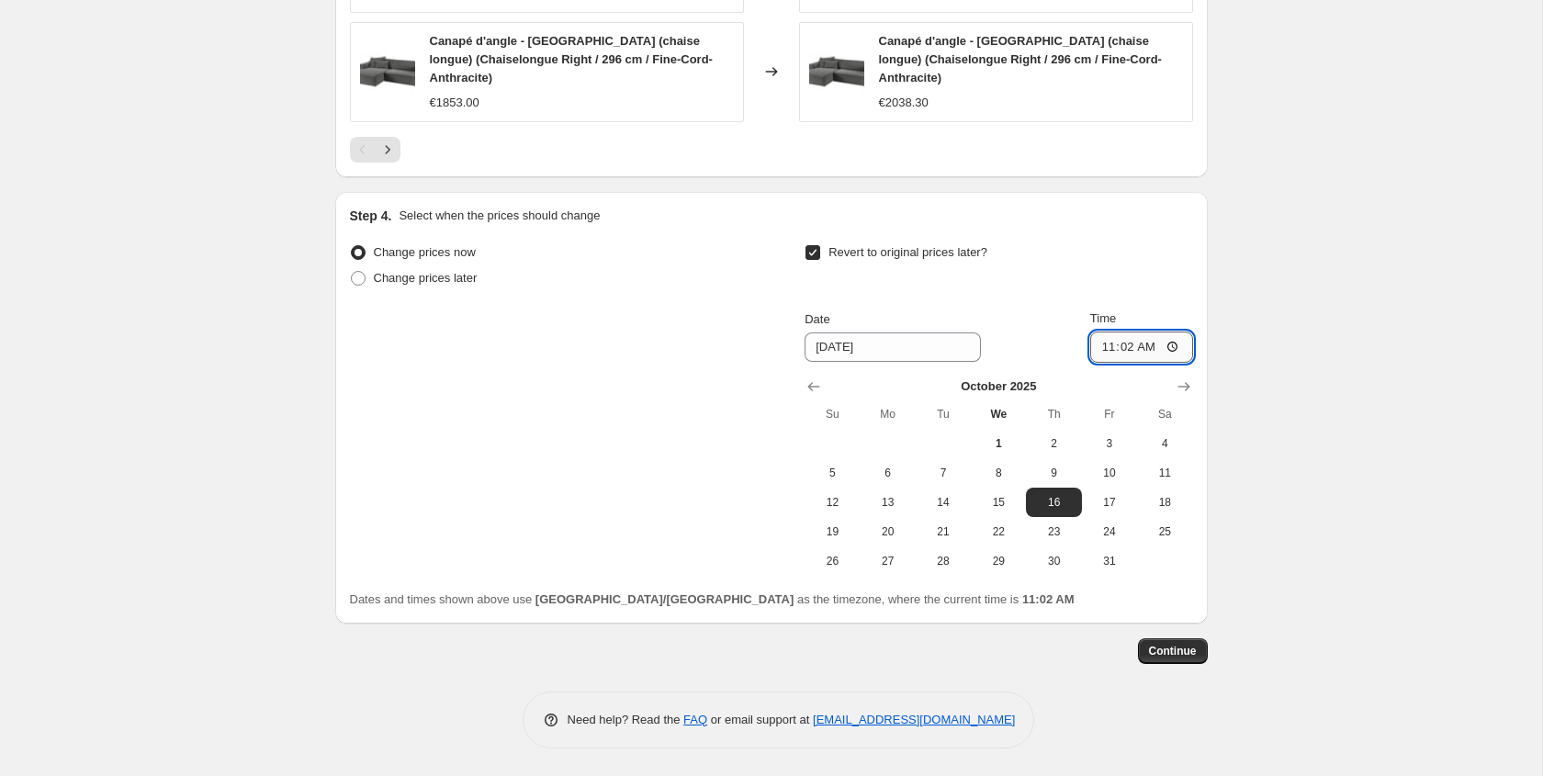
click at [1105, 354] on input "11:02" at bounding box center [1141, 347] width 103 height 31
type input "03:00"
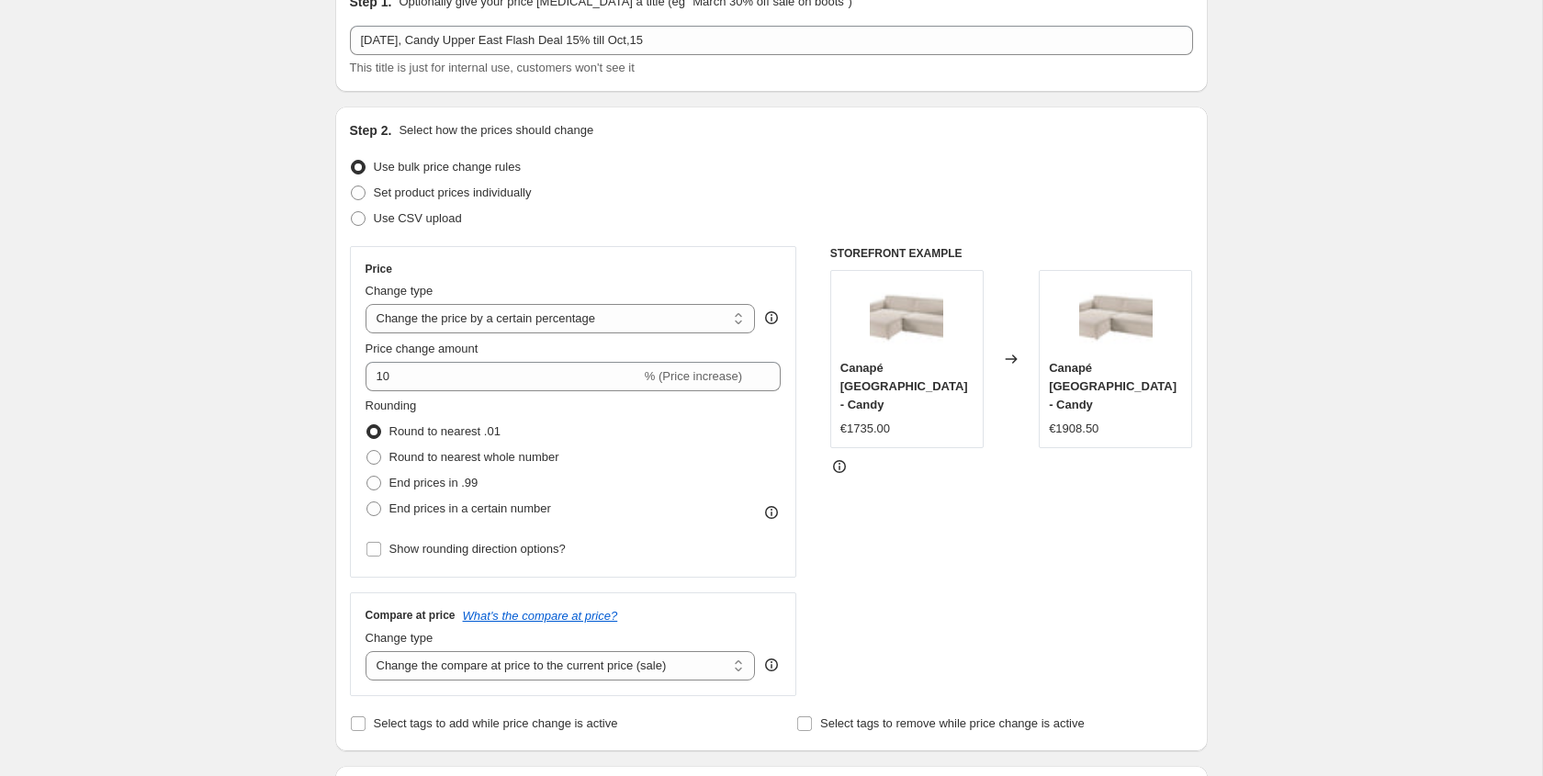
scroll to position [110, 0]
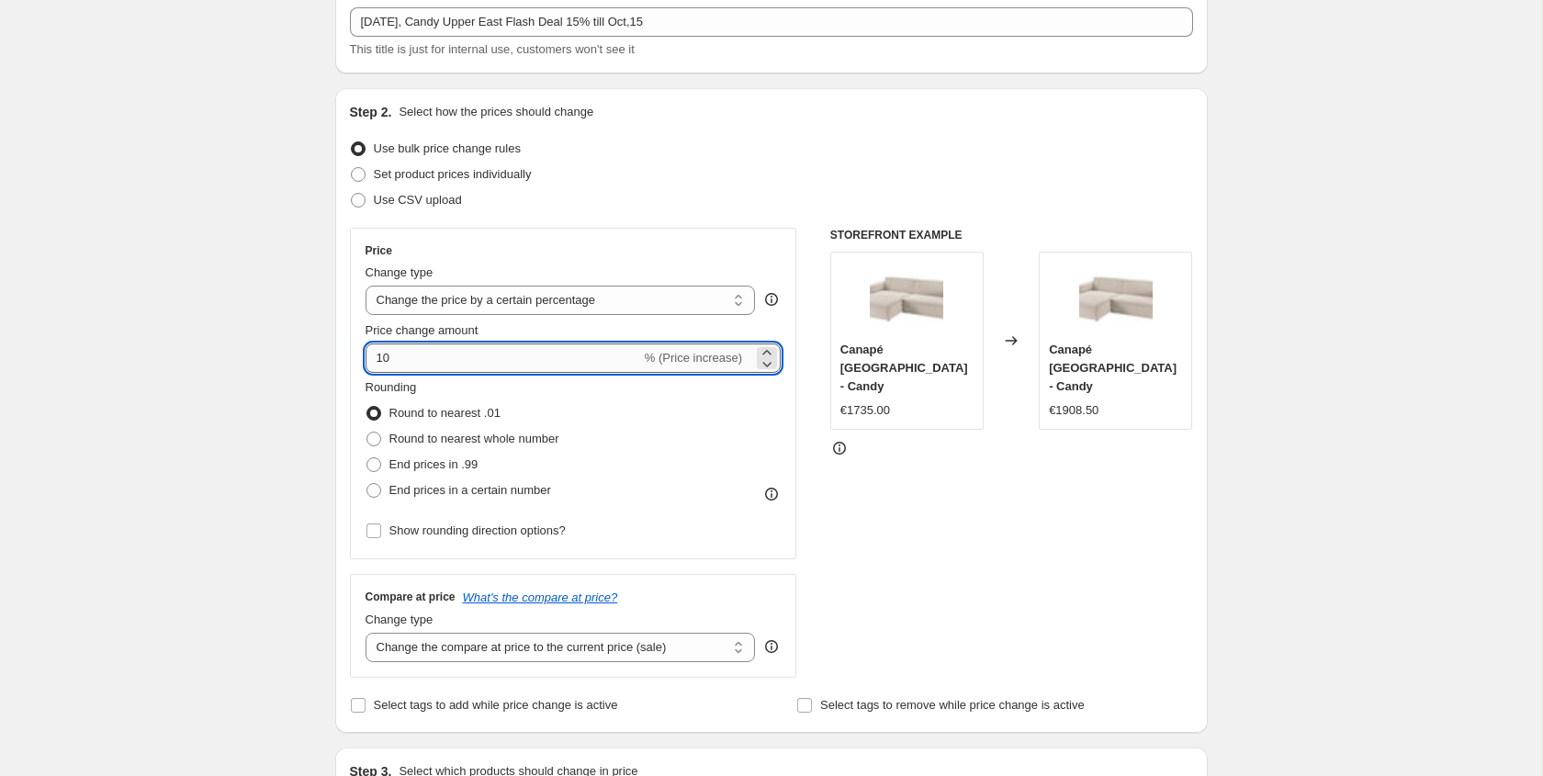
click at [408, 351] on input "10" at bounding box center [504, 358] width 276 height 29
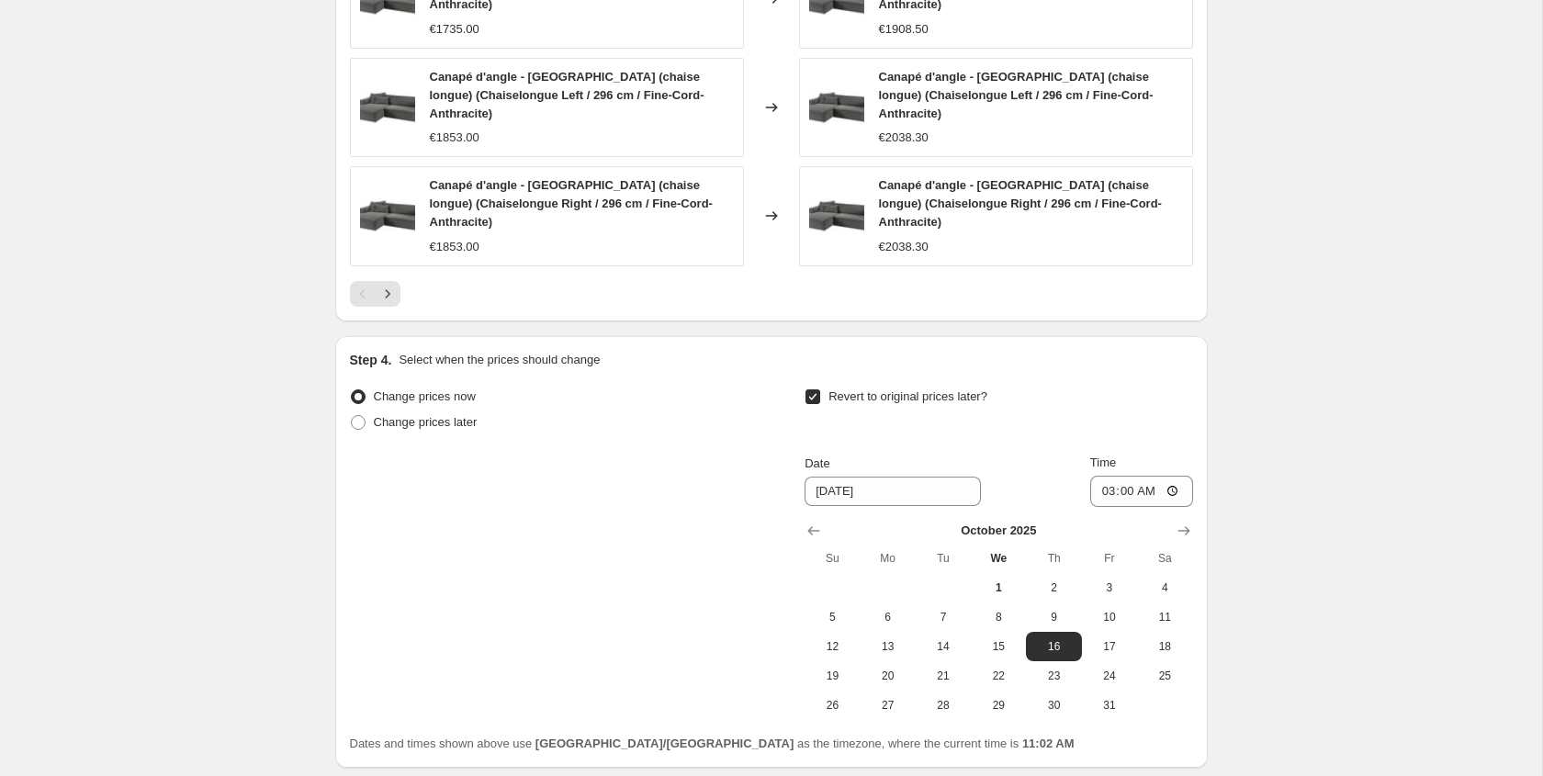
scroll to position [1435, 0]
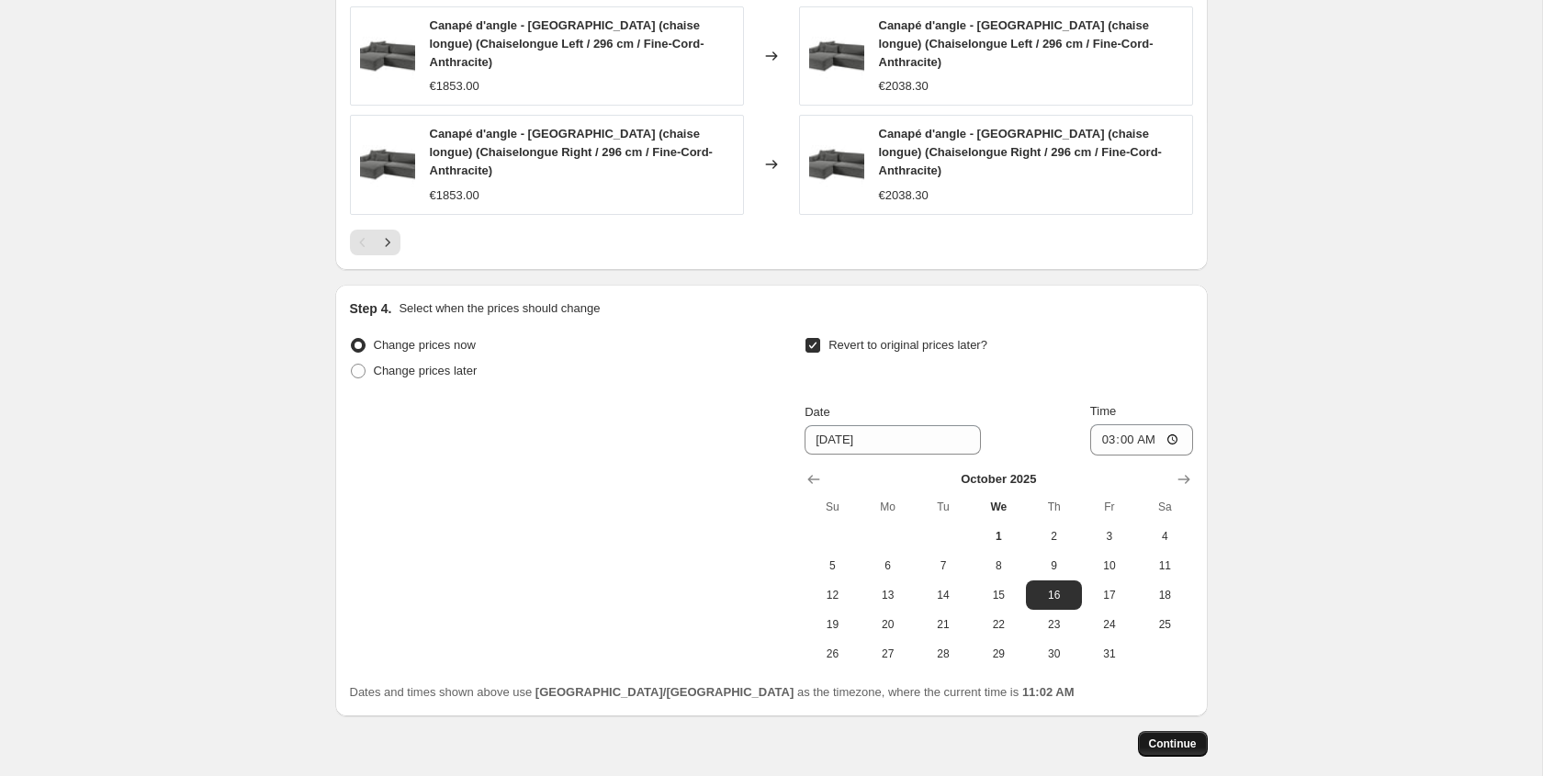
type input "15"
click at [1168, 733] on button "Continue" at bounding box center [1173, 744] width 70 height 26
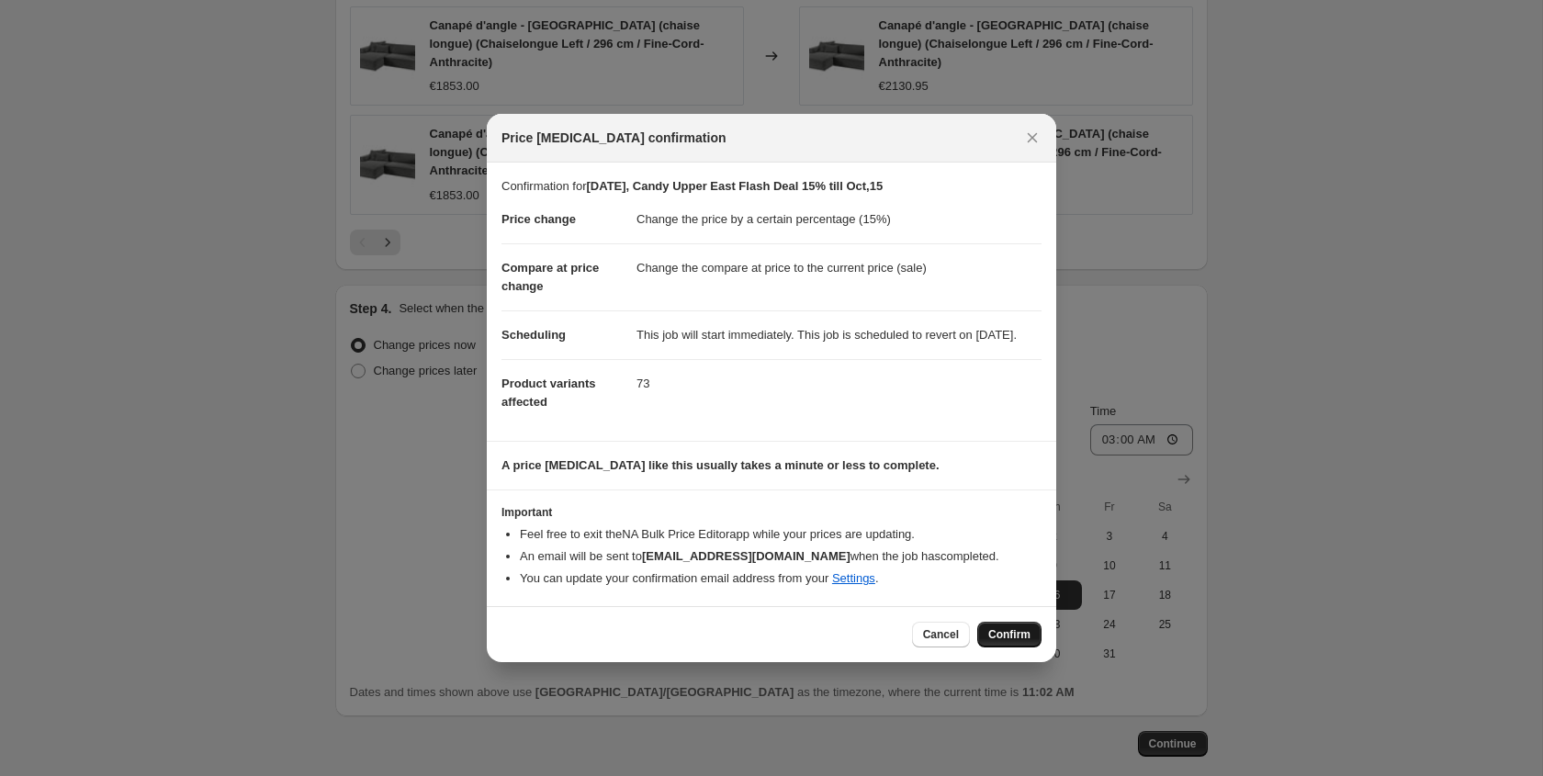
click at [994, 638] on span "Confirm" at bounding box center [1010, 634] width 42 height 15
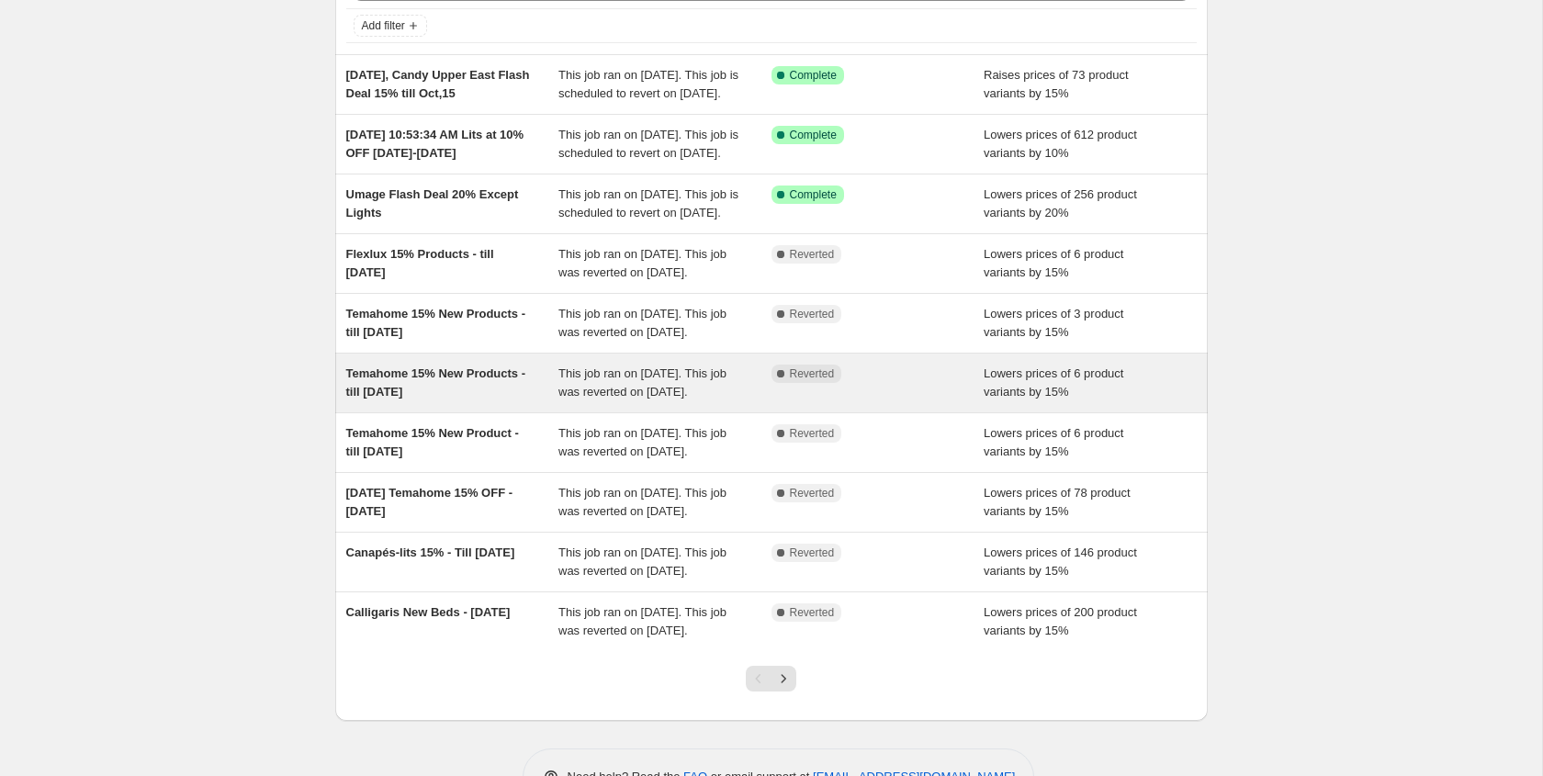
scroll to position [103, 0]
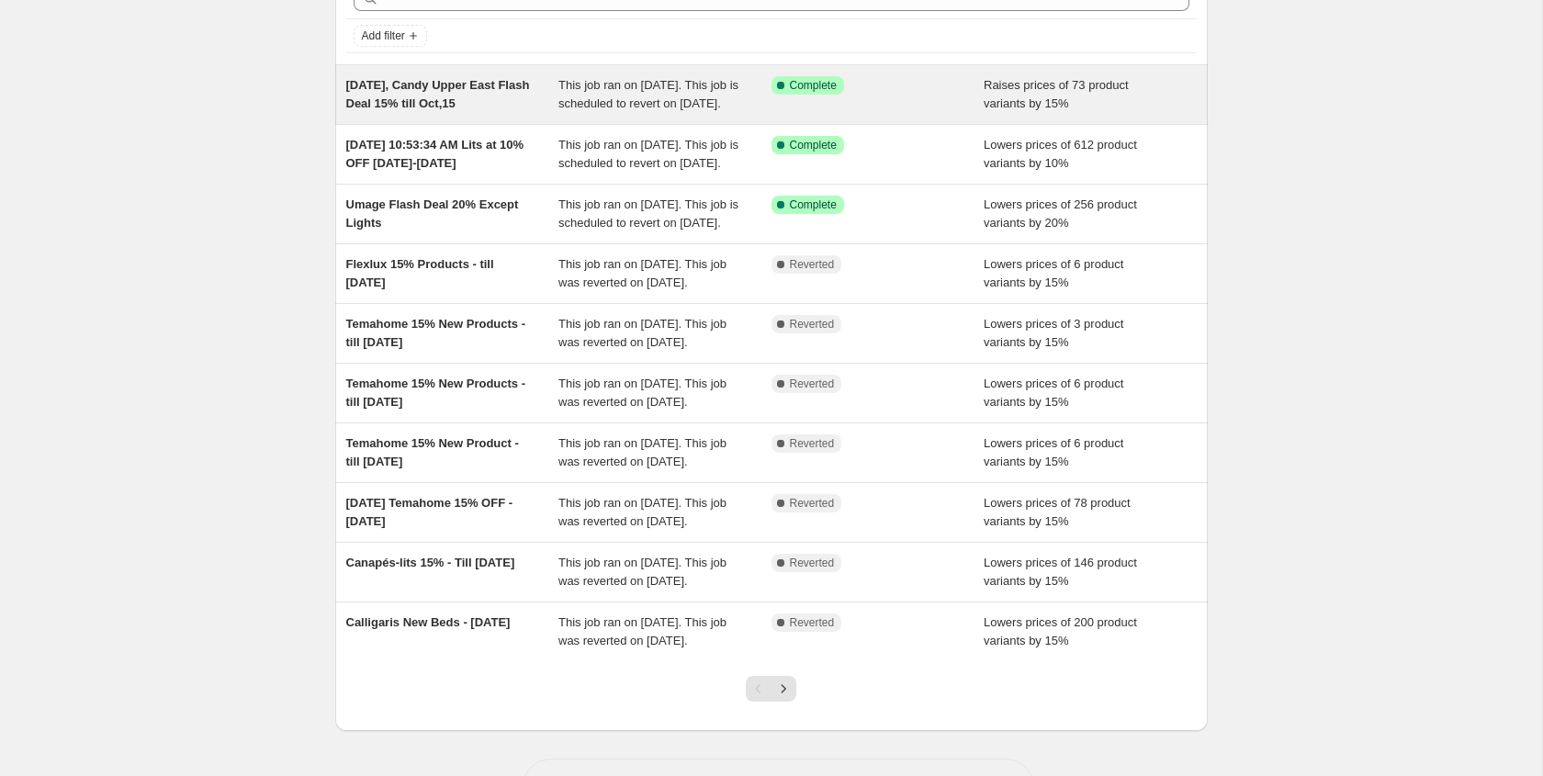
click at [540, 113] on div "[DATE], Candy Upper East Flash Deal 15% till Oct,15" at bounding box center [452, 94] width 213 height 37
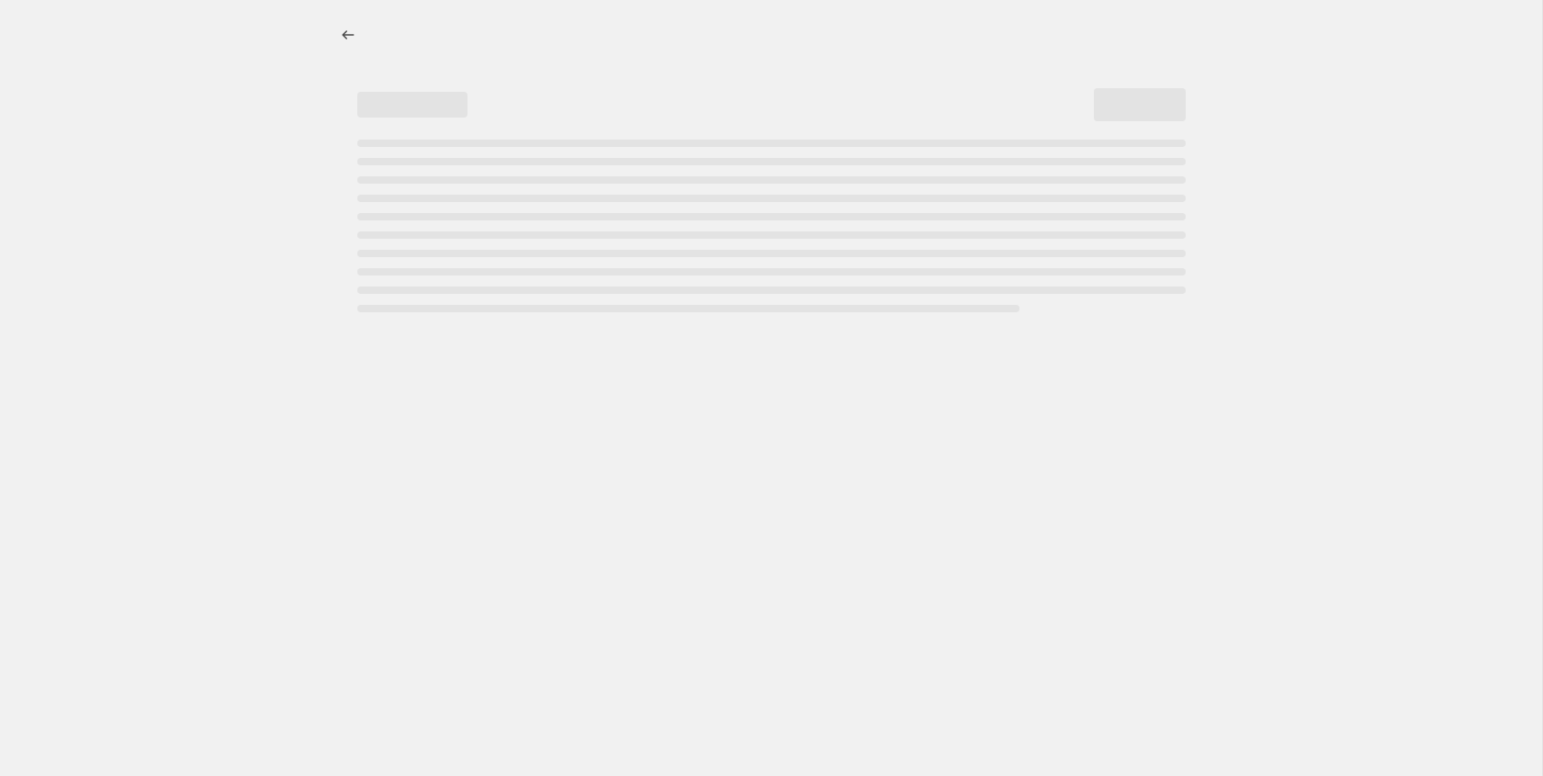
select select "percentage"
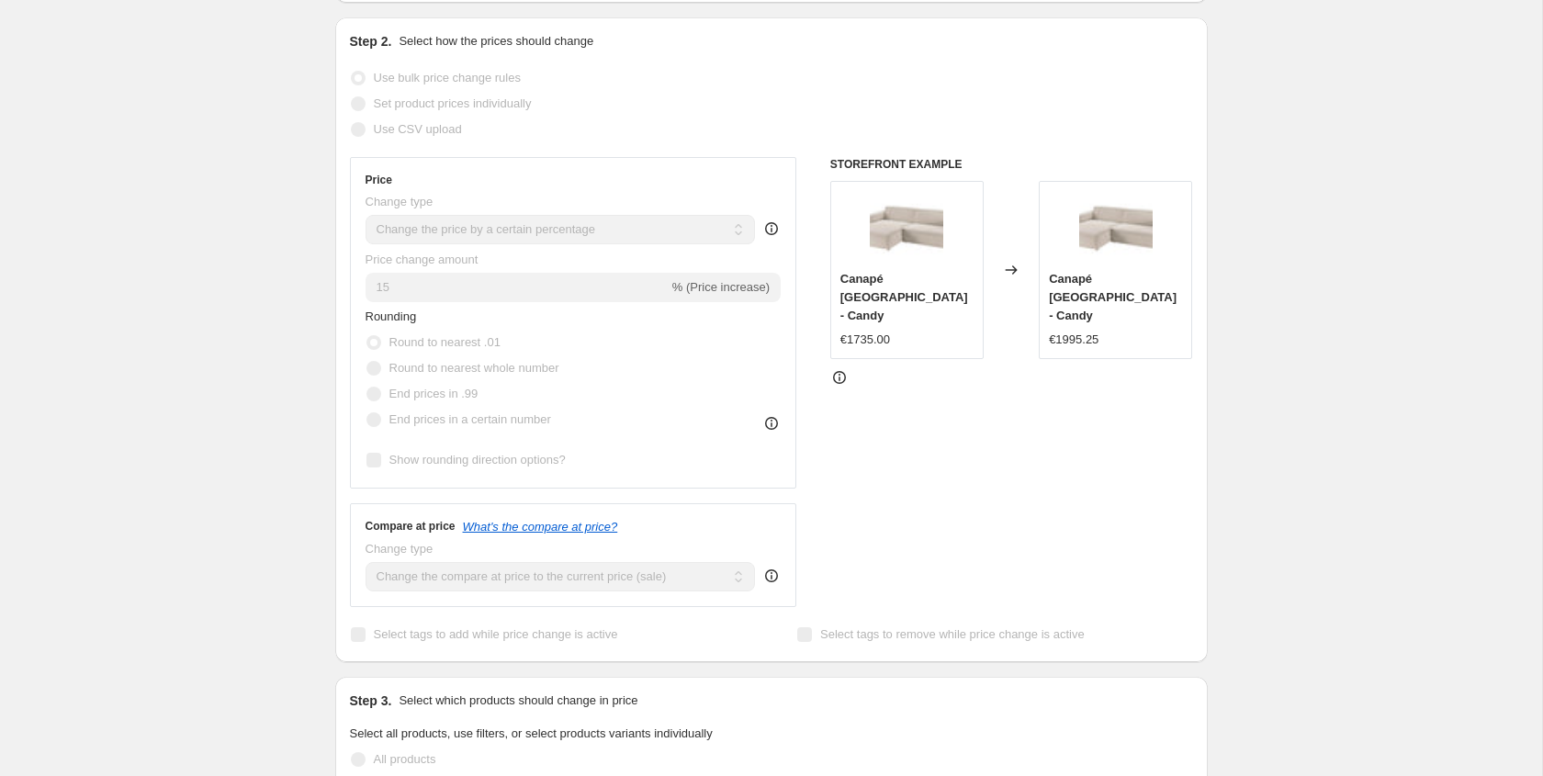
scroll to position [56, 0]
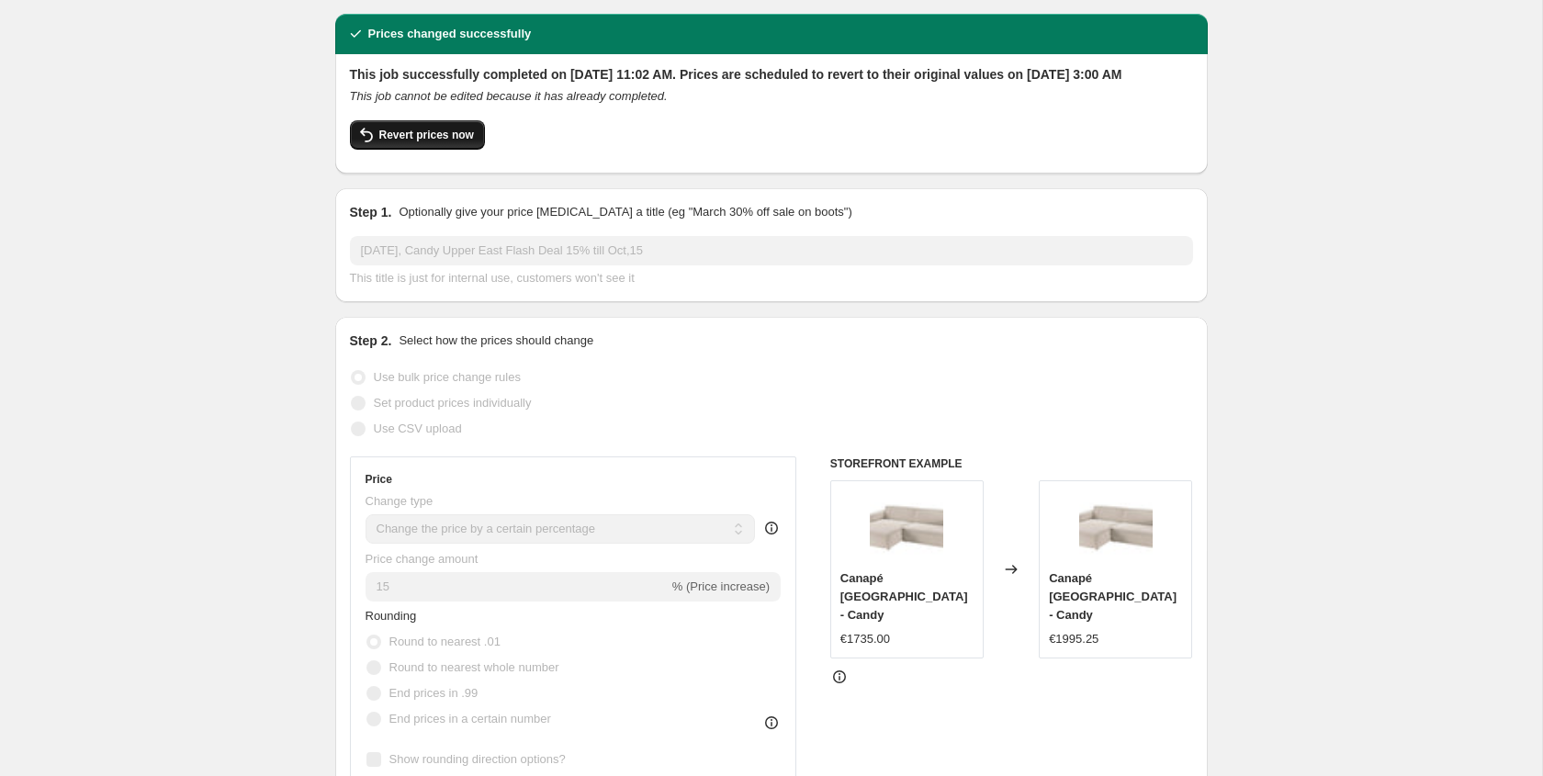
click at [482, 150] on button "Revert prices now" at bounding box center [417, 134] width 135 height 29
checkbox input "false"
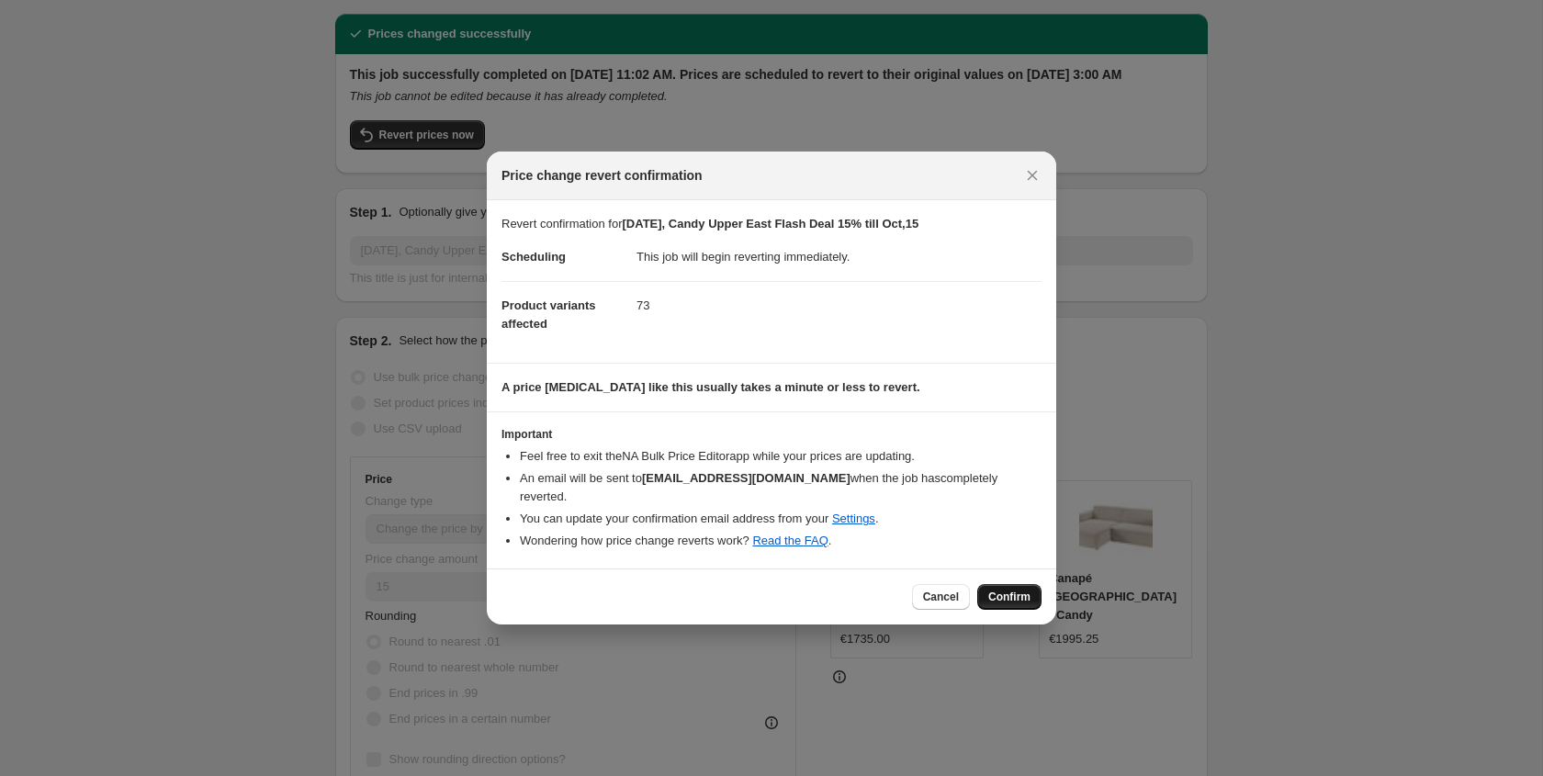
click at [1000, 590] on span "Confirm" at bounding box center [1010, 597] width 42 height 15
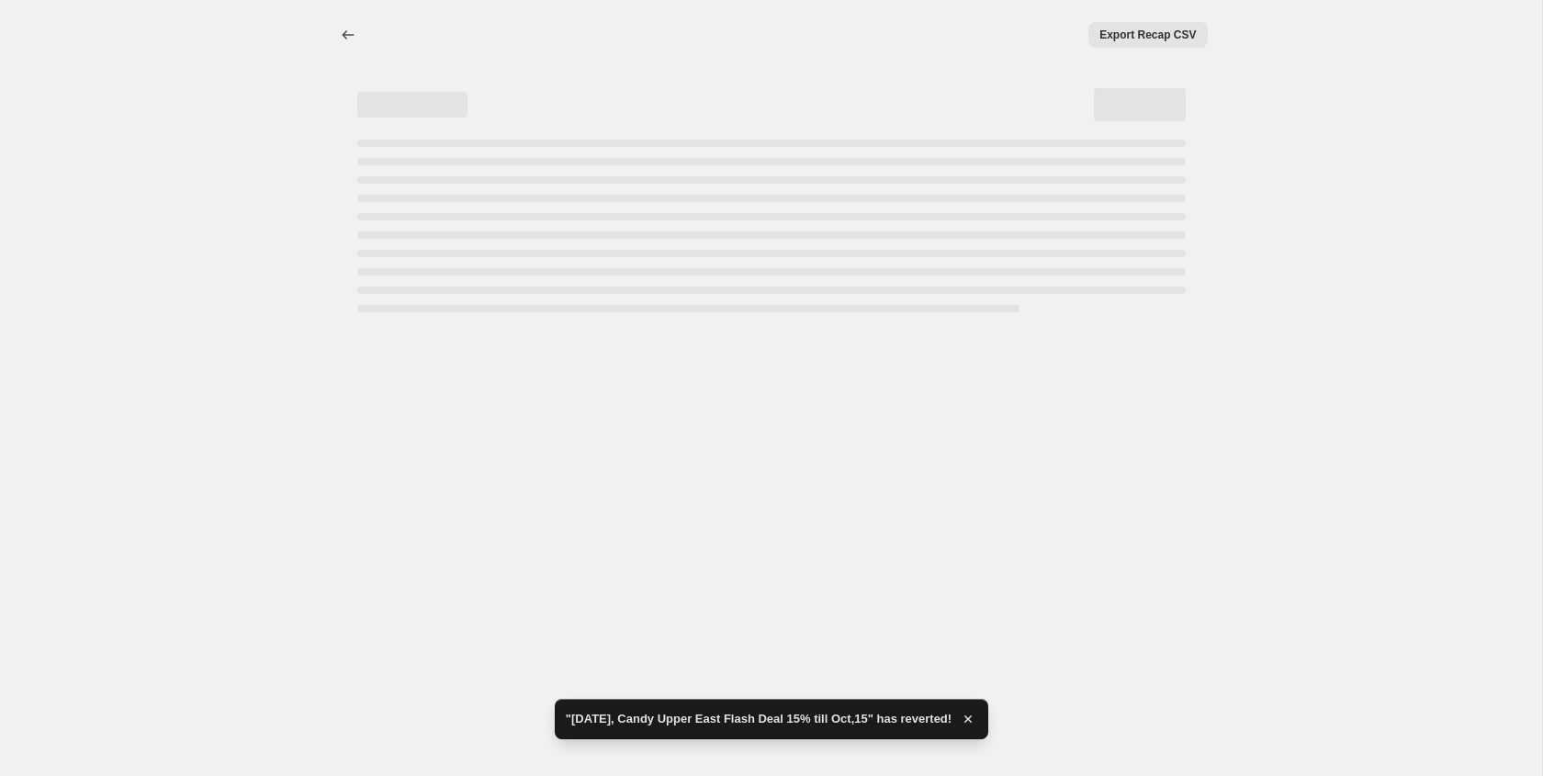
select select "percentage"
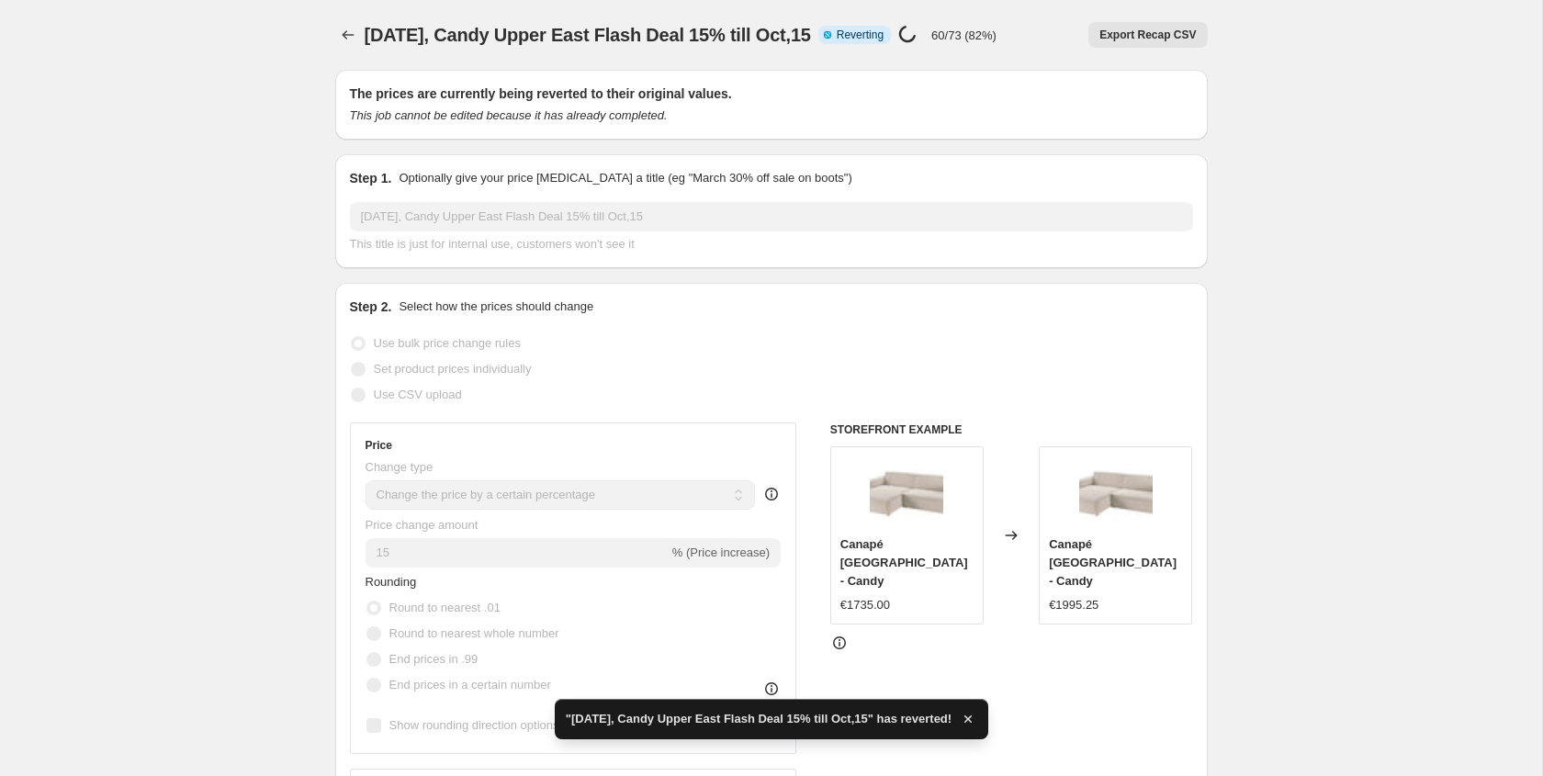
checkbox input "true"
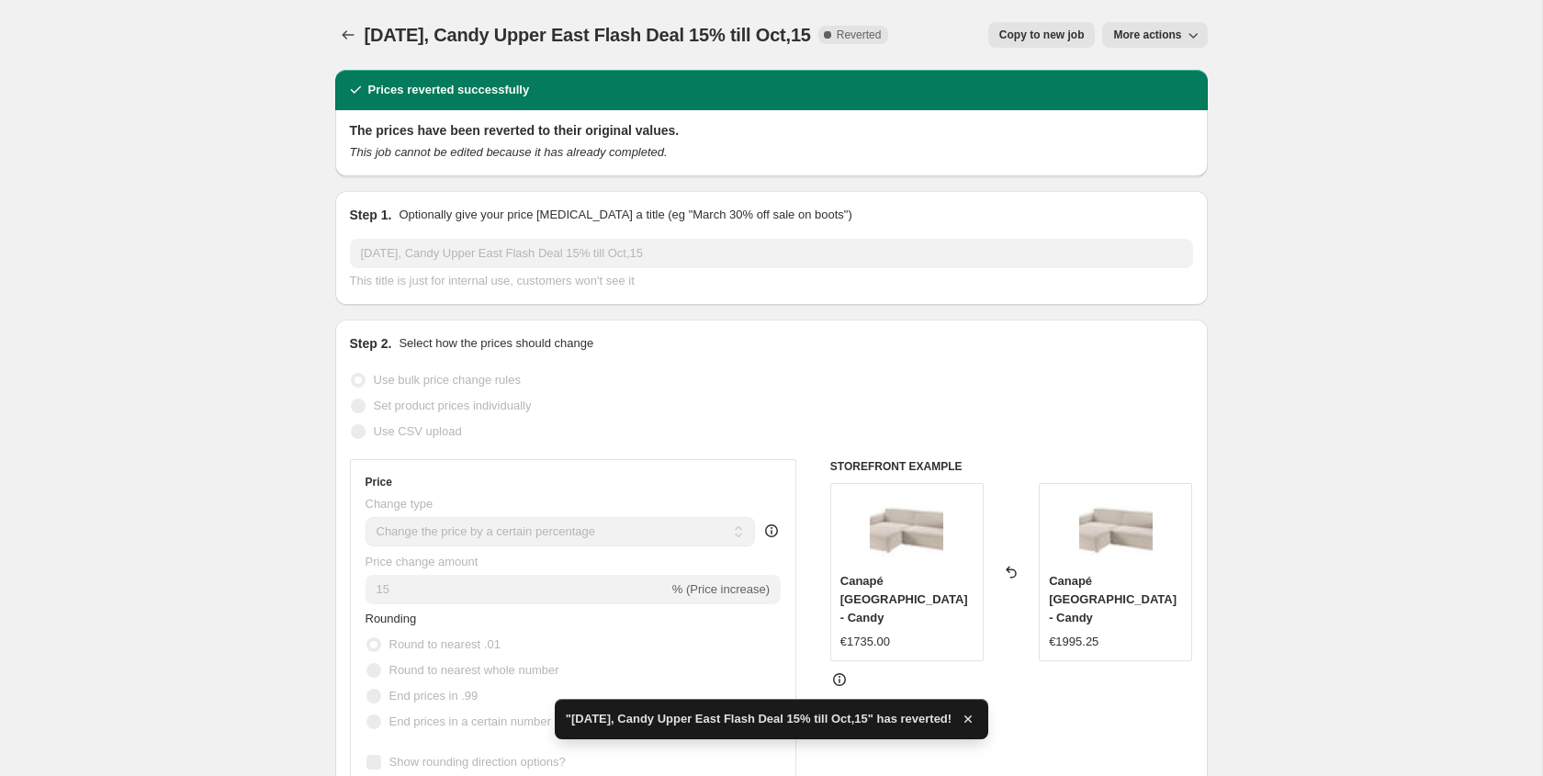
click at [1070, 42] on button "Copy to new job" at bounding box center [1042, 35] width 107 height 26
select select "percentage"
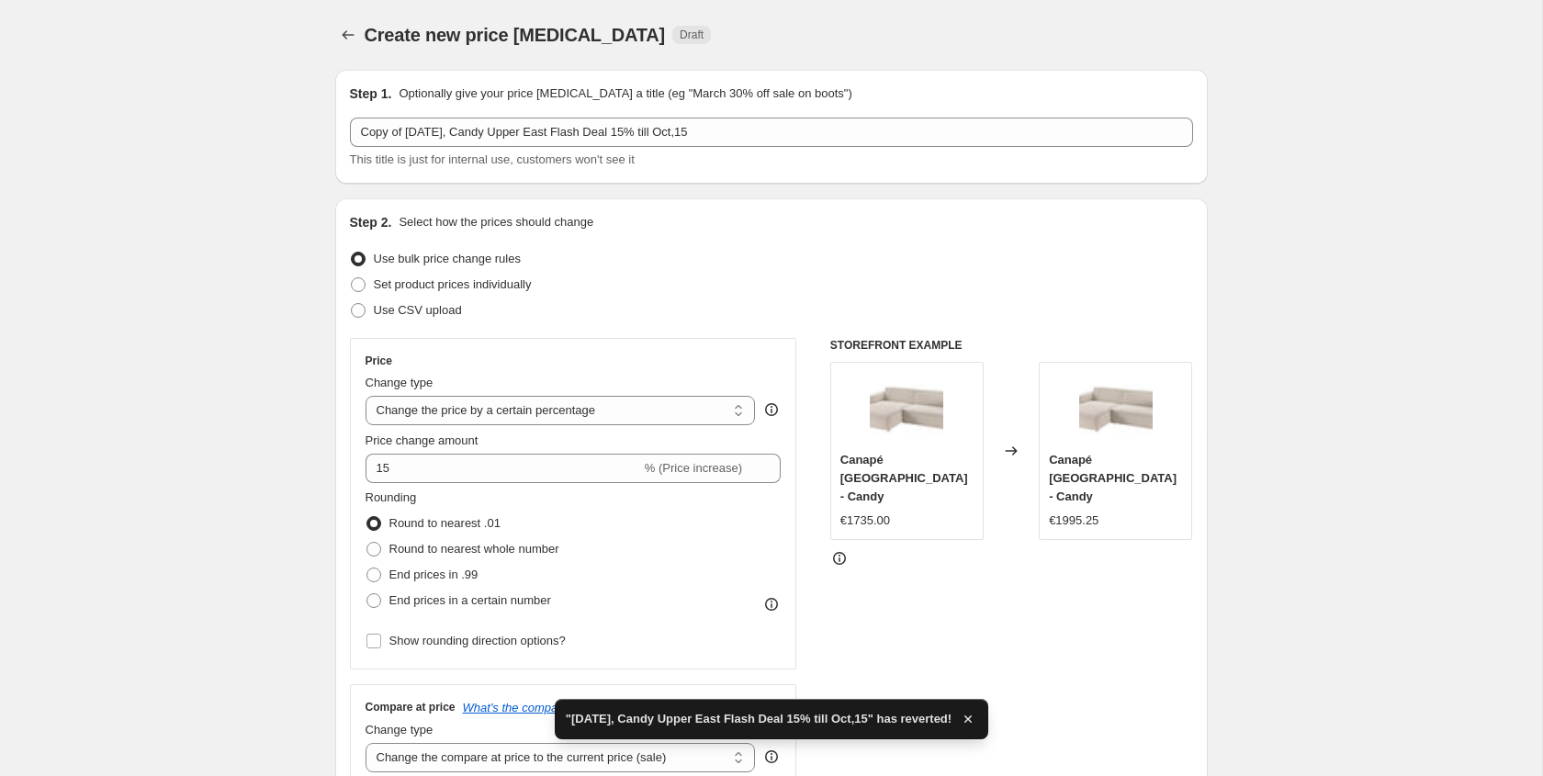
scroll to position [22, 0]
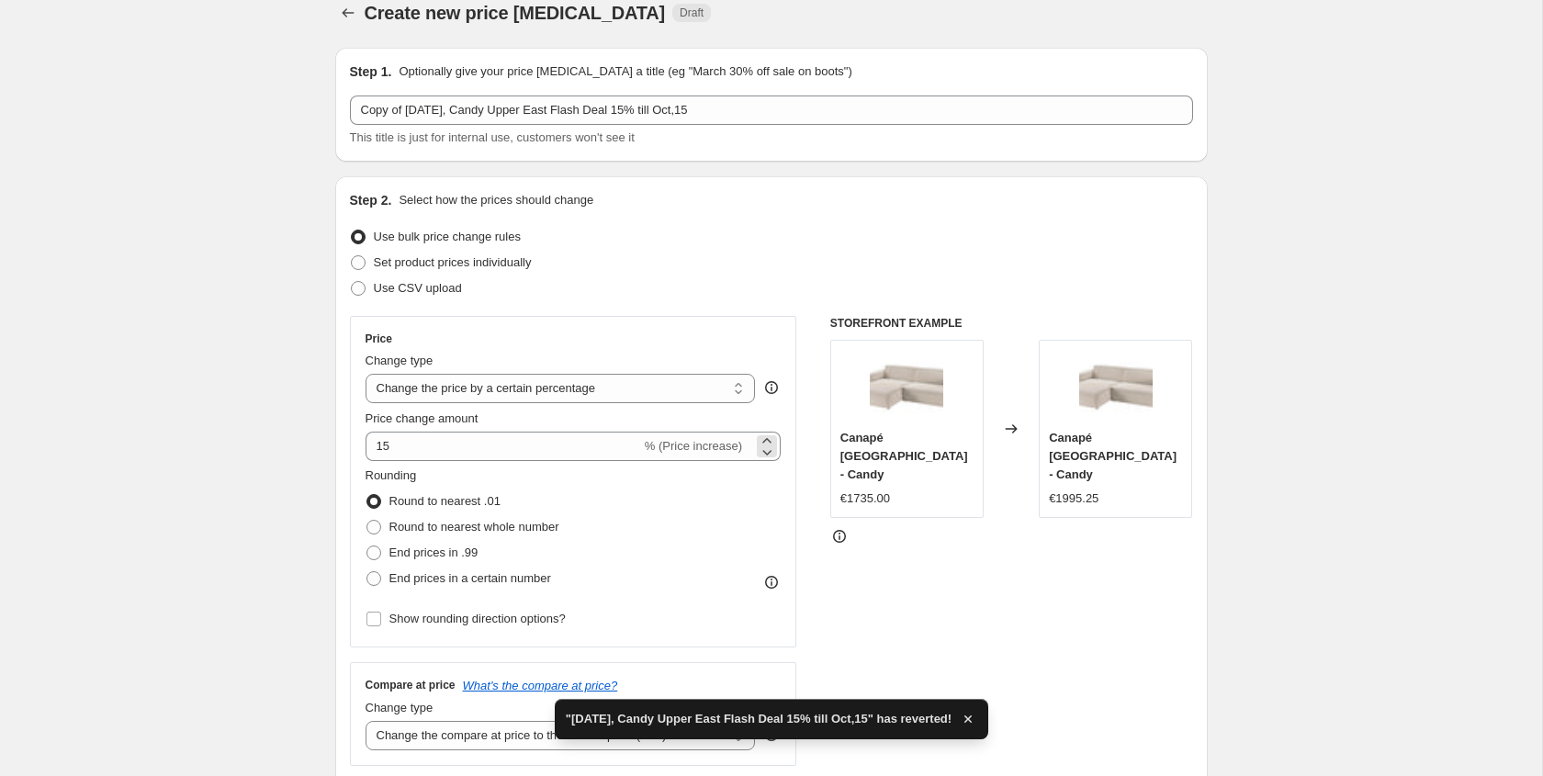
click at [725, 437] on div "% (Price increase)" at bounding box center [693, 446] width 97 height 18
click at [725, 447] on span "% (Price increase)" at bounding box center [693, 446] width 97 height 14
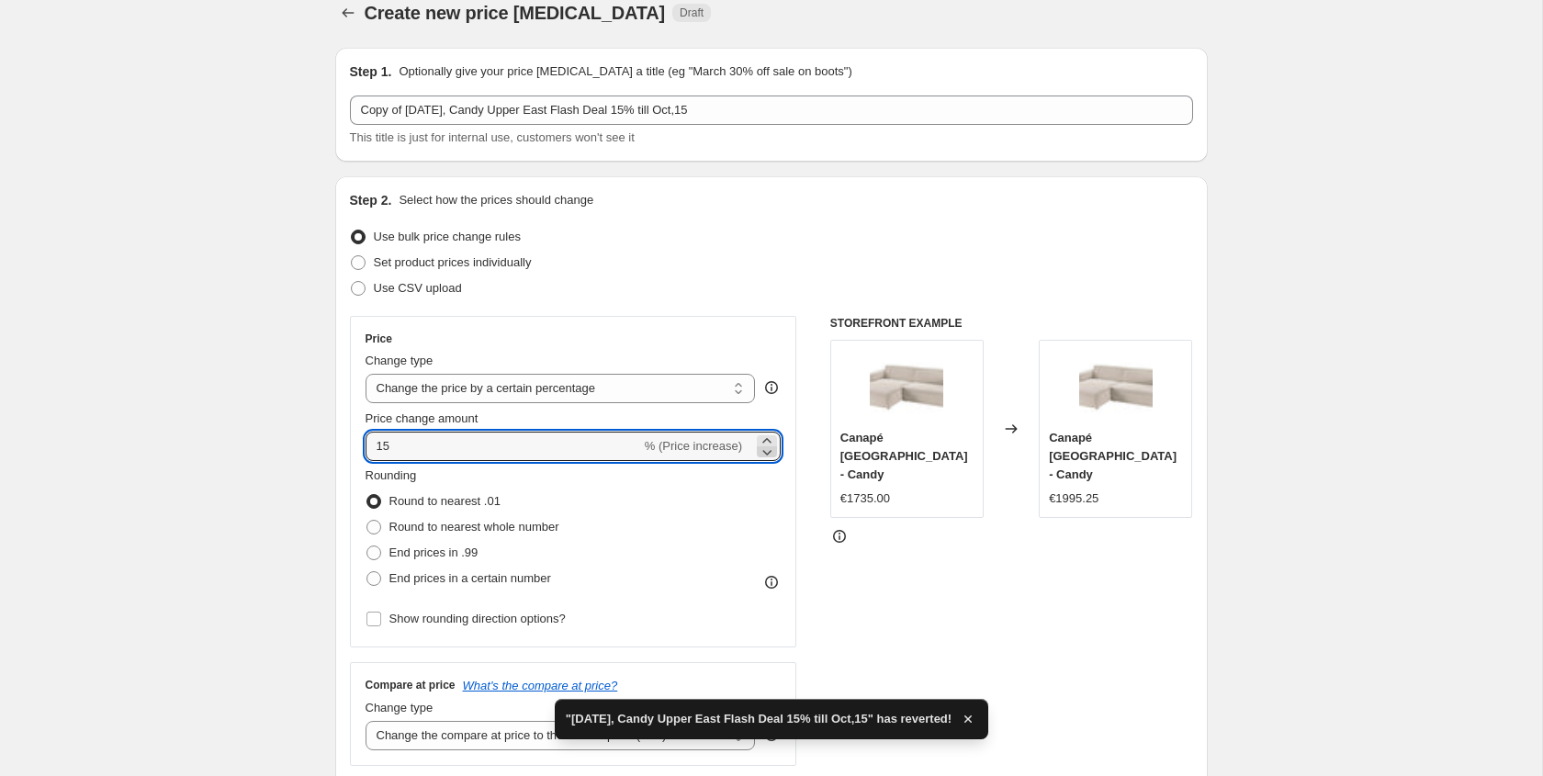
click at [762, 451] on icon at bounding box center [767, 452] width 18 height 18
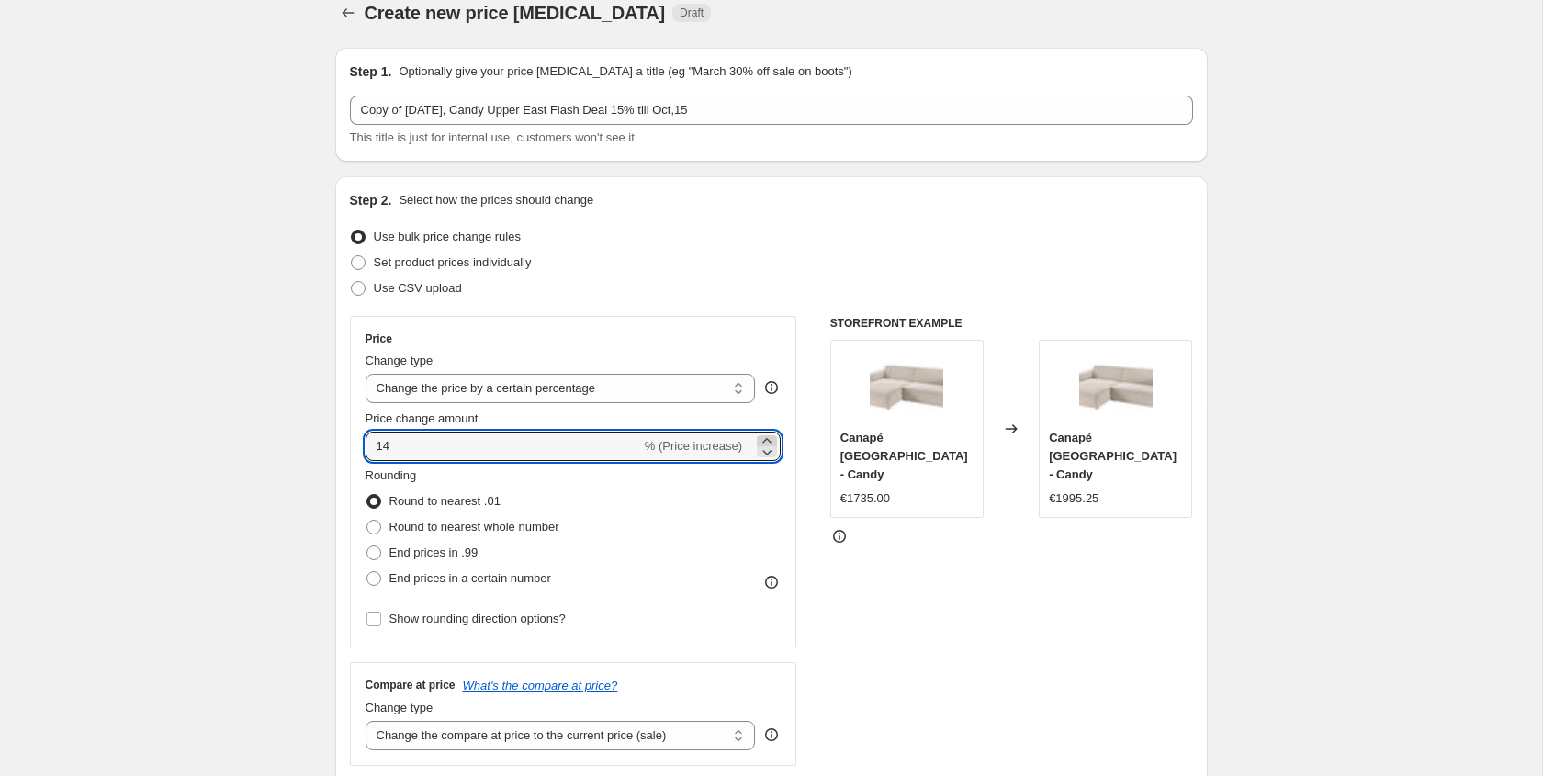
click at [766, 435] on icon at bounding box center [767, 441] width 18 height 18
click at [379, 443] on input "15" at bounding box center [504, 446] width 276 height 29
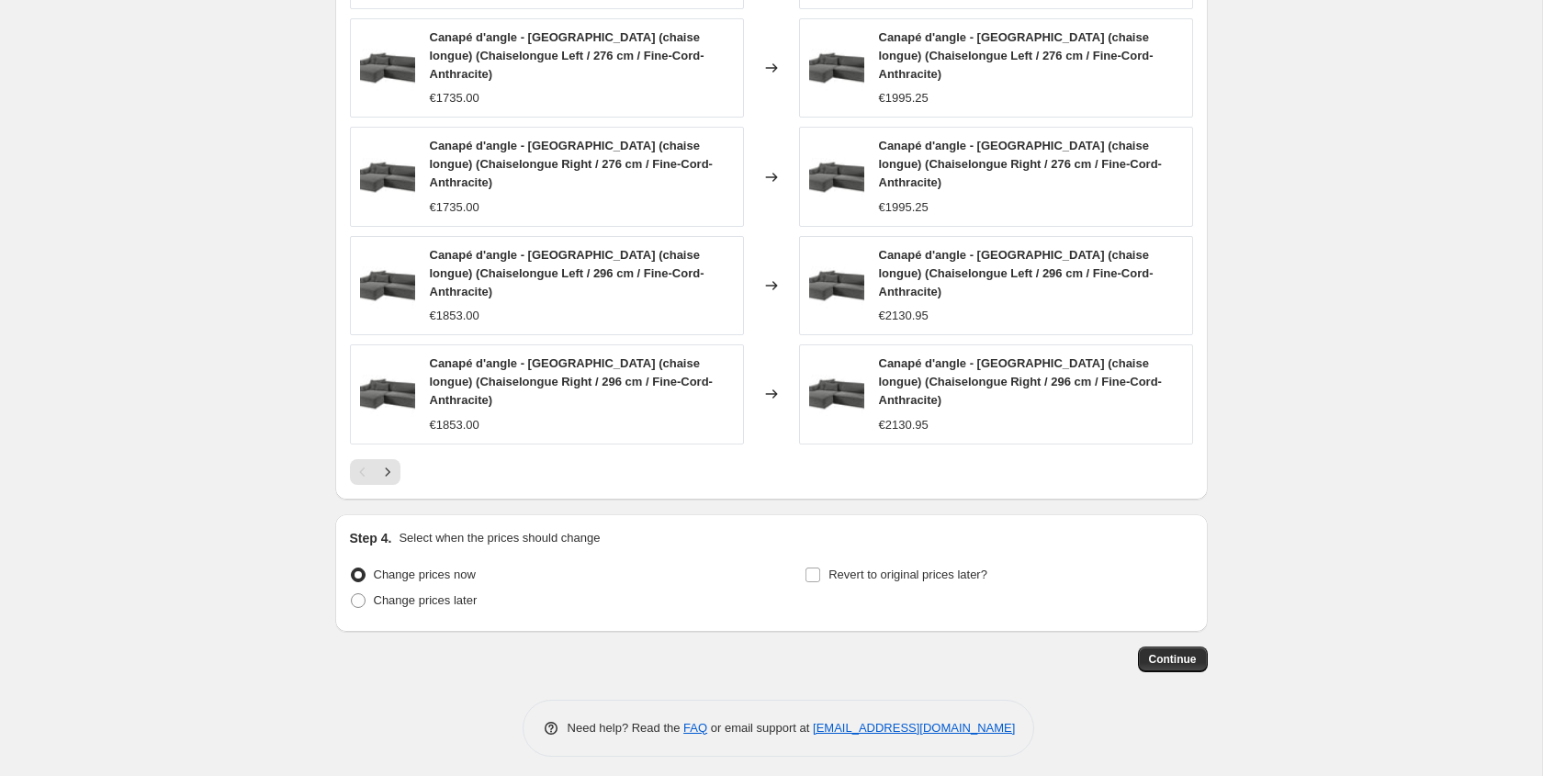
scroll to position [1214, 0]
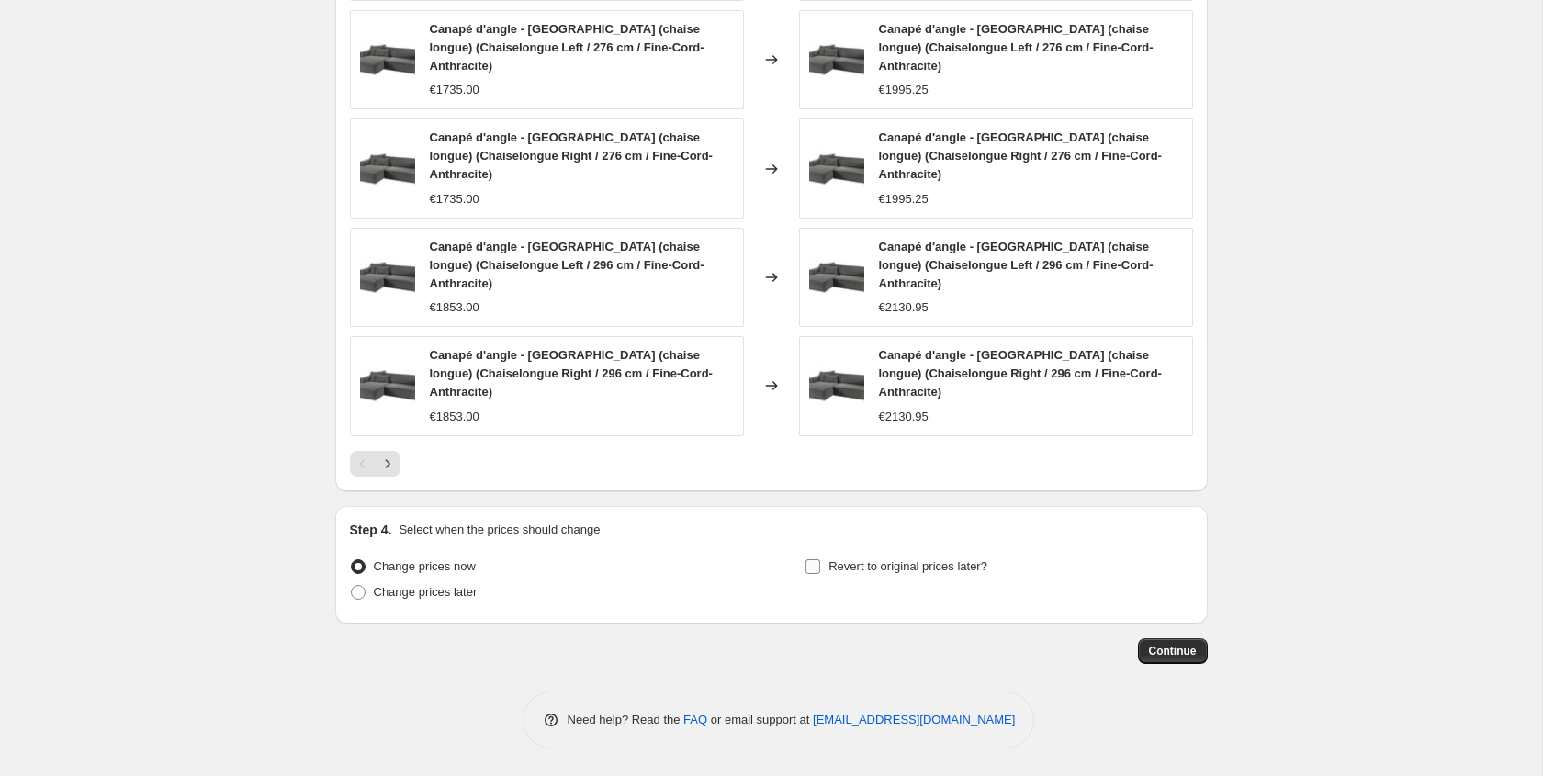
type input "-15"
click at [917, 570] on span "Revert to original prices later?" at bounding box center [908, 566] width 159 height 14
click at [820, 570] on input "Revert to original prices later?" at bounding box center [813, 566] width 15 height 15
checkbox input "true"
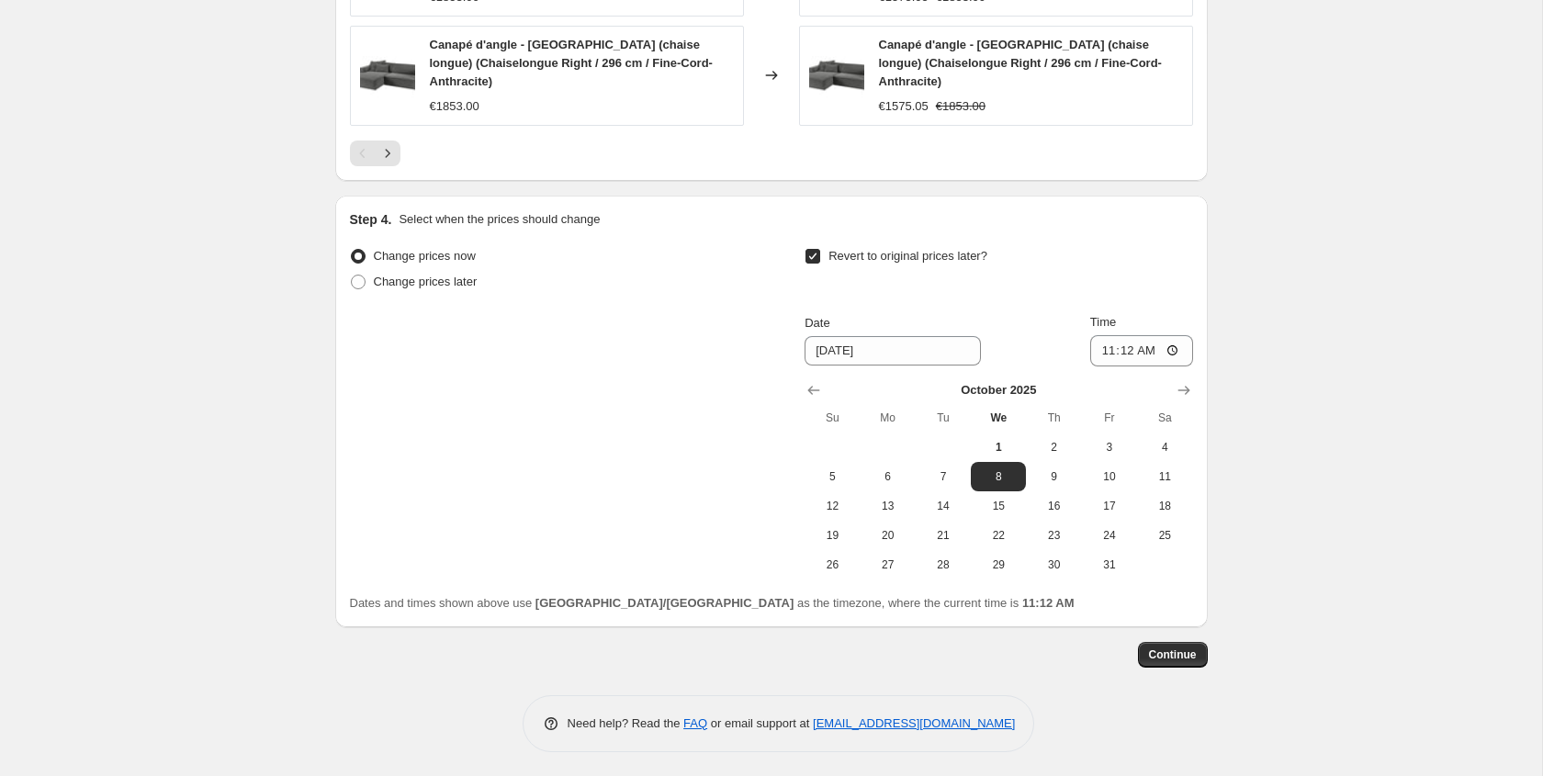
scroll to position [1528, 0]
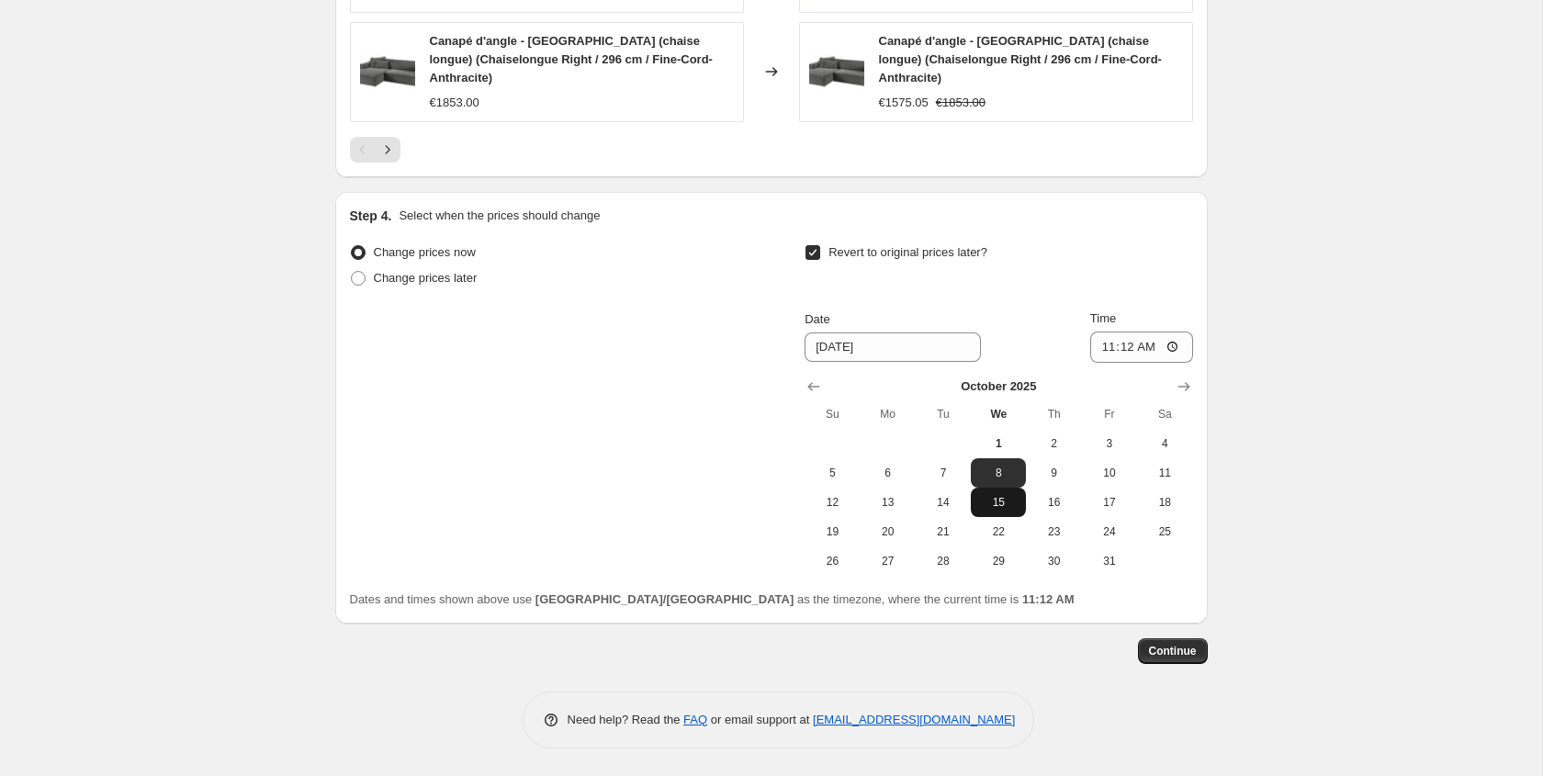
click at [1001, 503] on span "15" at bounding box center [998, 502] width 40 height 15
click at [1057, 492] on button "16" at bounding box center [1053, 502] width 55 height 29
type input "[DATE]"
click at [1106, 349] on input "11:12" at bounding box center [1141, 347] width 103 height 31
type input "03:00"
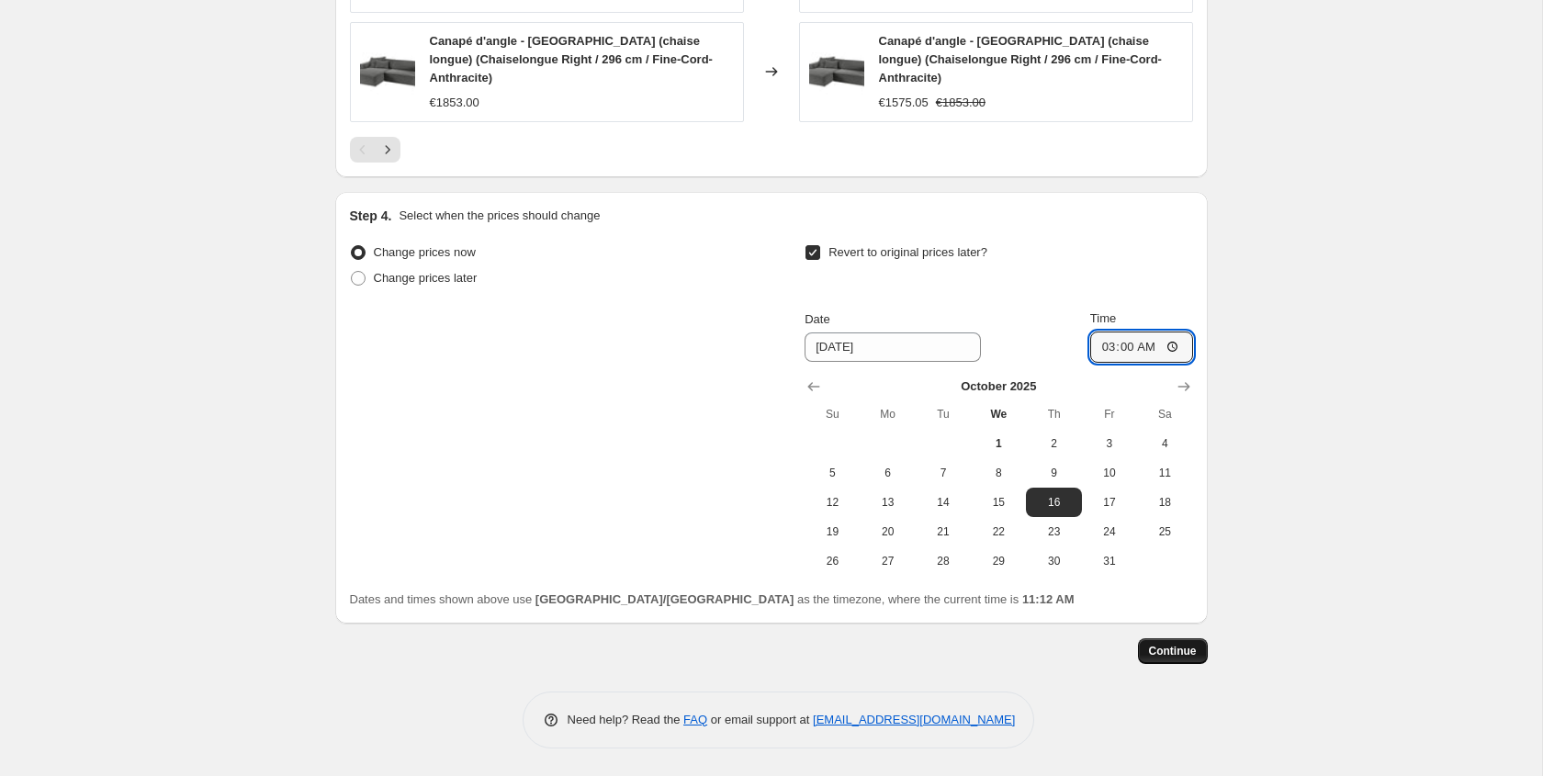
click at [1158, 649] on span "Continue" at bounding box center [1173, 651] width 48 height 15
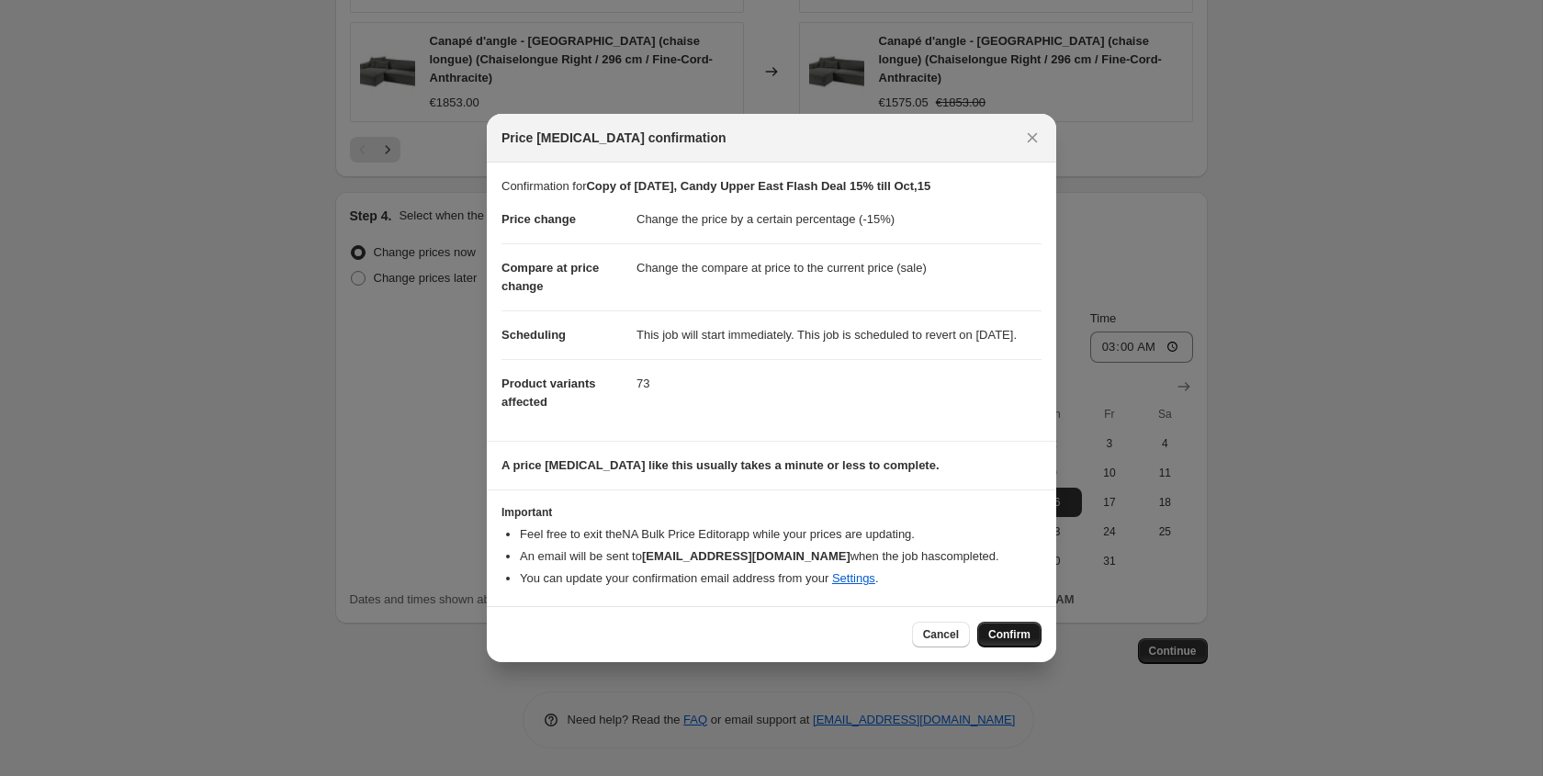
click at [1017, 638] on span "Confirm" at bounding box center [1010, 634] width 42 height 15
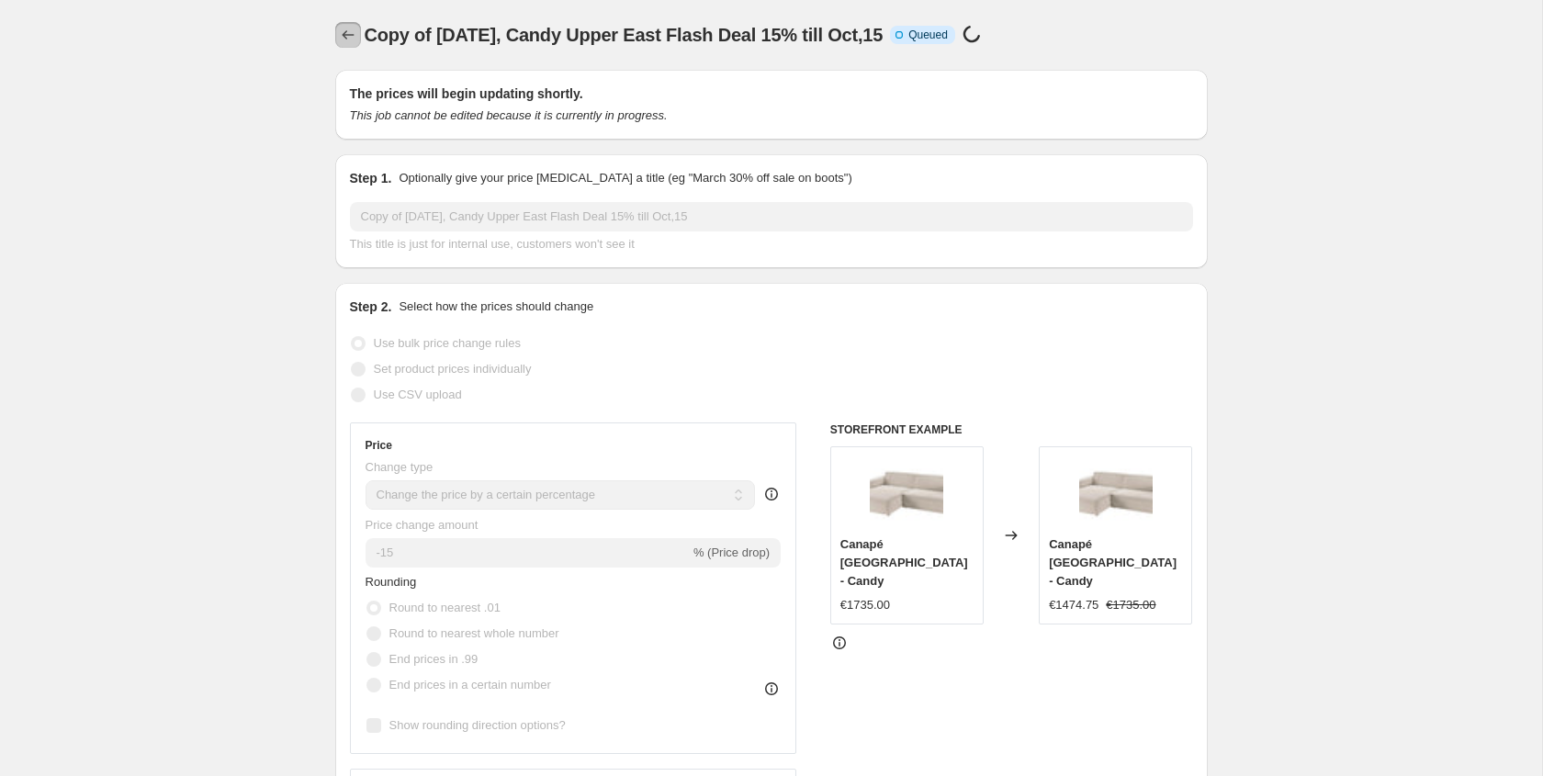
click at [341, 36] on icon "Price change jobs" at bounding box center [348, 35] width 18 height 18
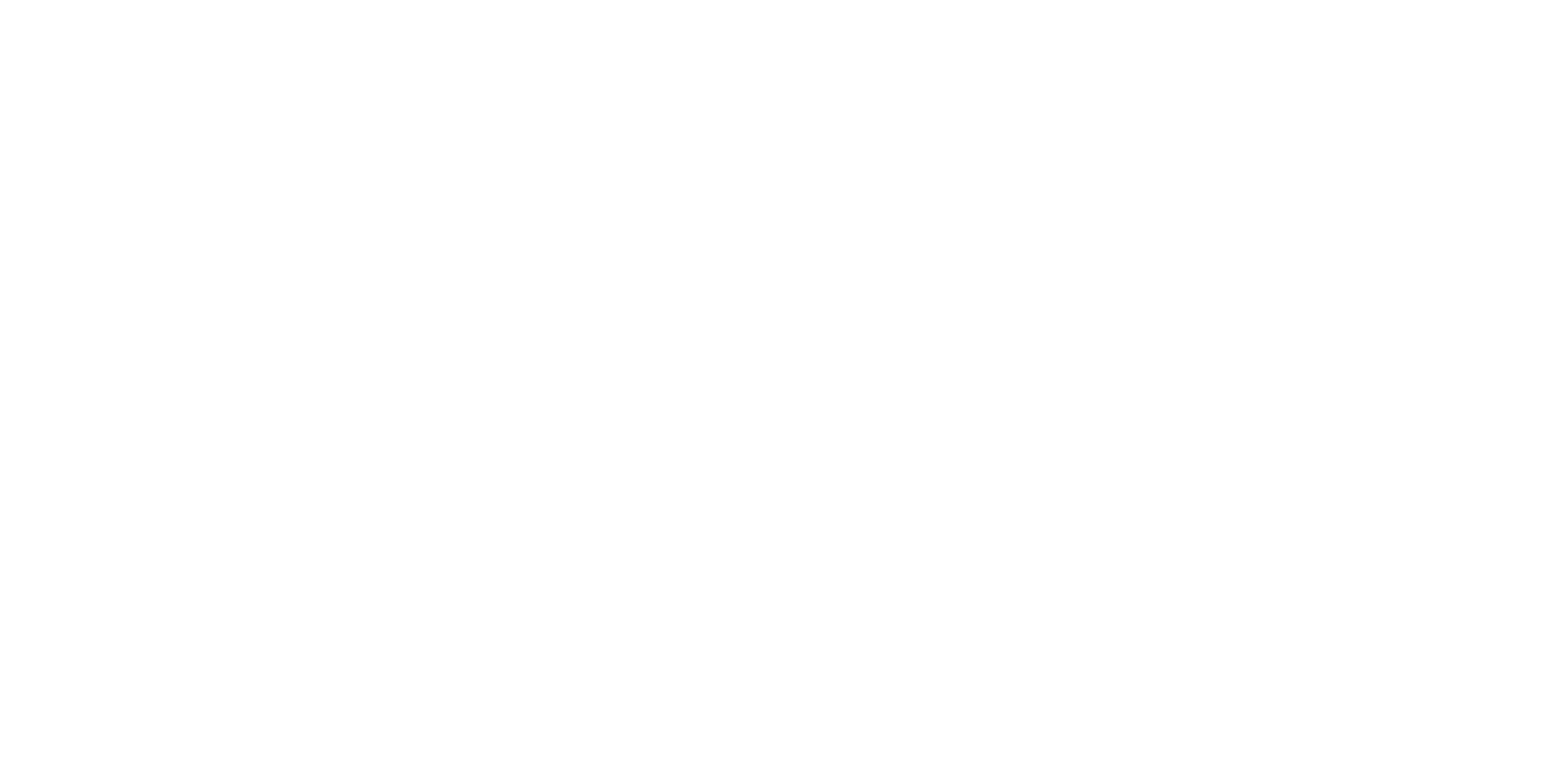
select select "percentage"
select select "vendor"
select select "tag"
select select "not_equal"
